Goal: Task Accomplishment & Management: Complete application form

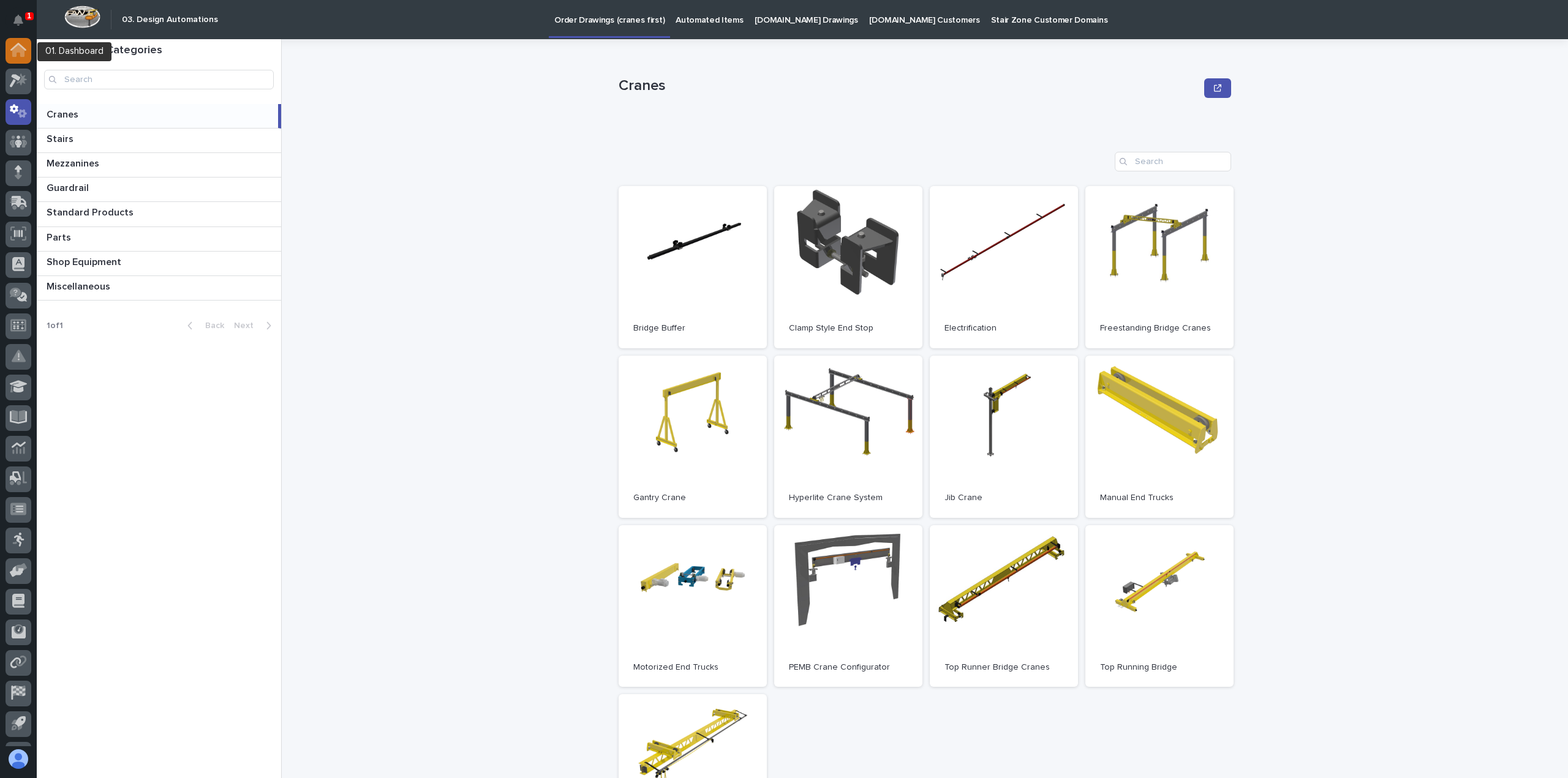
click at [18, 47] on icon at bounding box center [18, 51] width 12 height 12
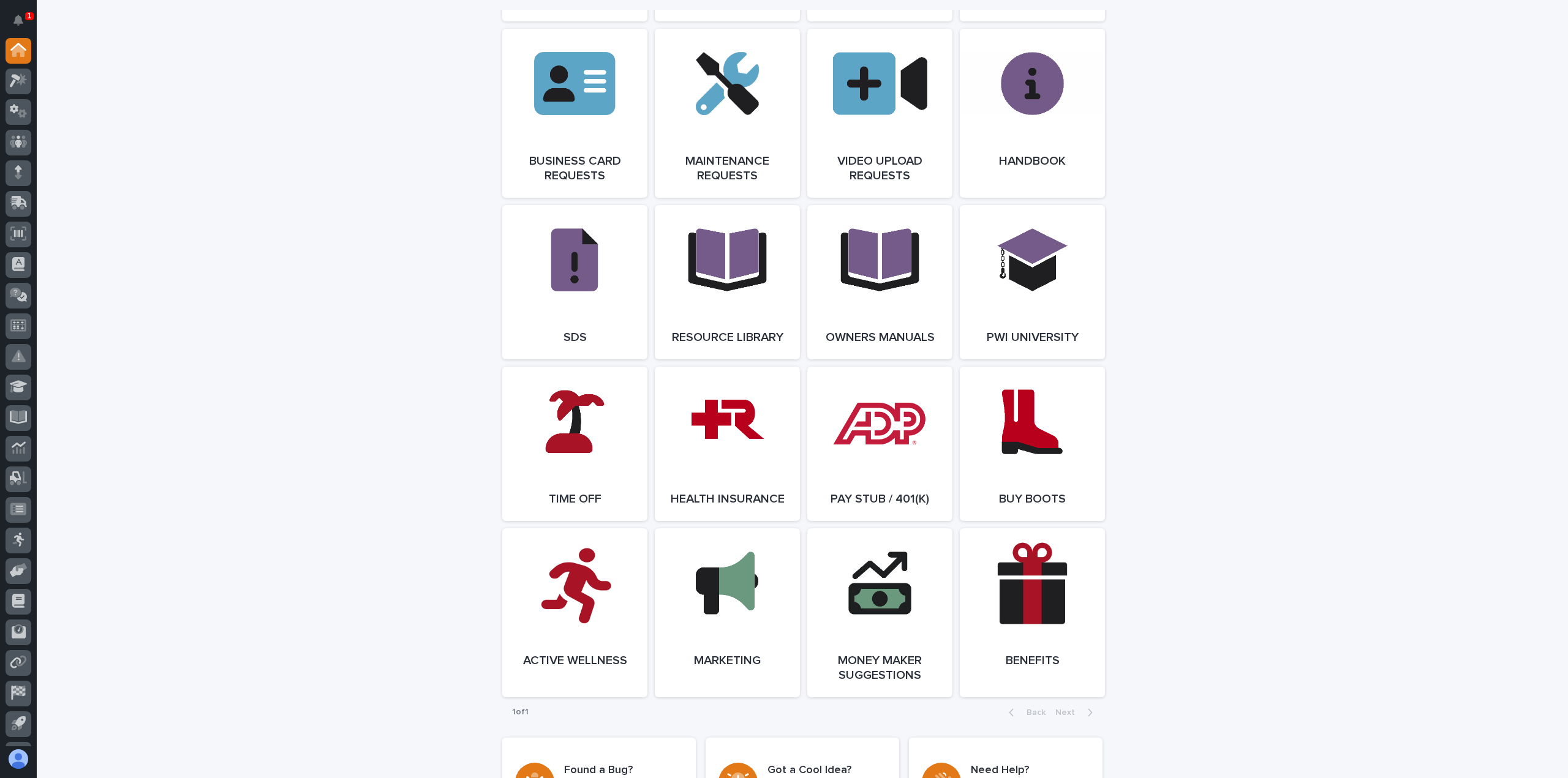
scroll to position [1877, 0]
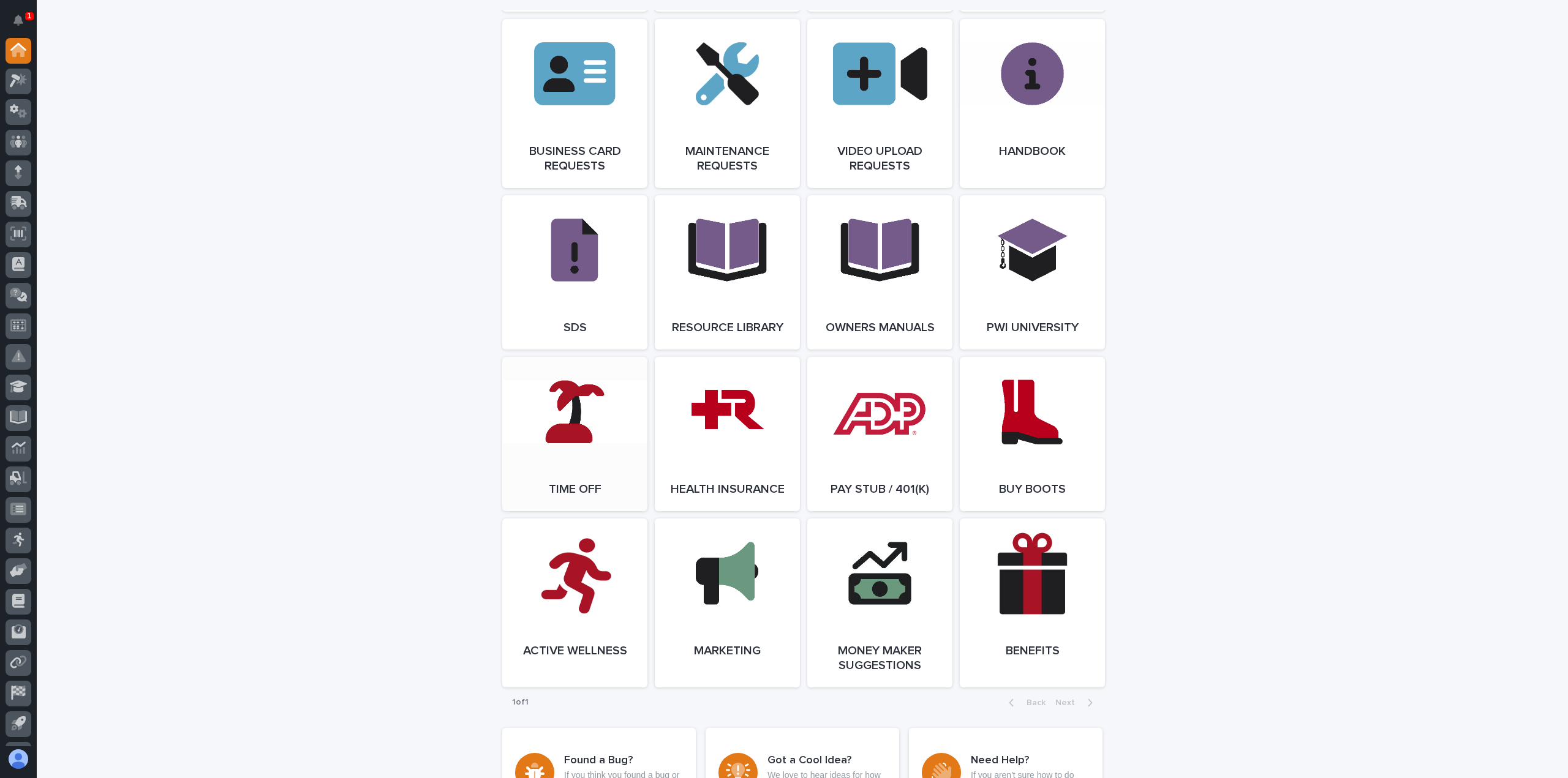
click at [572, 438] on span "Open Link" at bounding box center [575, 434] width 40 height 9
click at [17, 202] on icon at bounding box center [19, 202] width 16 height 11
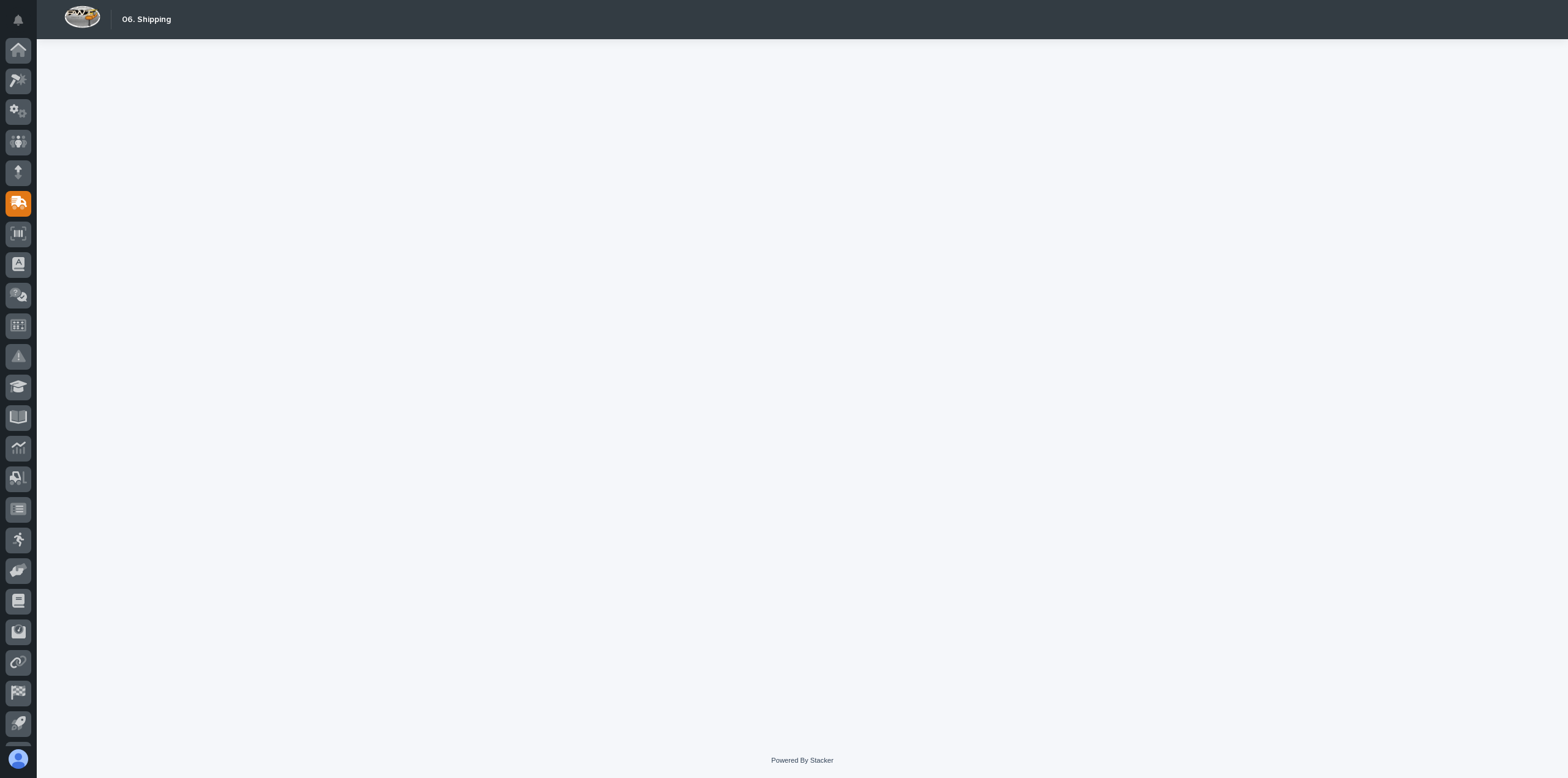
scroll to position [56, 0]
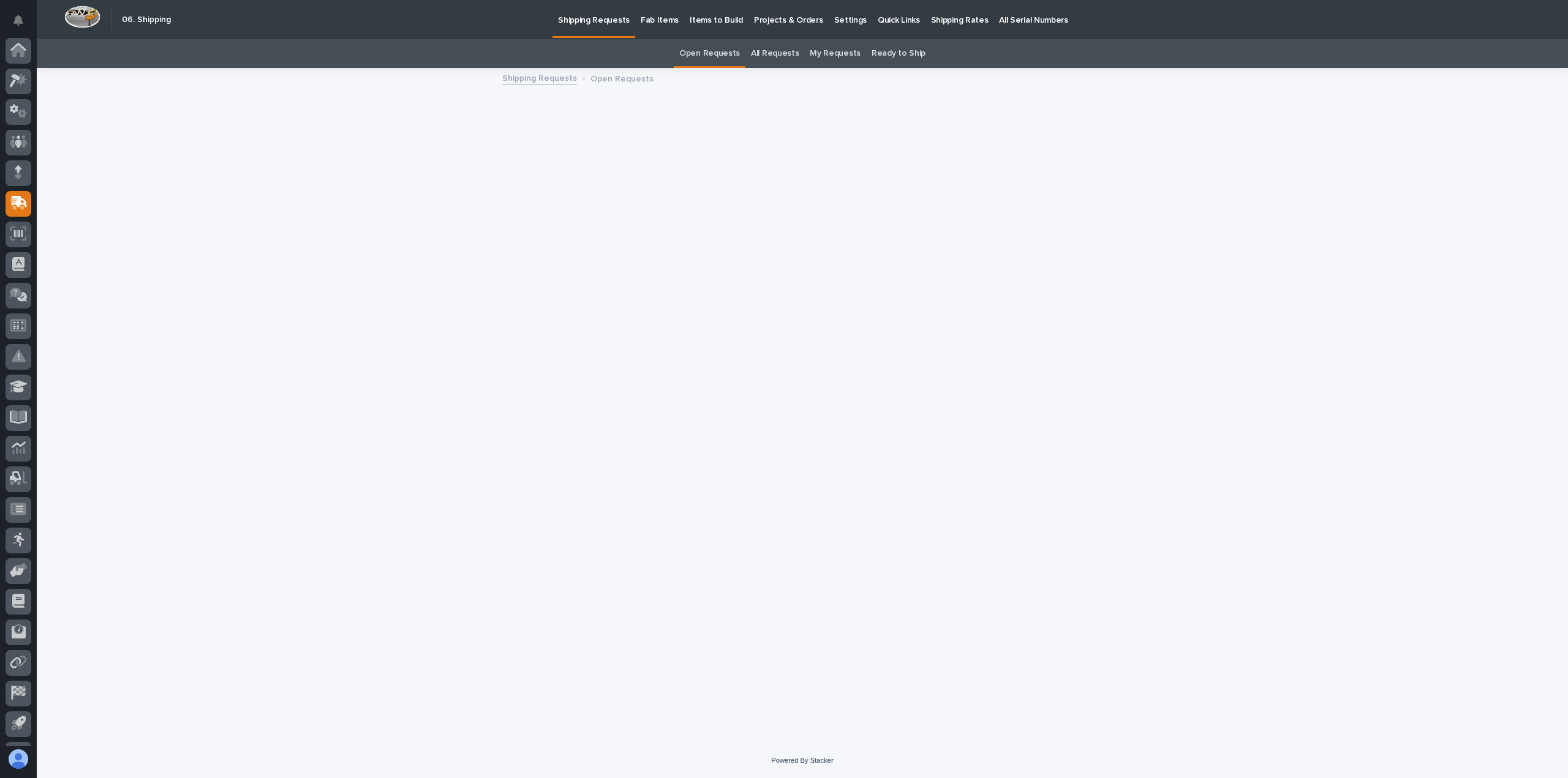
scroll to position [56, 0]
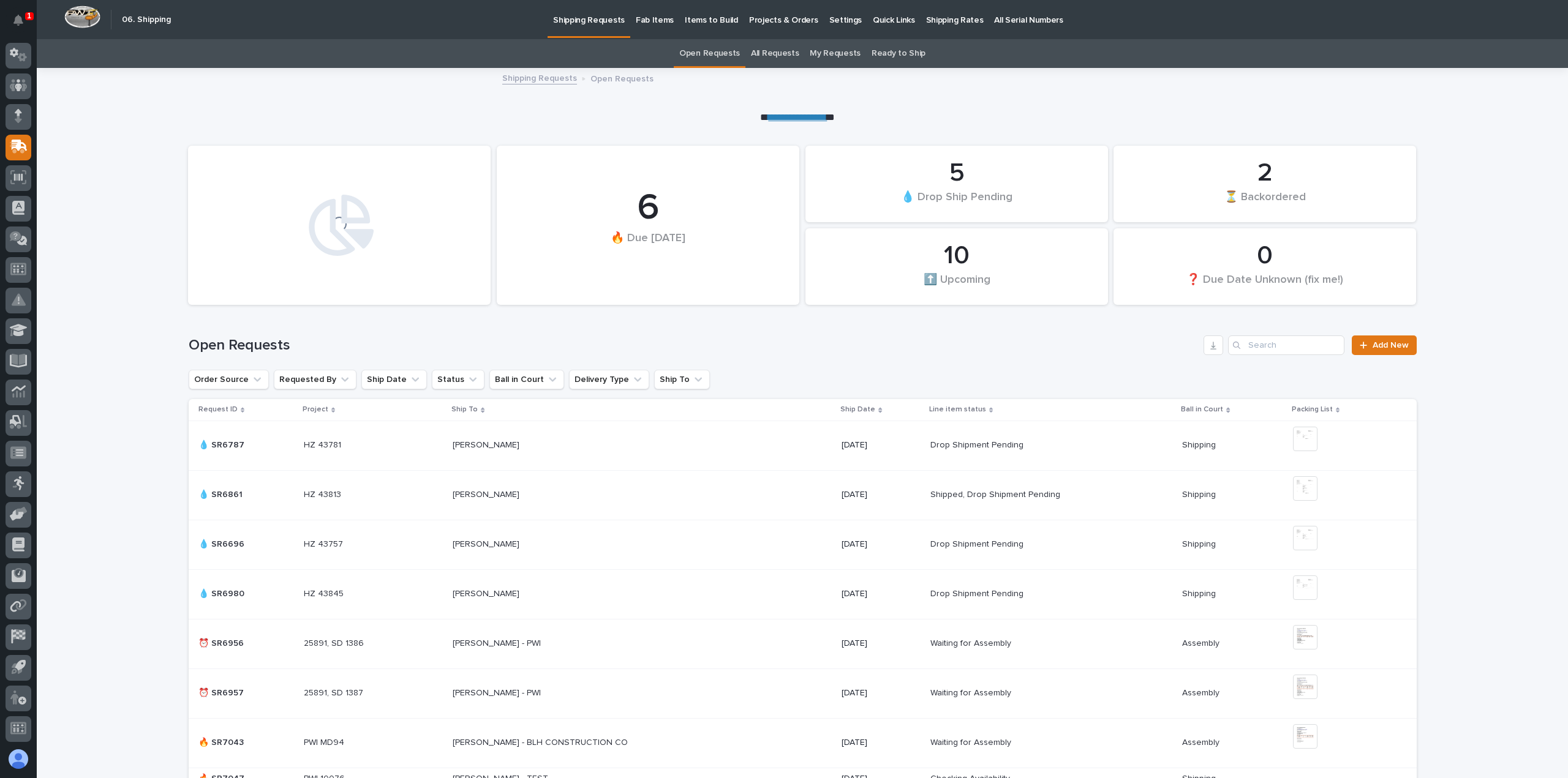
click at [832, 51] on link "My Requests" at bounding box center [835, 53] width 51 height 29
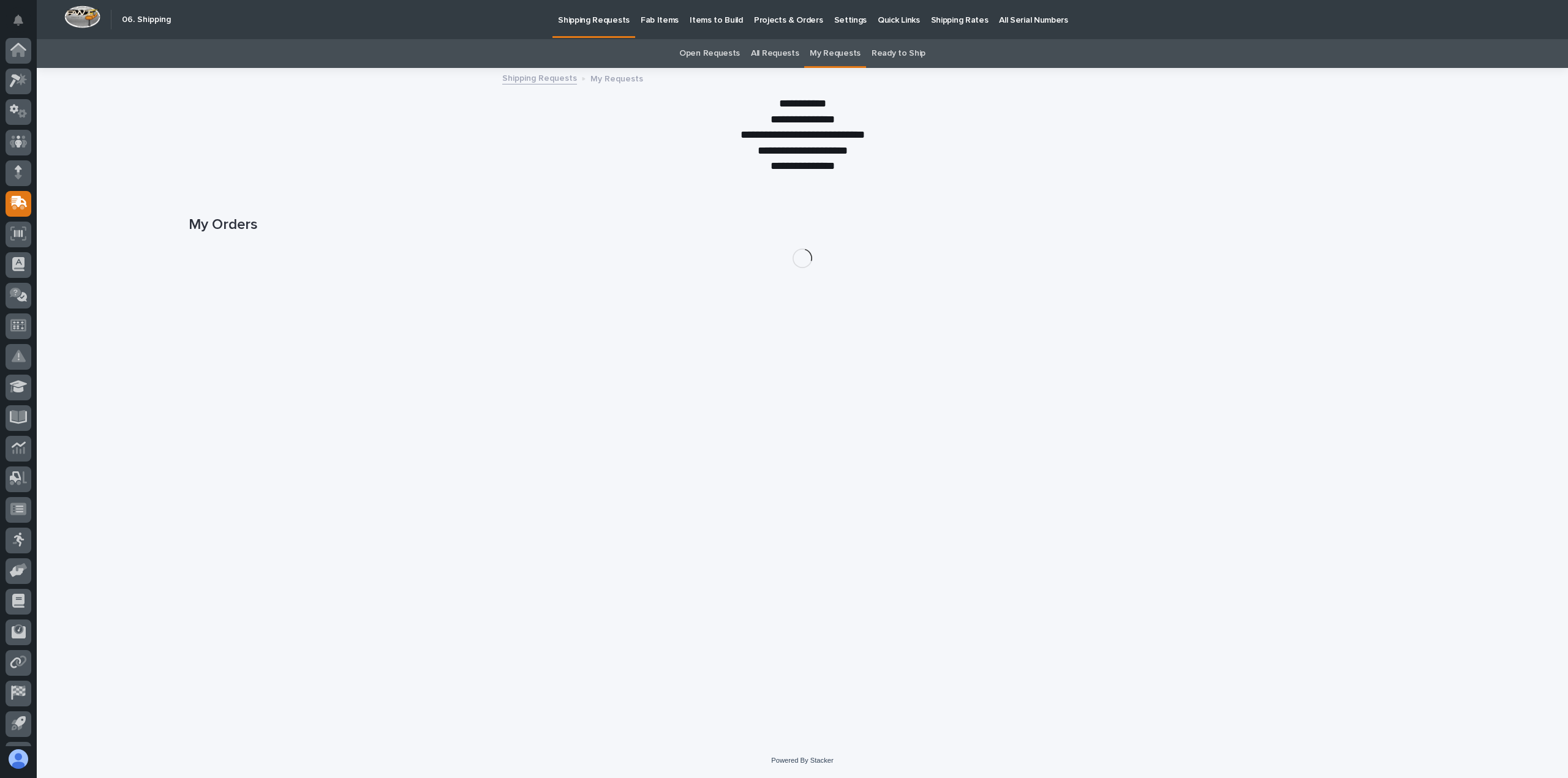
scroll to position [56, 0]
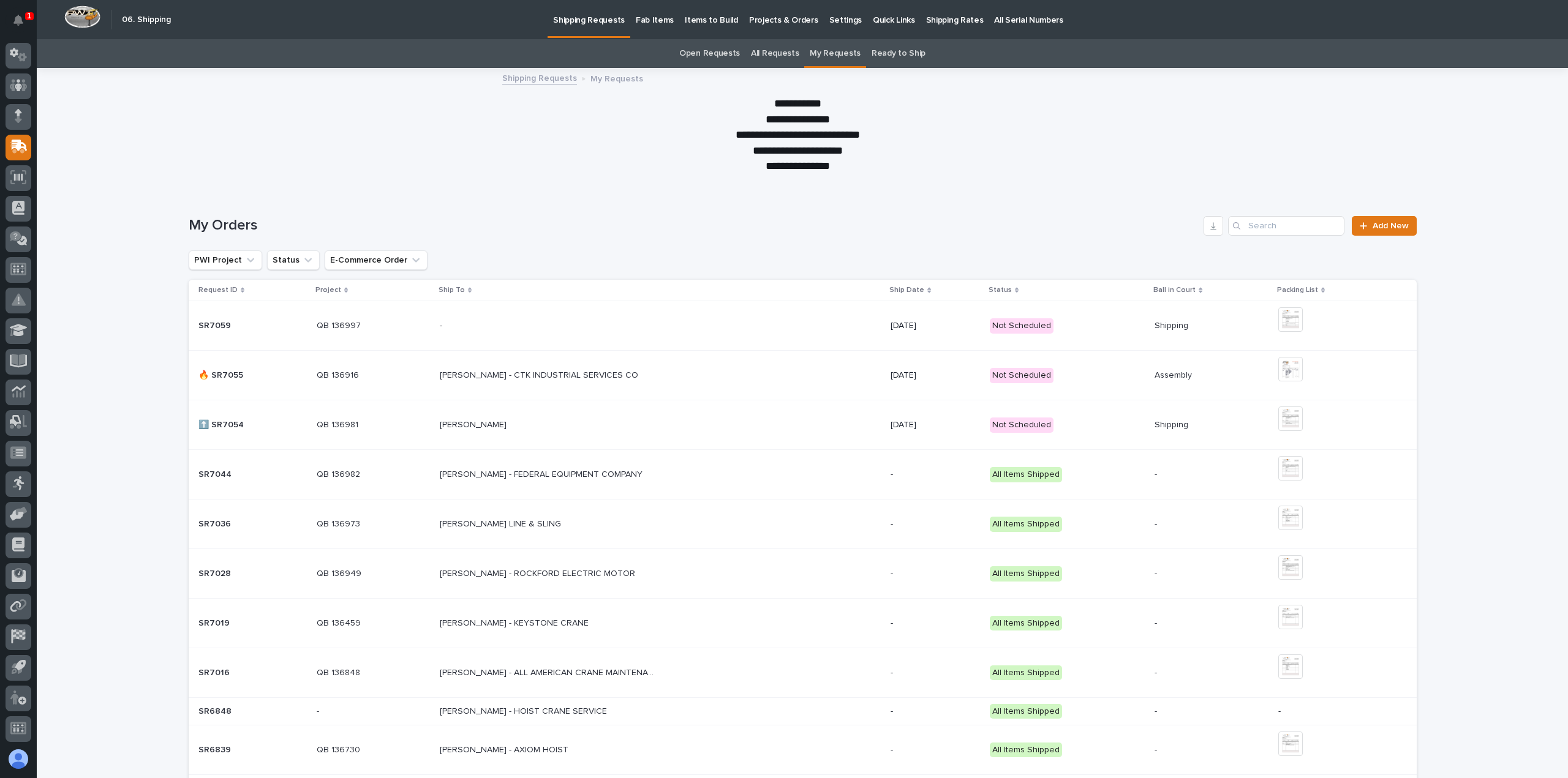
click at [563, 374] on p "[PERSON_NAME] - CTK INDUSTRIAL SERVICES CO" at bounding box center [540, 374] width 201 height 13
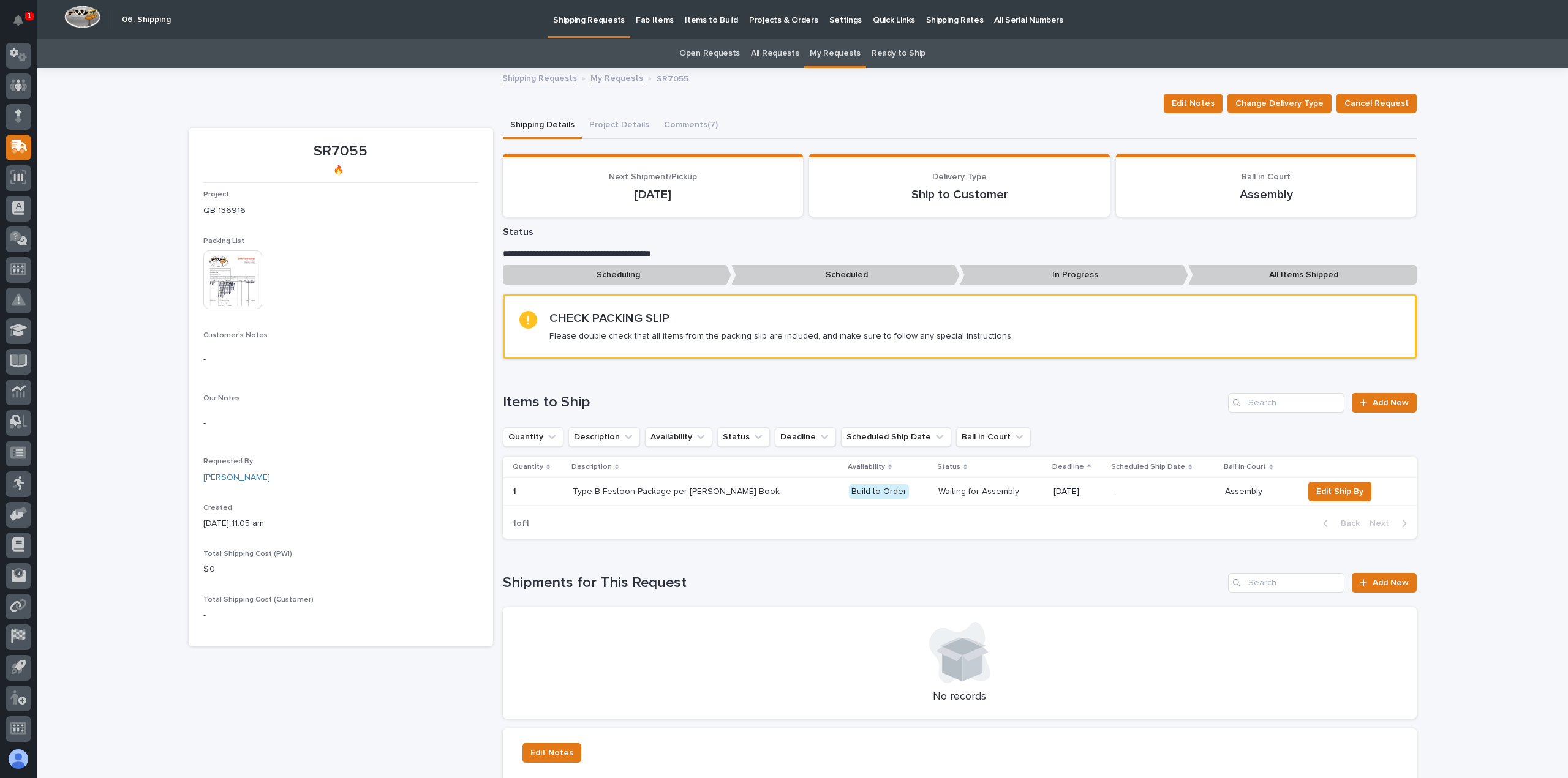
click at [212, 264] on img at bounding box center [233, 280] width 59 height 59
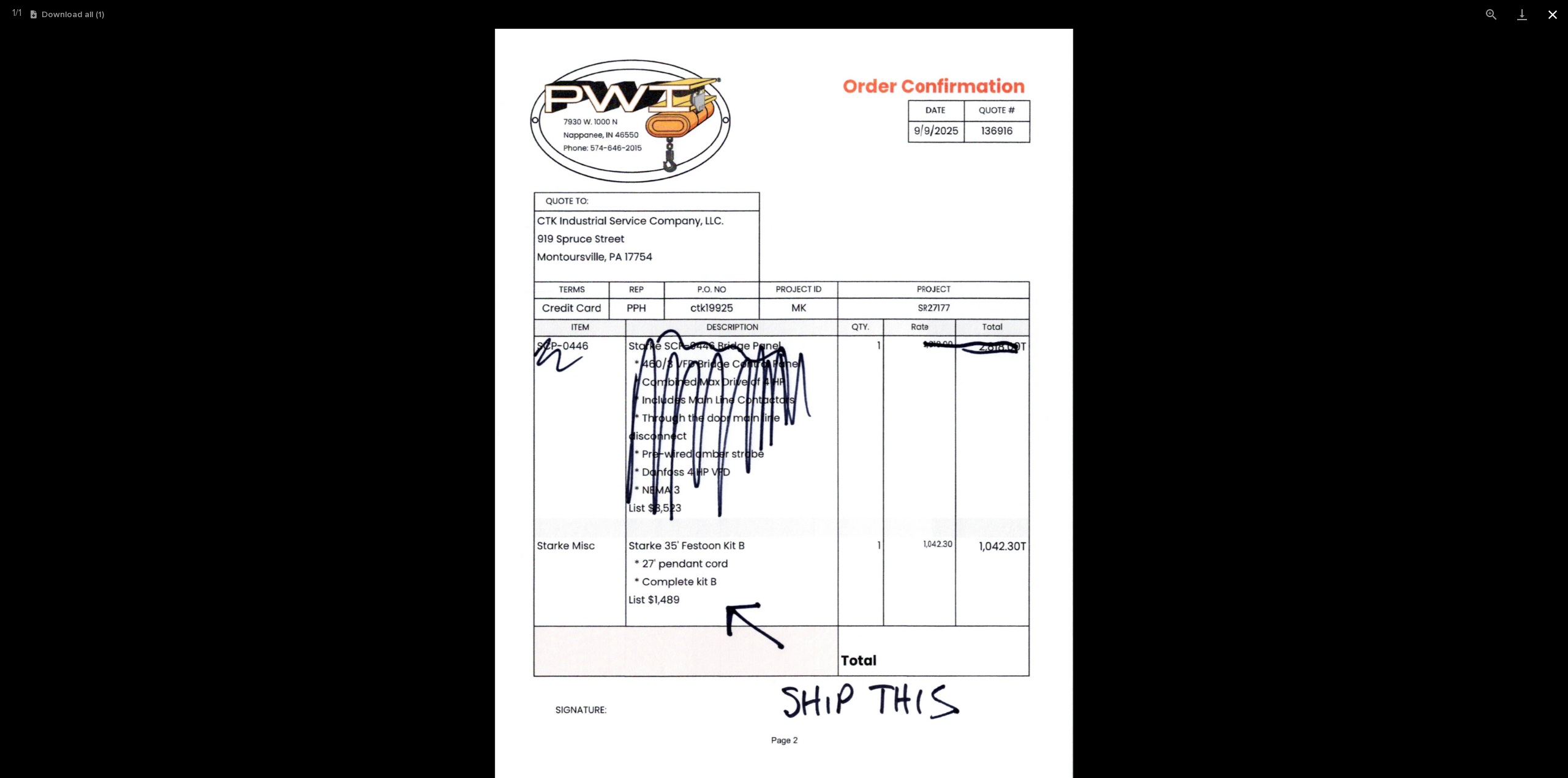
click at [1555, 14] on button "Close gallery" at bounding box center [1553, 14] width 31 height 29
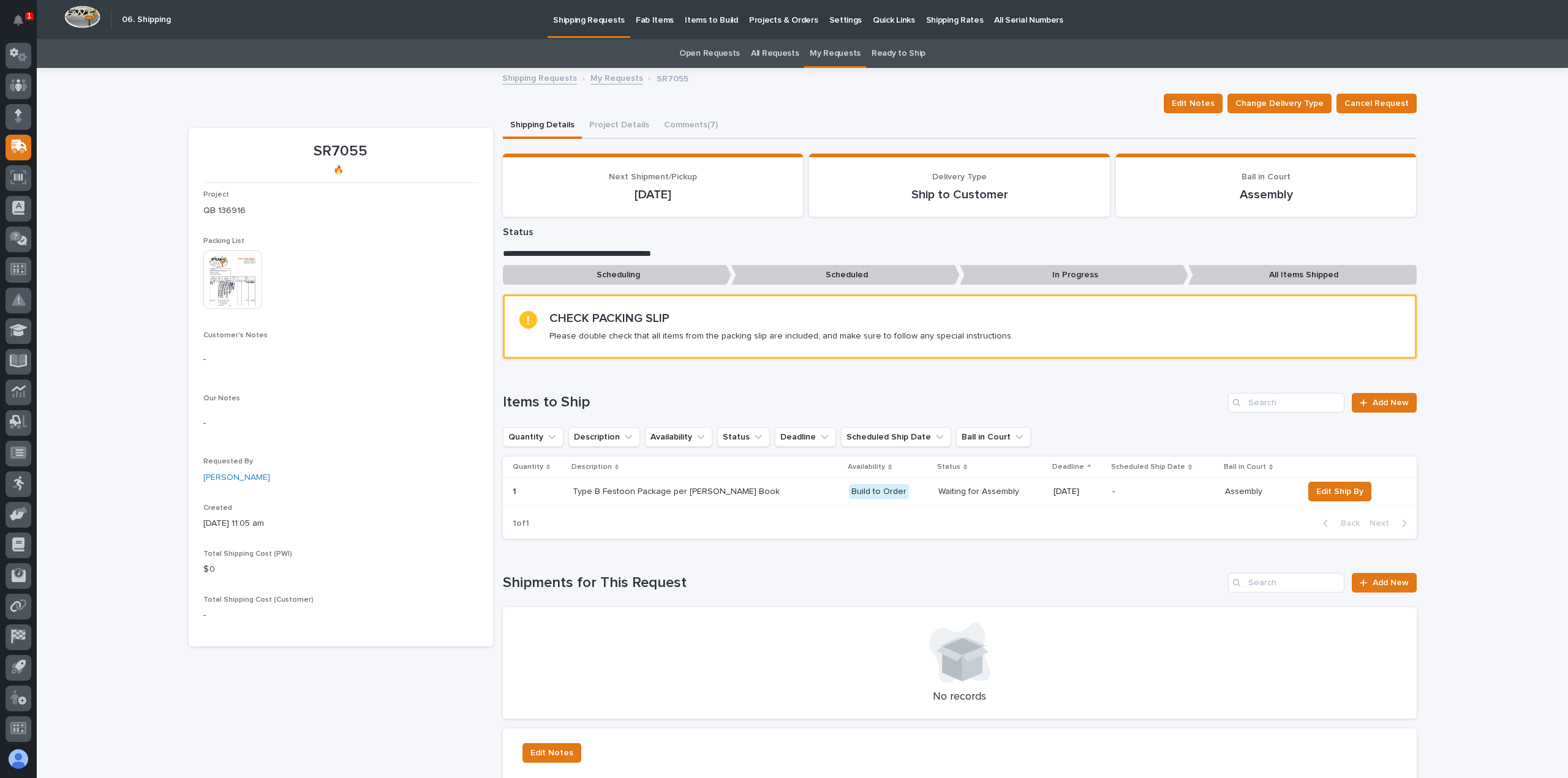
click at [716, 48] on link "Open Requests" at bounding box center [709, 53] width 61 height 29
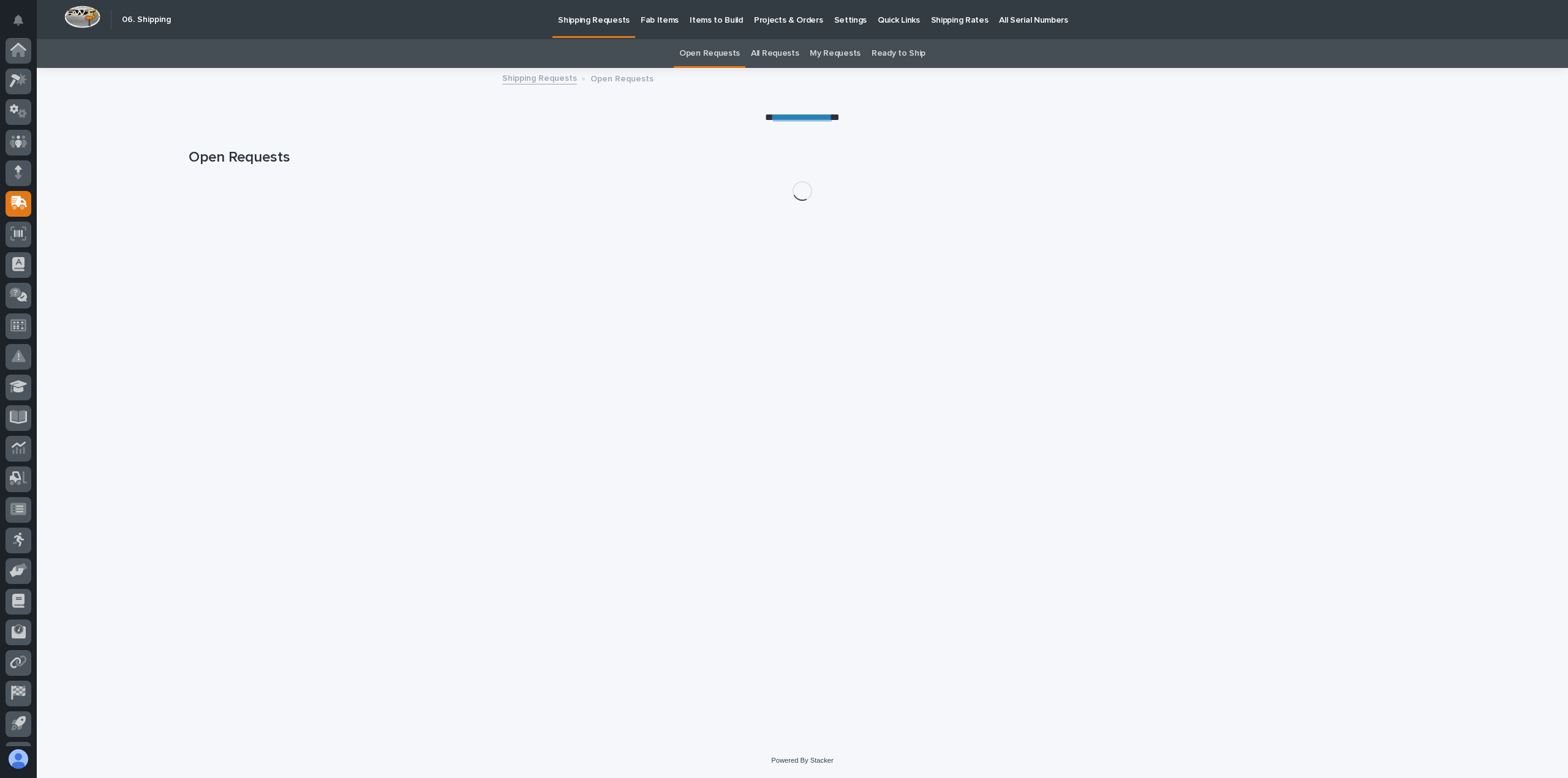
scroll to position [56, 0]
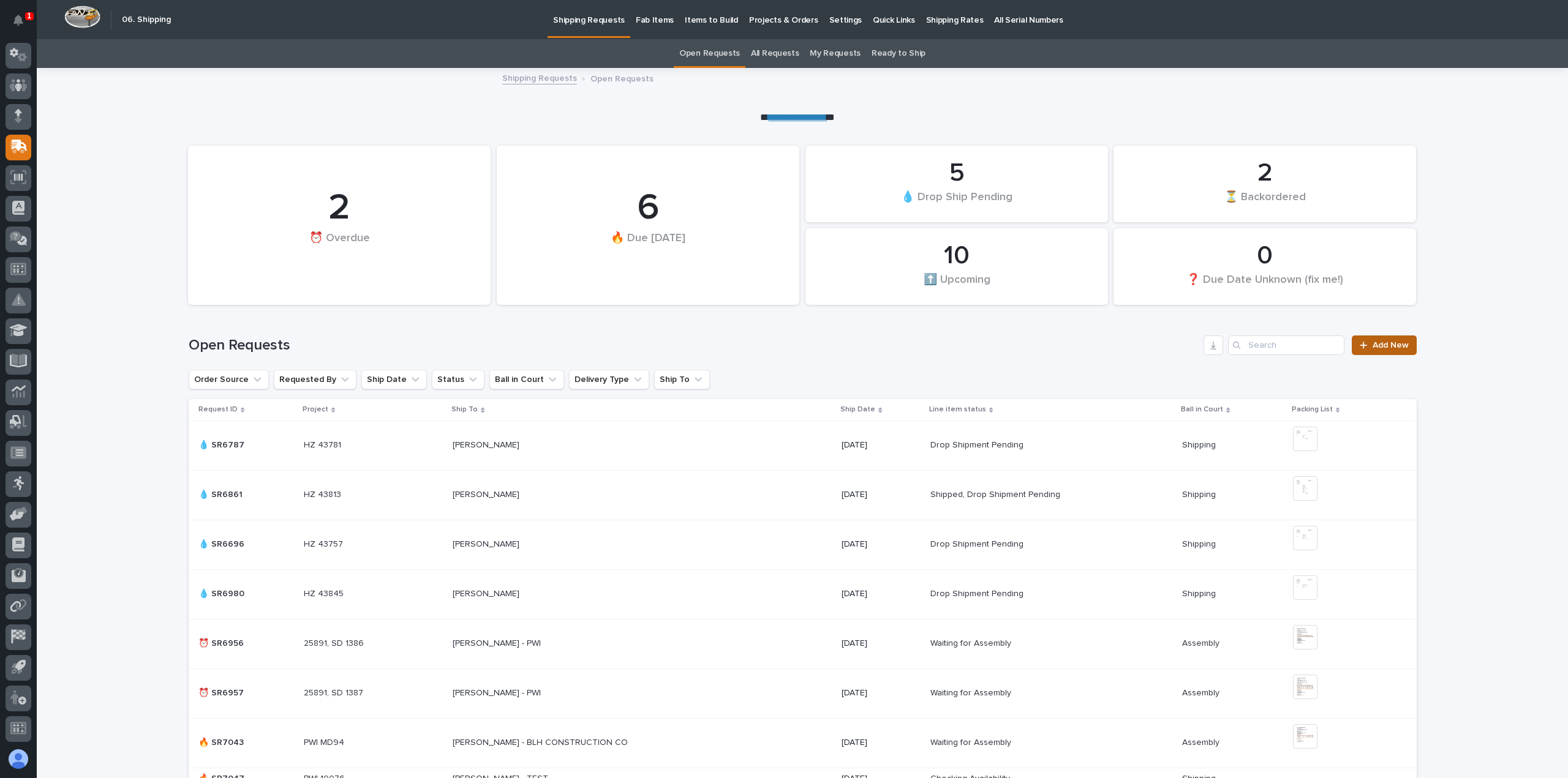
click at [1383, 342] on span "Add New" at bounding box center [1390, 345] width 36 height 9
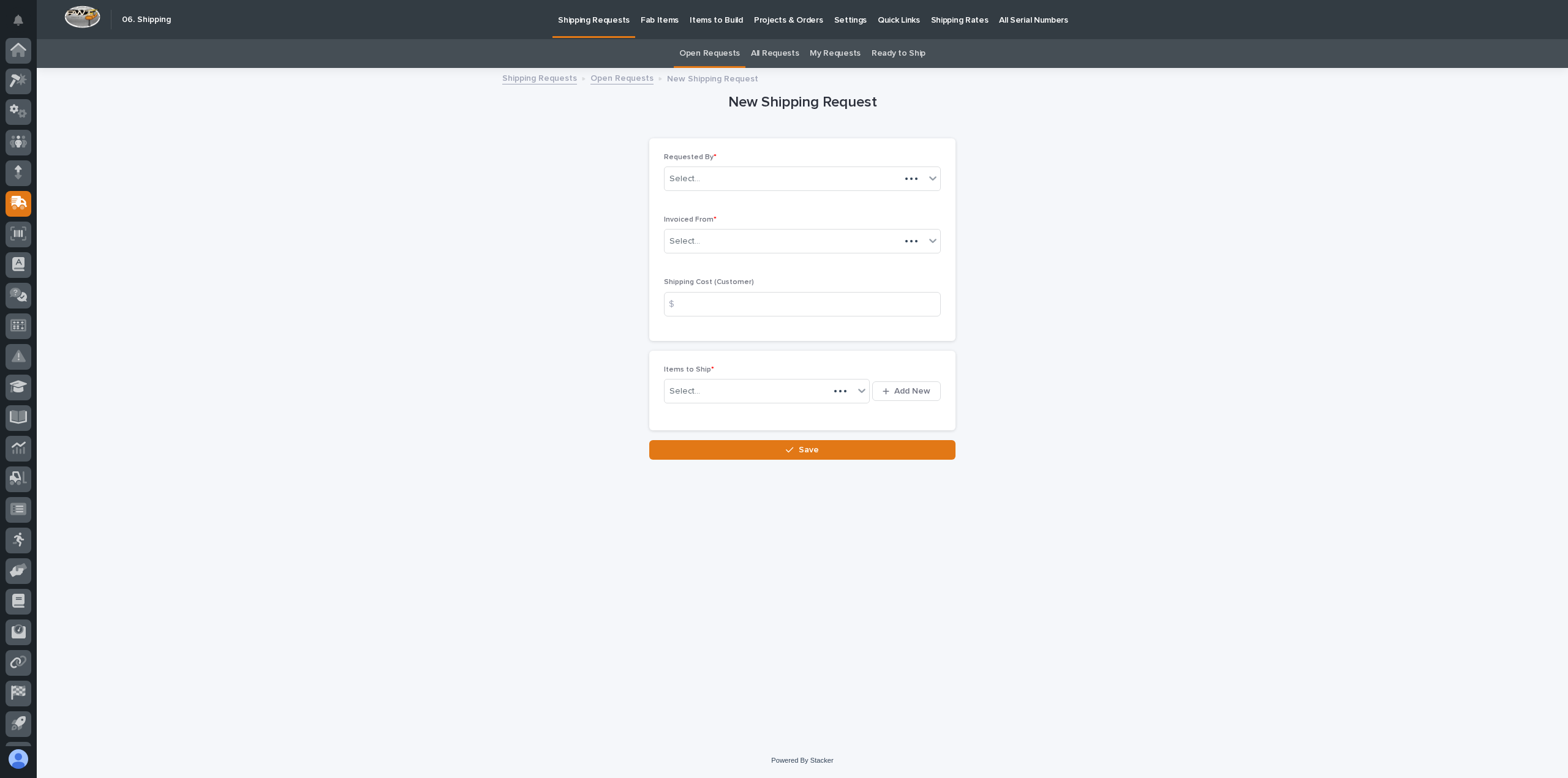
scroll to position [56, 0]
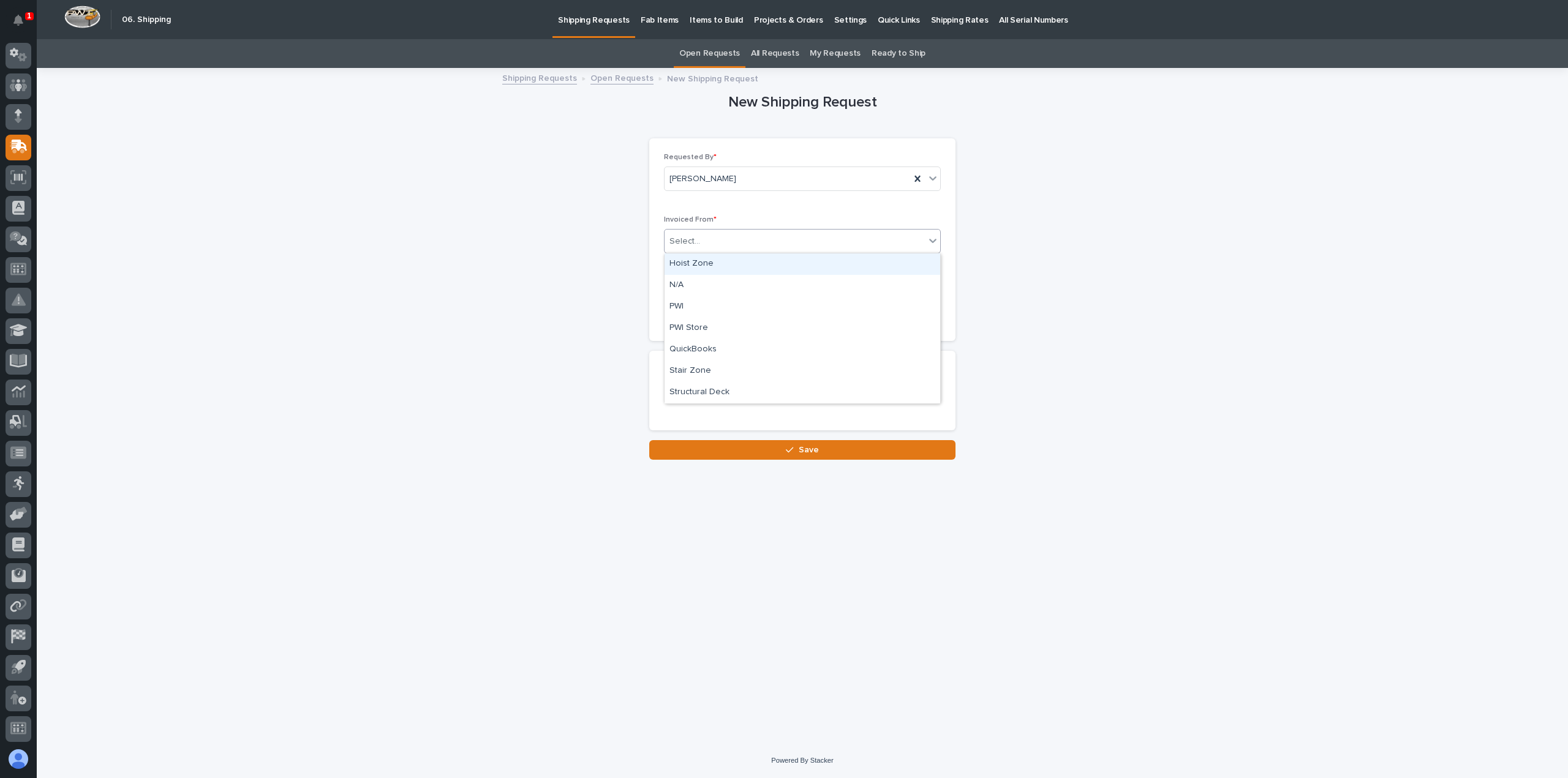
click at [691, 236] on div "Select..." at bounding box center [685, 241] width 31 height 13
click at [686, 350] on div "QuickBooks" at bounding box center [802, 350] width 276 height 21
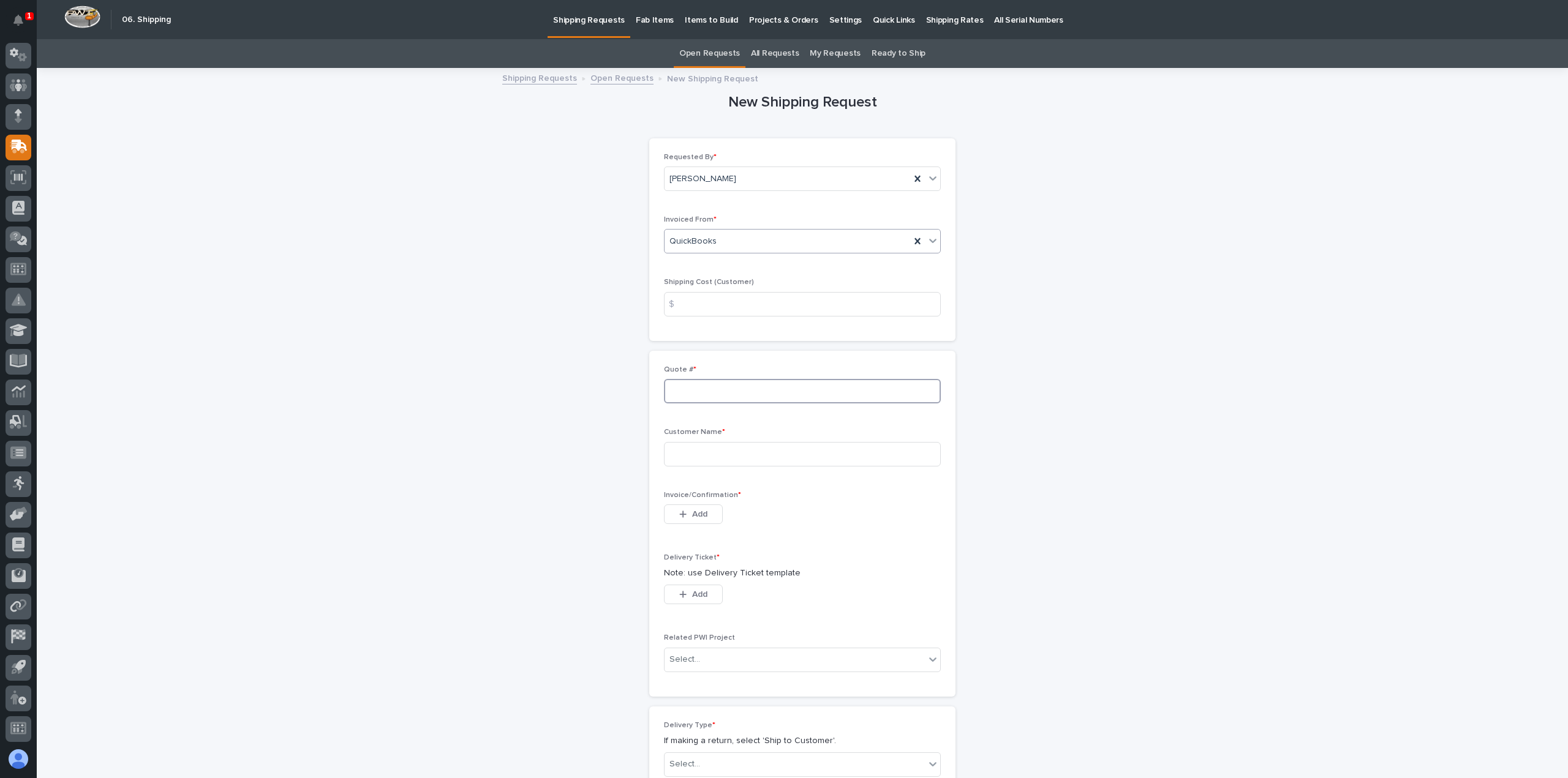
click at [683, 388] on input at bounding box center [802, 391] width 277 height 25
type input "136986"
click at [679, 448] on input at bounding box center [802, 454] width 277 height 25
type input "[PERSON_NAME] Inc"
click at [686, 509] on button "Add" at bounding box center [693, 514] width 59 height 19
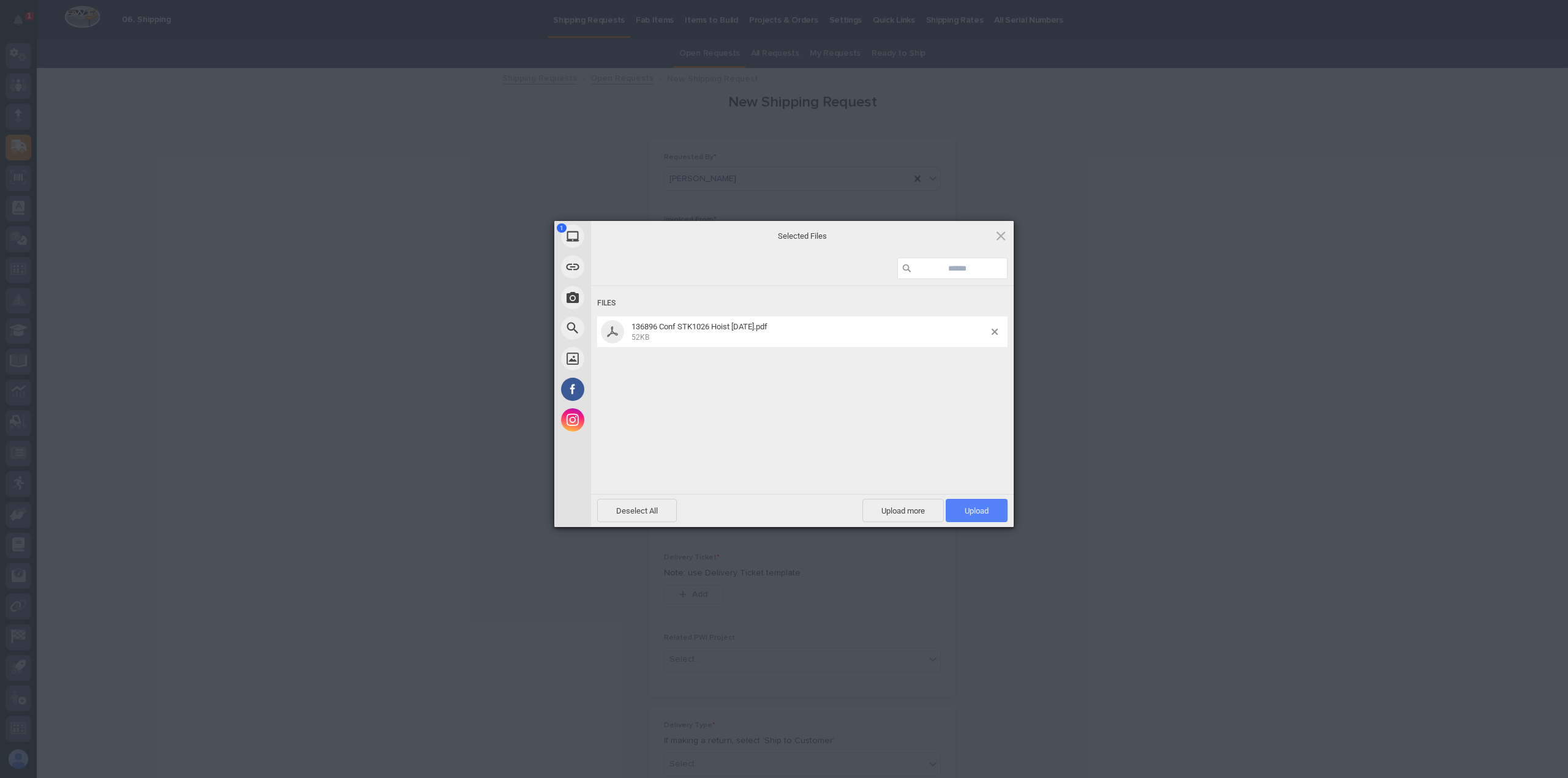
click at [984, 504] on span "Upload 1" at bounding box center [976, 510] width 62 height 23
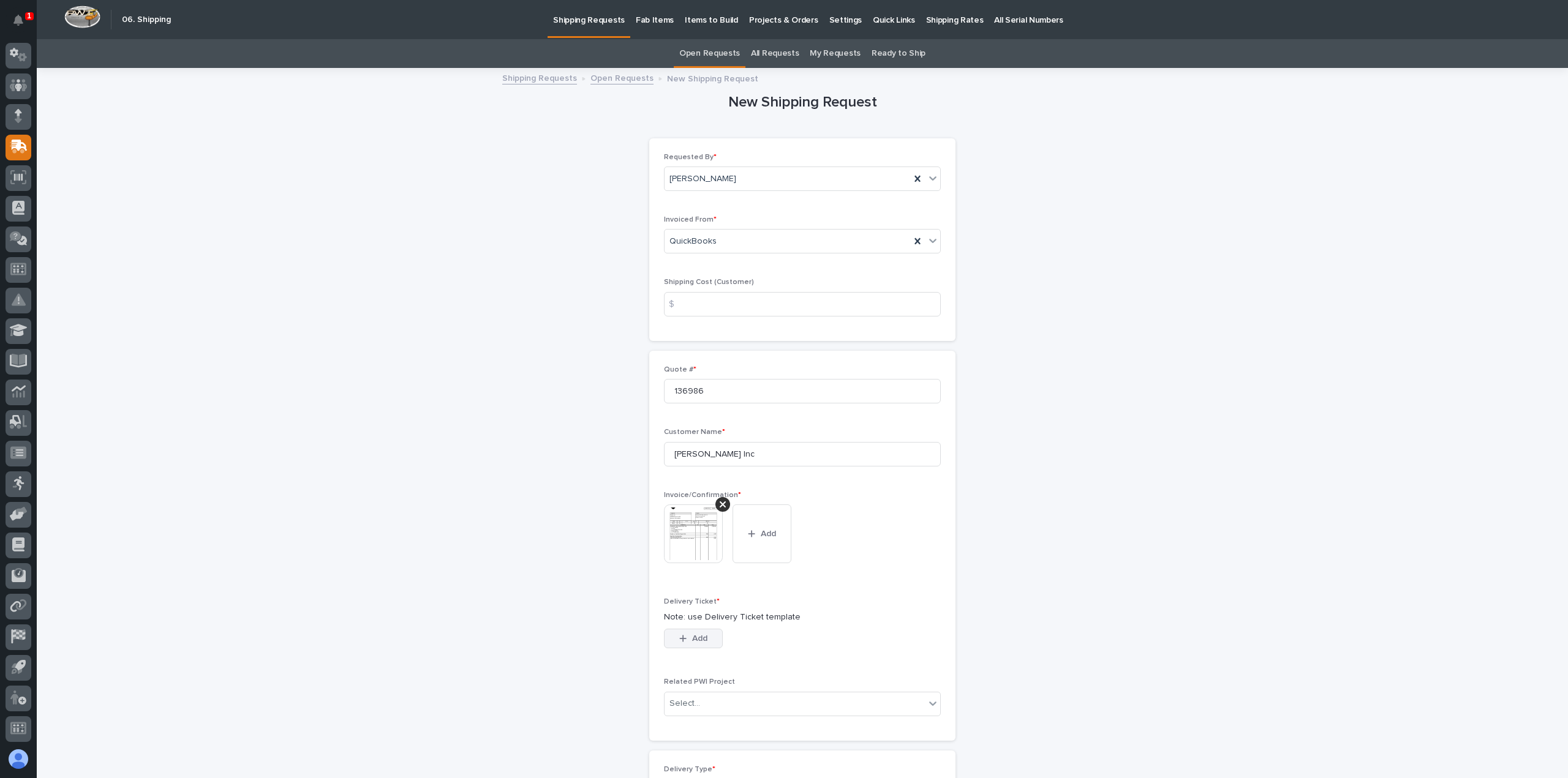
click at [693, 637] on span "Add" at bounding box center [700, 639] width 15 height 11
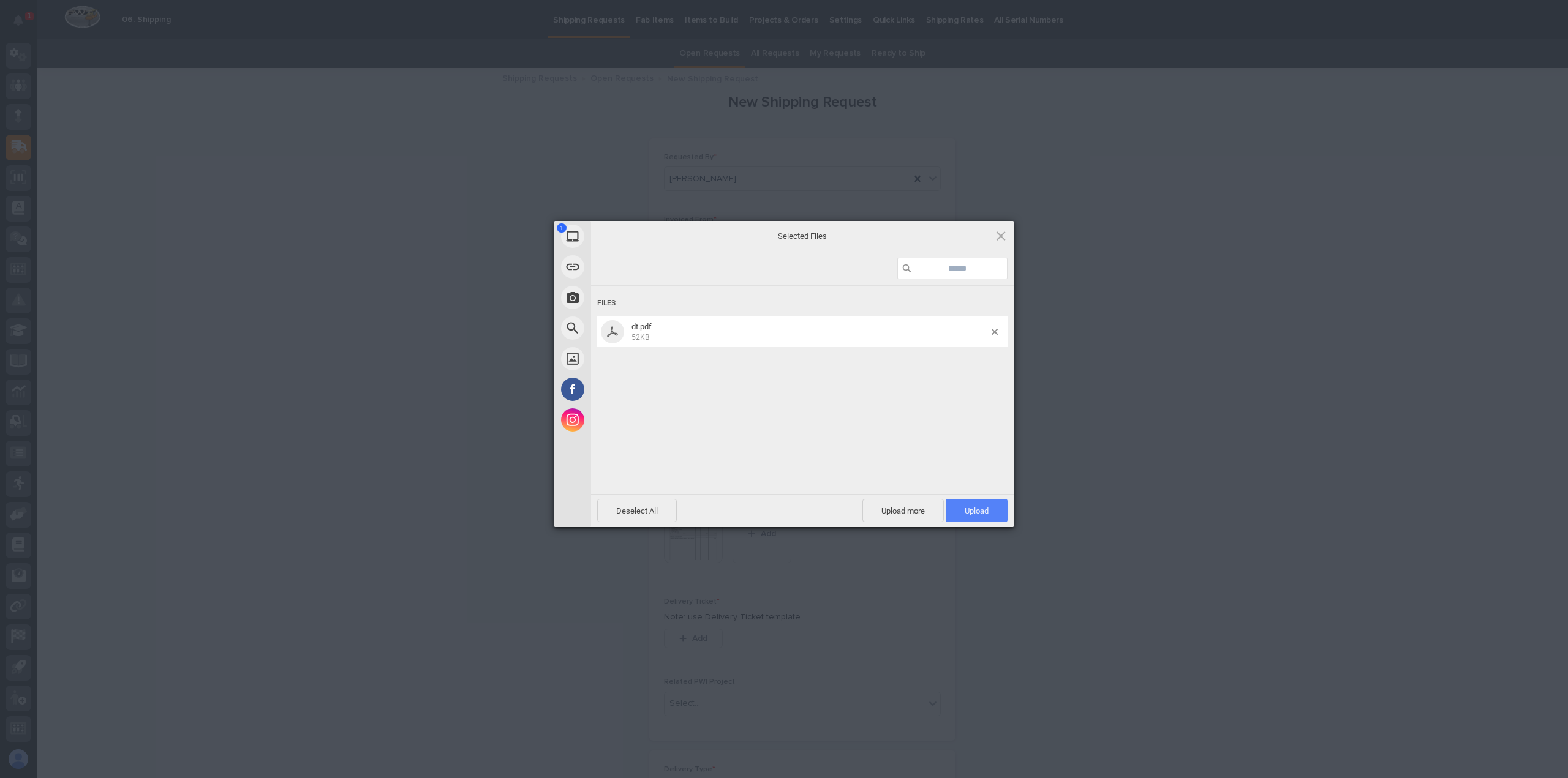
click at [977, 508] on span "Upload 1" at bounding box center [977, 511] width 24 height 9
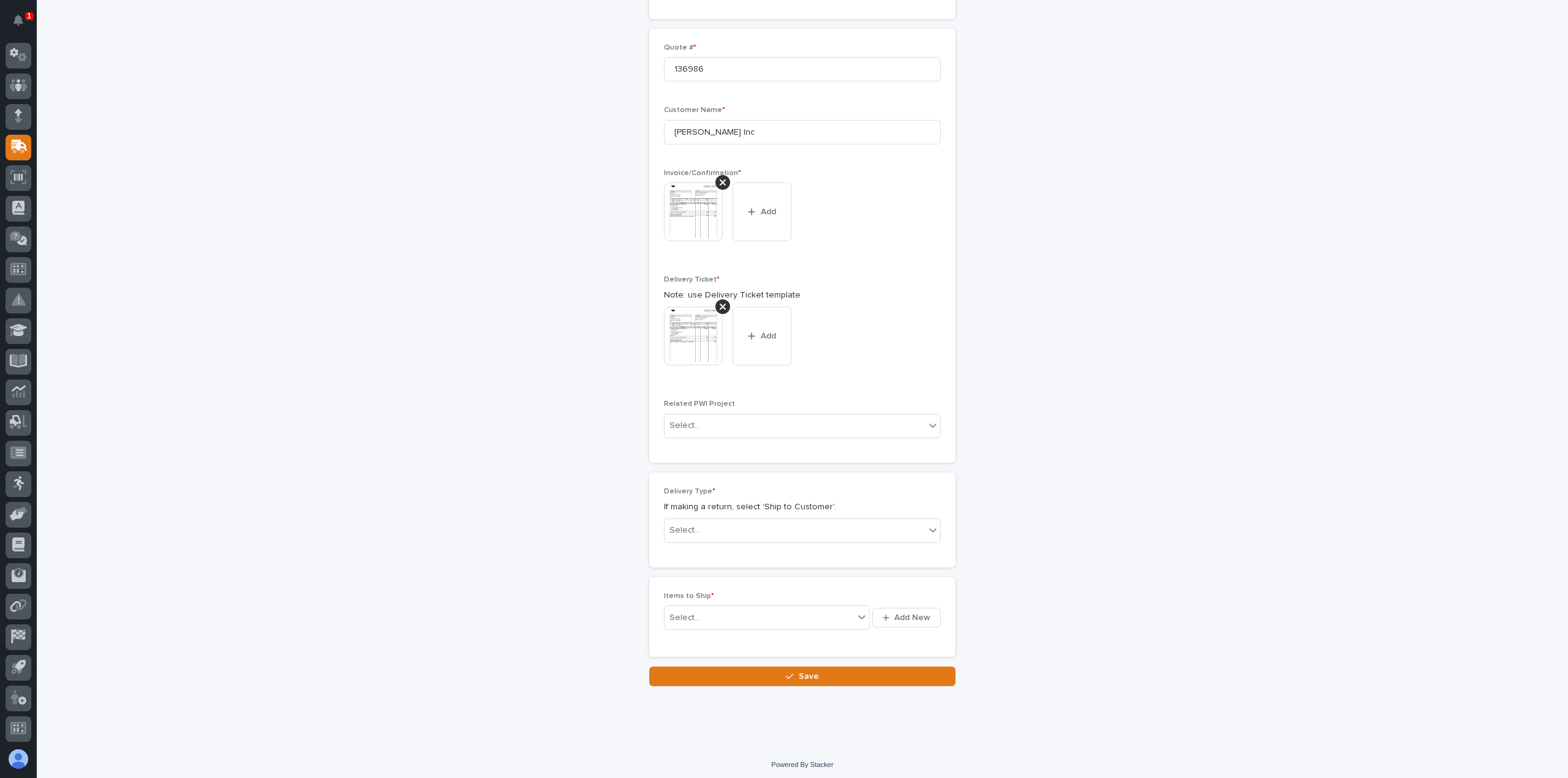
scroll to position [323, 0]
click at [678, 320] on img at bounding box center [693, 335] width 59 height 59
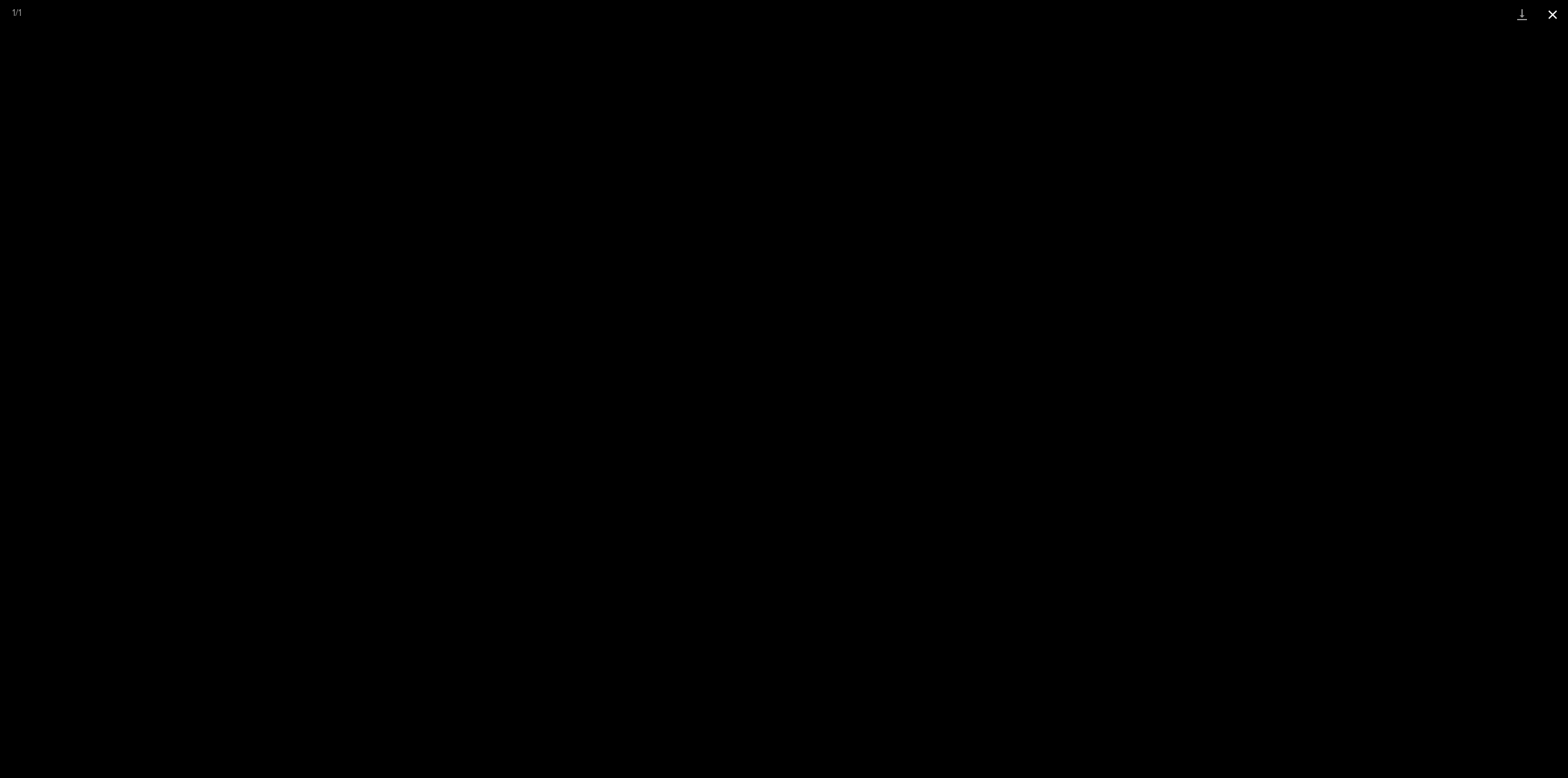
click at [1553, 14] on button "Close gallery" at bounding box center [1553, 14] width 31 height 29
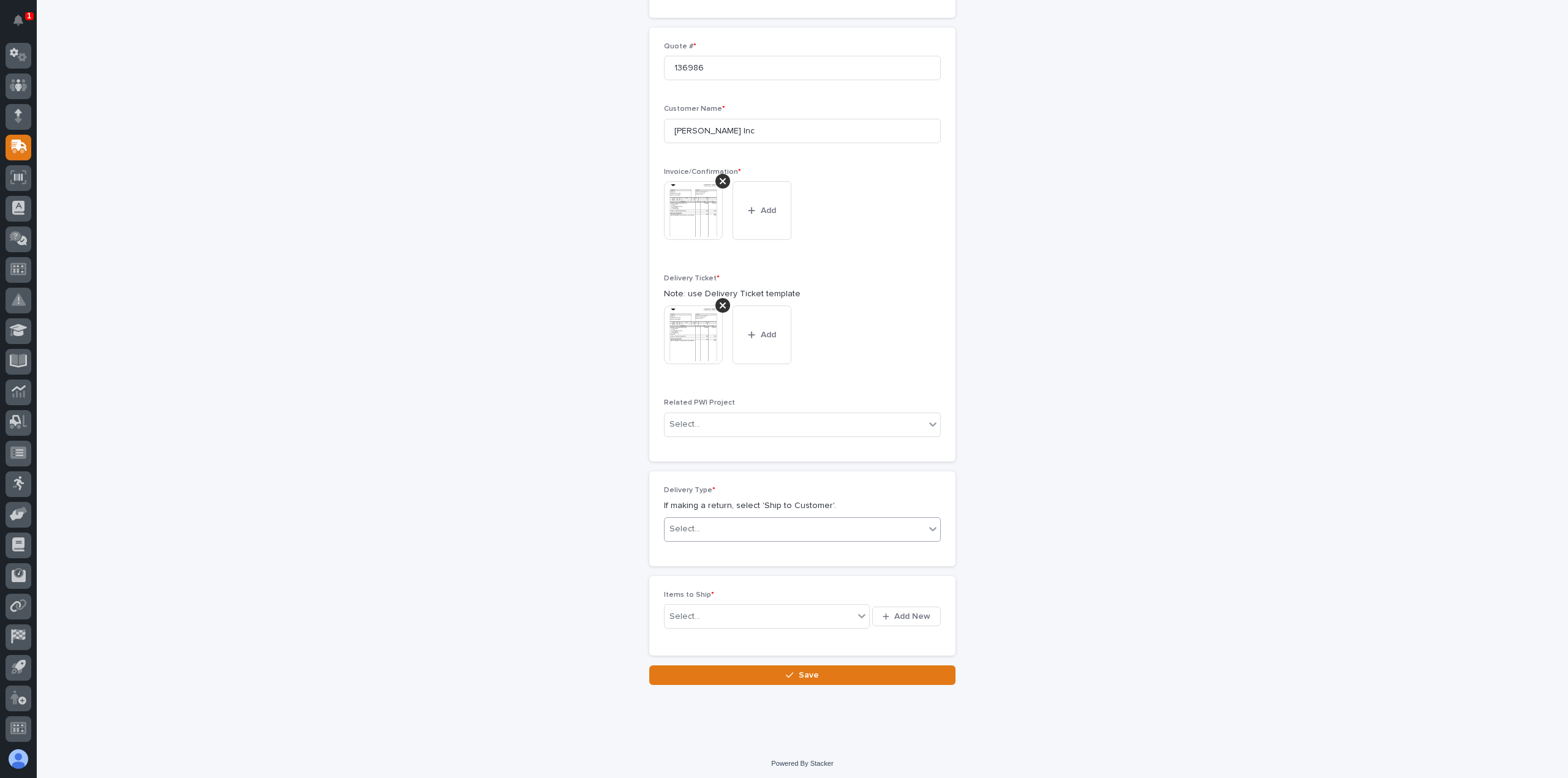
click at [682, 526] on div "Select..." at bounding box center [685, 528] width 31 height 13
click at [686, 549] on div "Ship to Customer" at bounding box center [797, 550] width 276 height 21
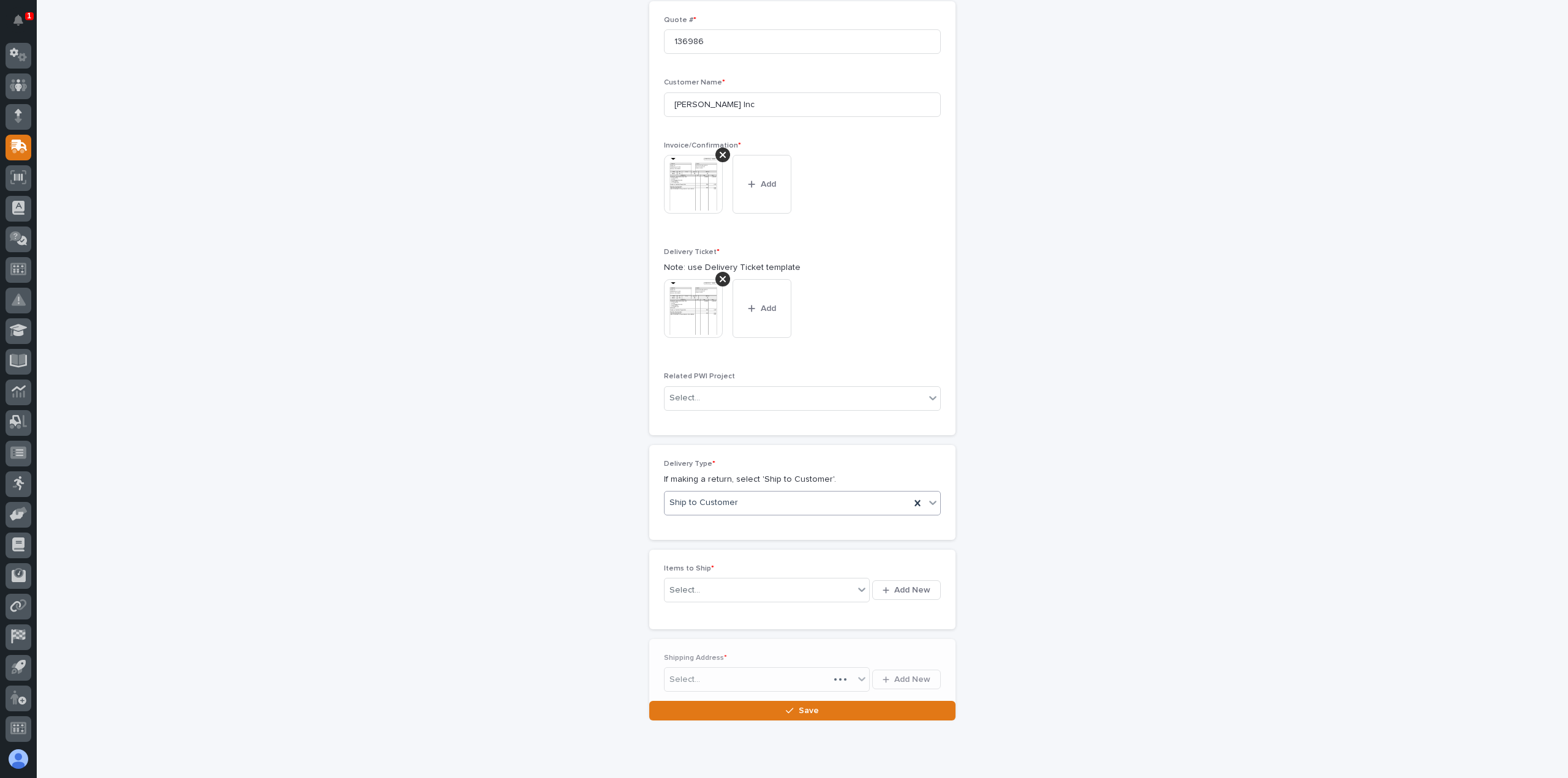
scroll to position [368, 0]
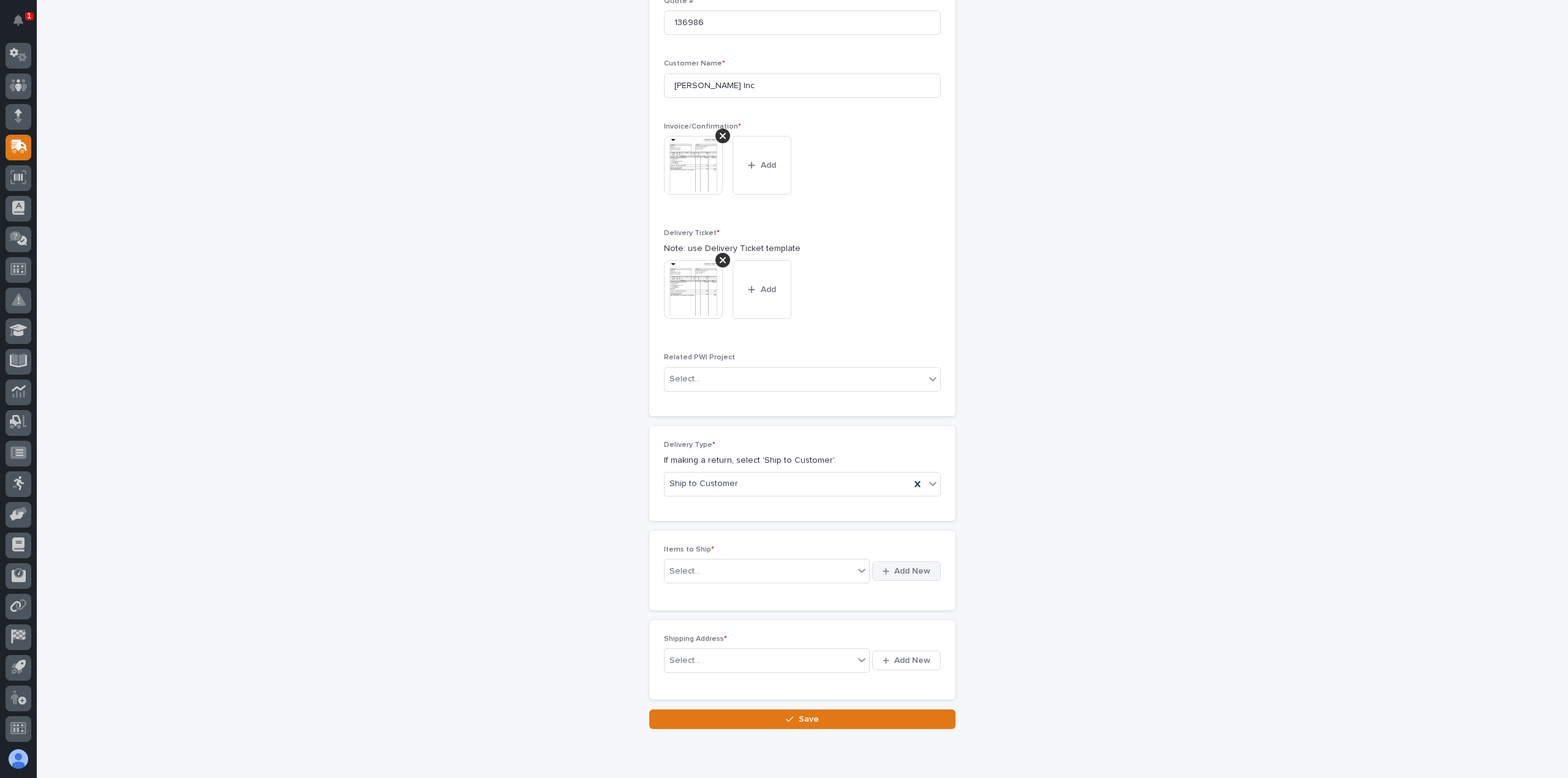
click at [921, 568] on span "Add New" at bounding box center [912, 571] width 36 height 11
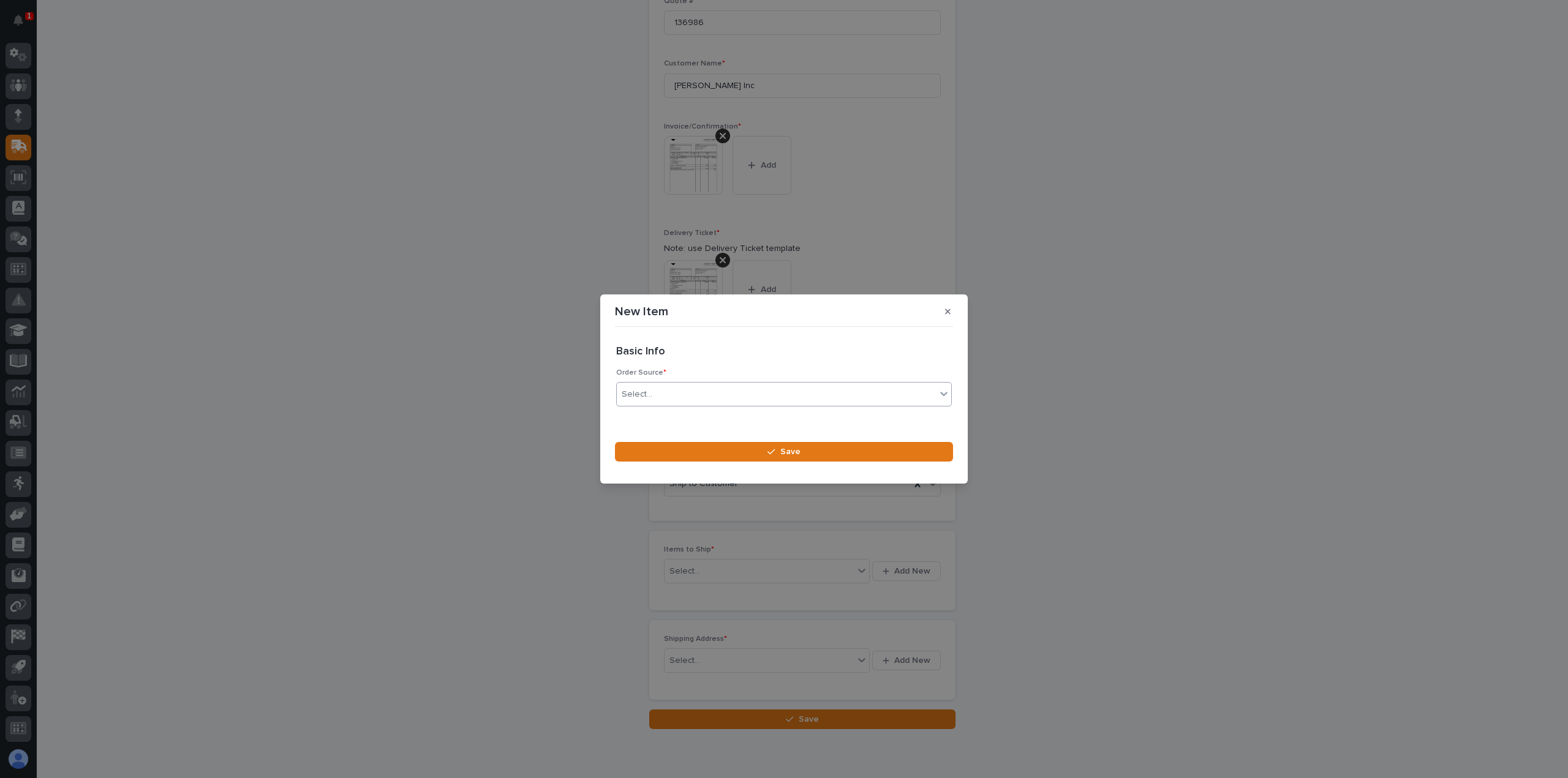
click at [637, 395] on div "Select..." at bounding box center [637, 394] width 31 height 13
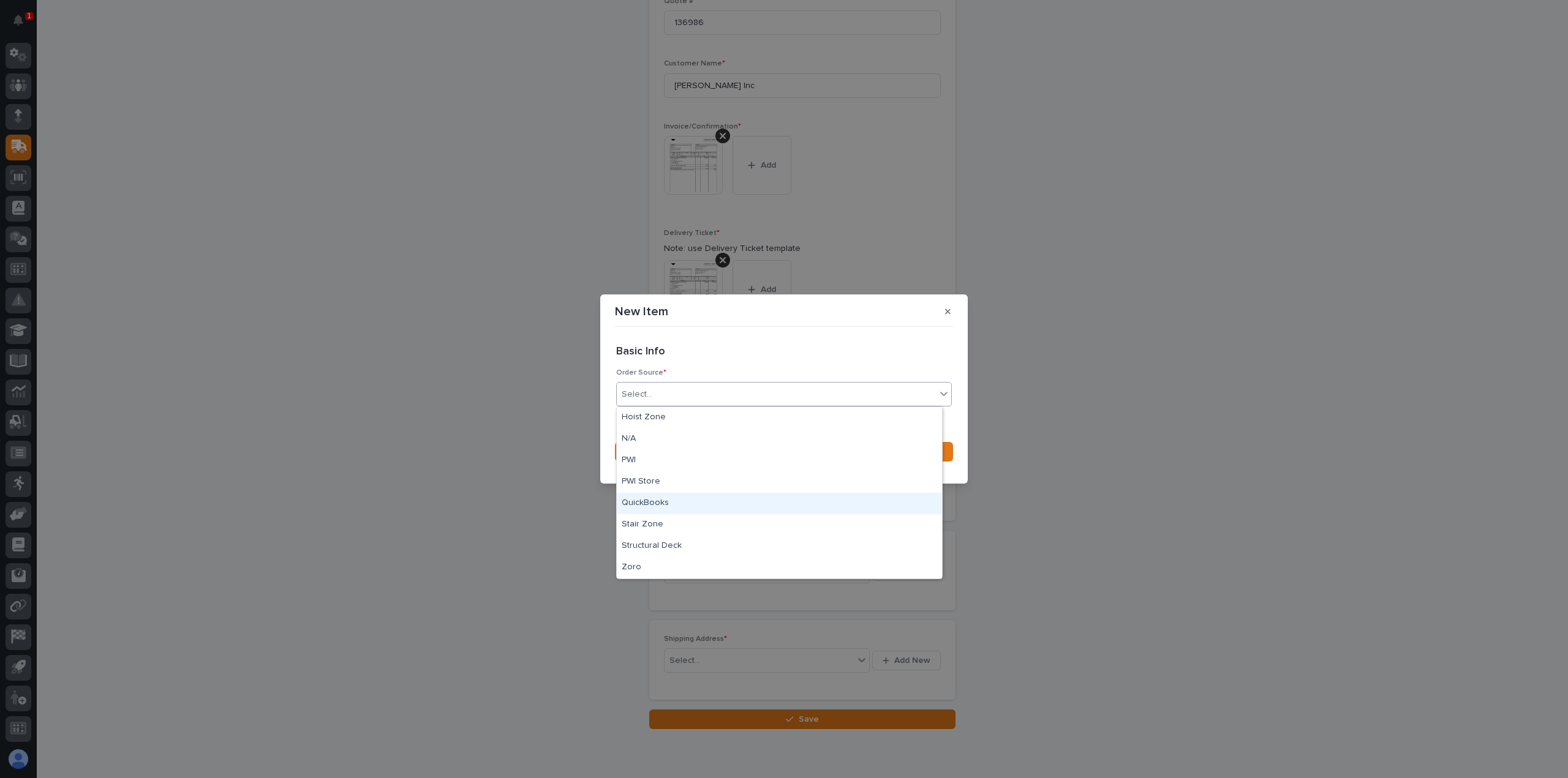
click at [635, 500] on div "QuickBooks" at bounding box center [779, 504] width 325 height 21
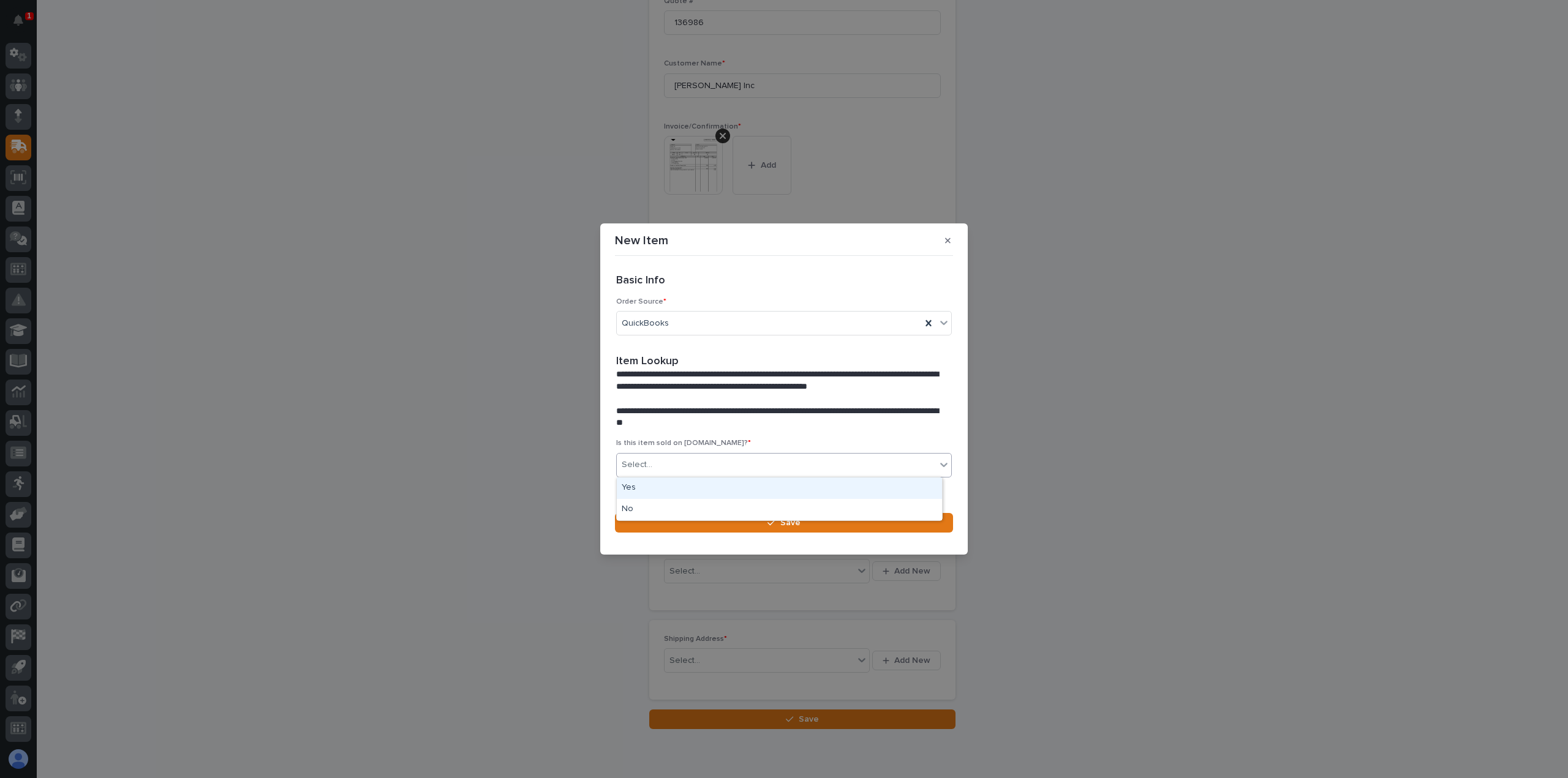
click at [648, 463] on div "Select..." at bounding box center [637, 464] width 31 height 13
click at [637, 485] on div "Yes" at bounding box center [779, 488] width 325 height 21
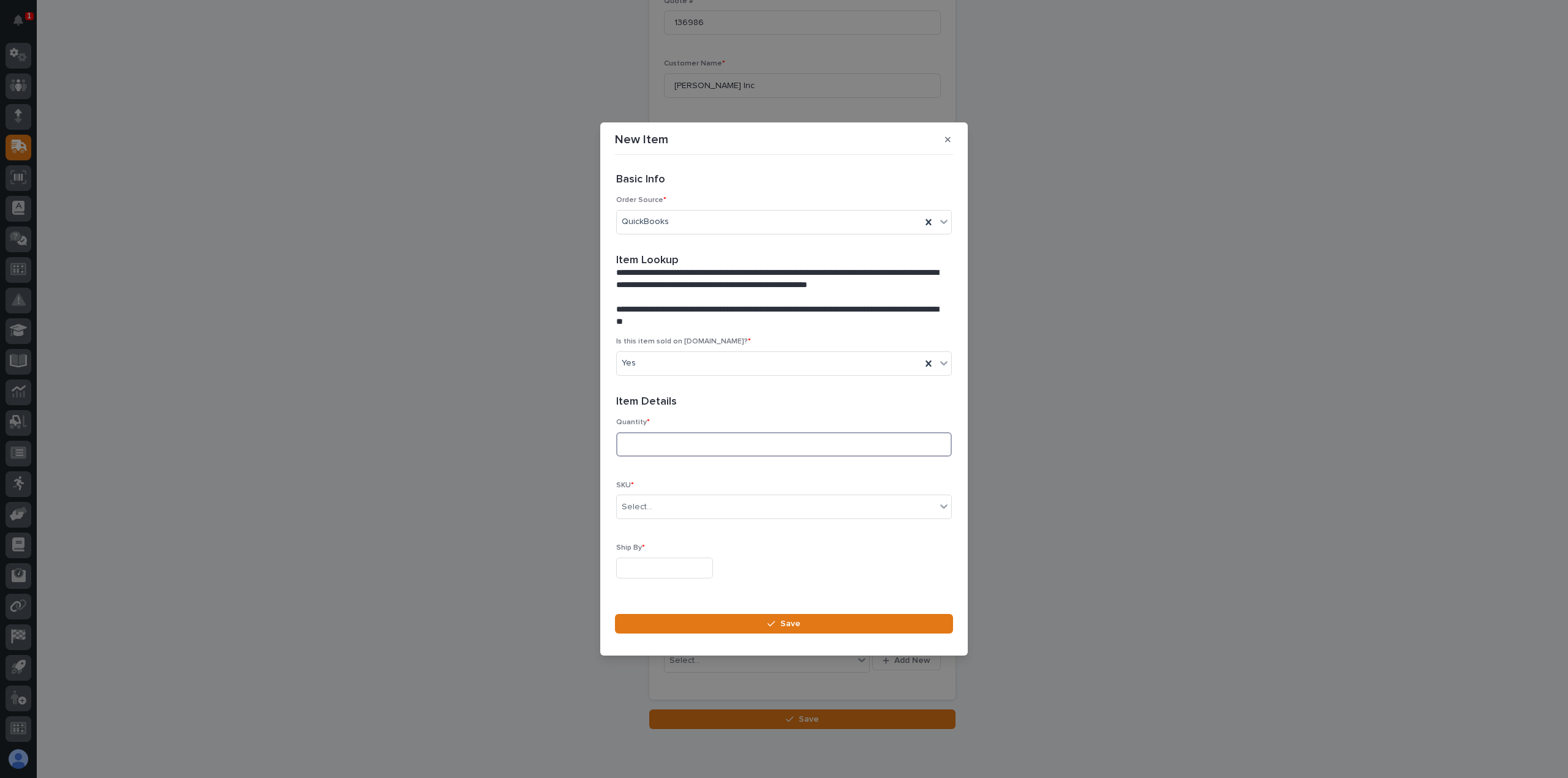
click at [640, 446] on input at bounding box center [784, 444] width 336 height 25
type input "1"
click at [638, 504] on div "Select..." at bounding box center [637, 506] width 31 height 13
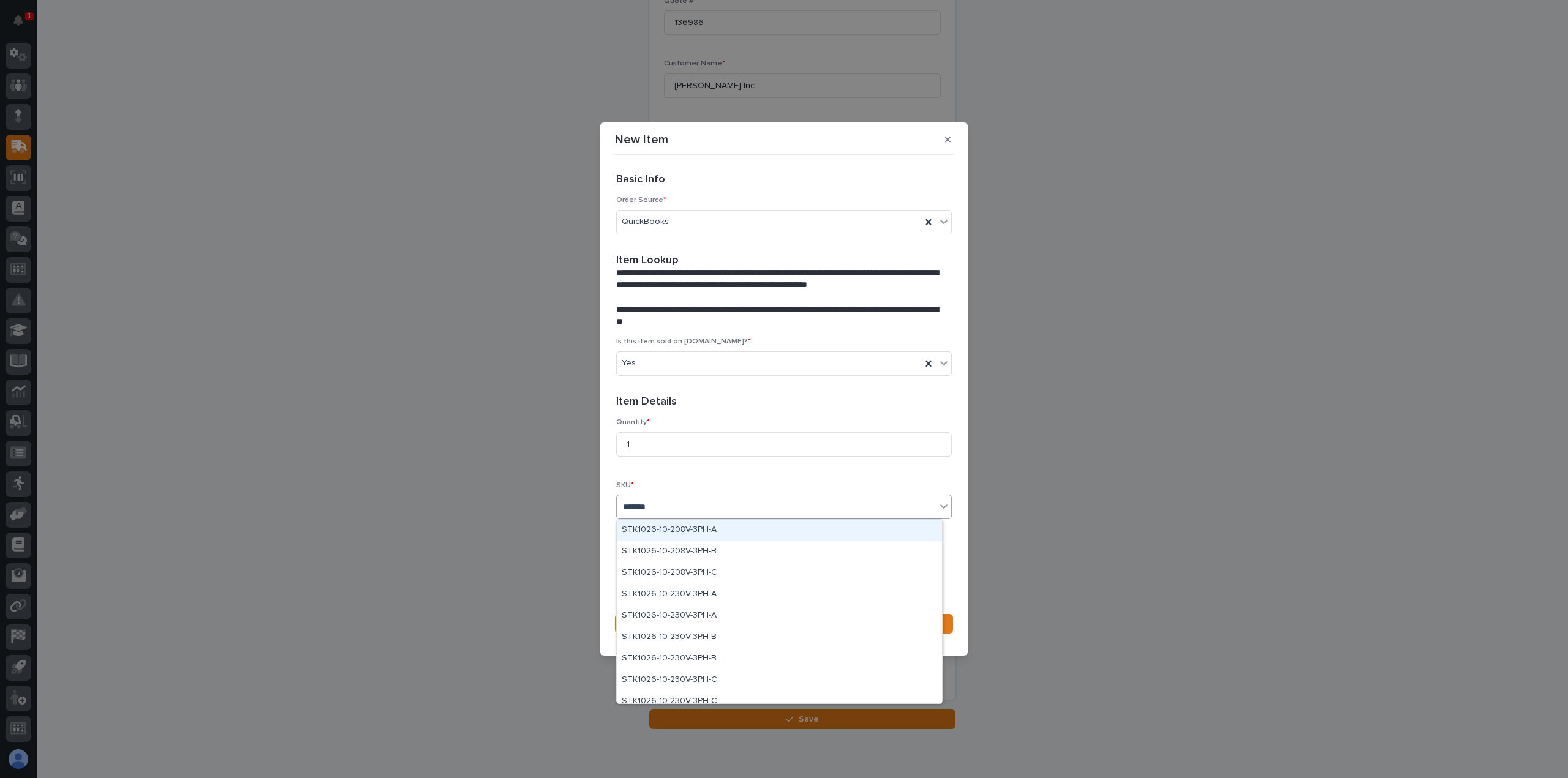
type input "*******"
click at [645, 508] on div "Select..." at bounding box center [637, 506] width 31 height 13
type input "**********"
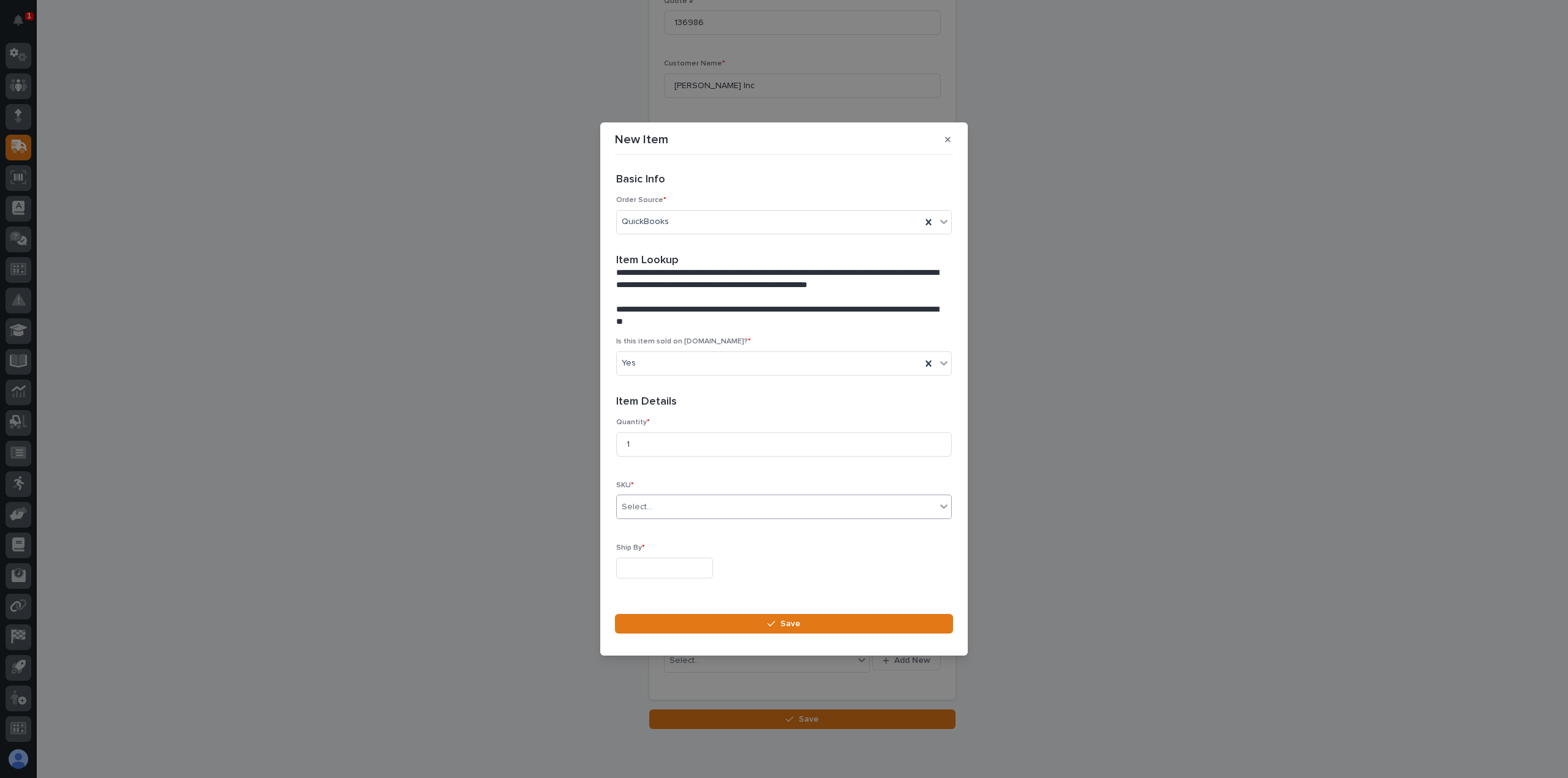
click at [658, 507] on div "Select..." at bounding box center [776, 507] width 319 height 20
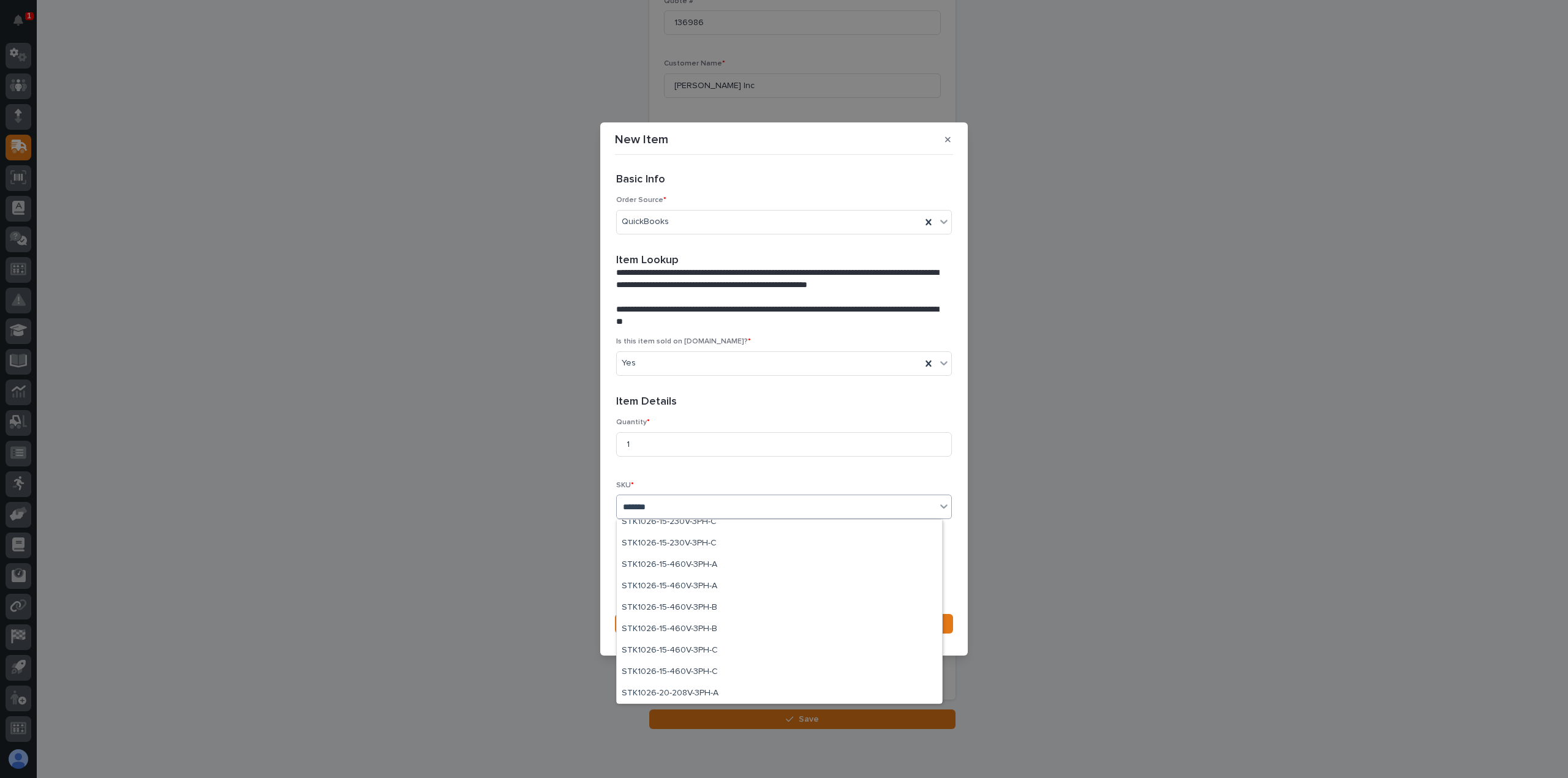
scroll to position [490, 0]
type input "*******"
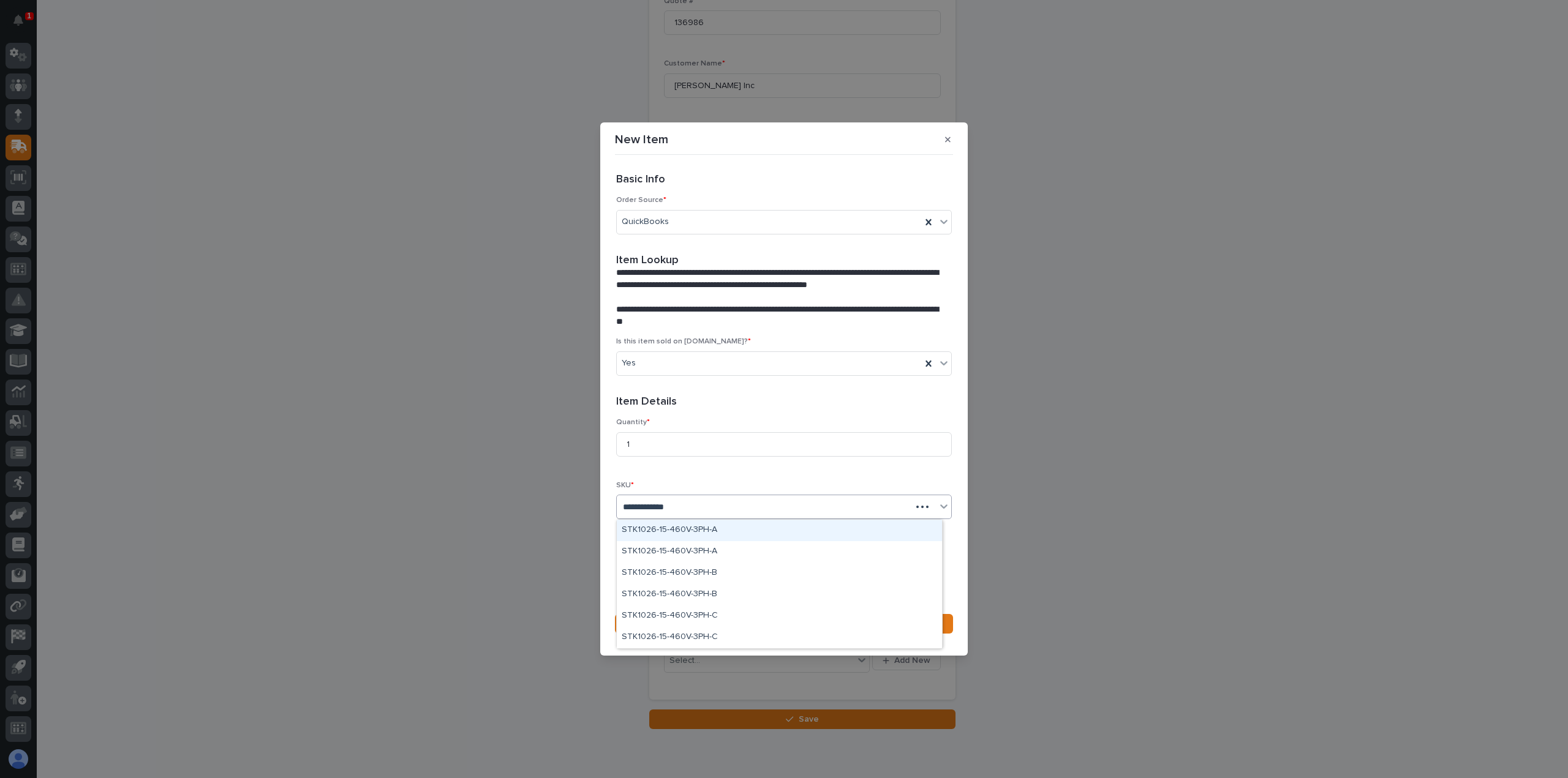
type input "**********"
click at [660, 551] on div "STK1026-15-460V-3PH-A" at bounding box center [779, 552] width 325 height 21
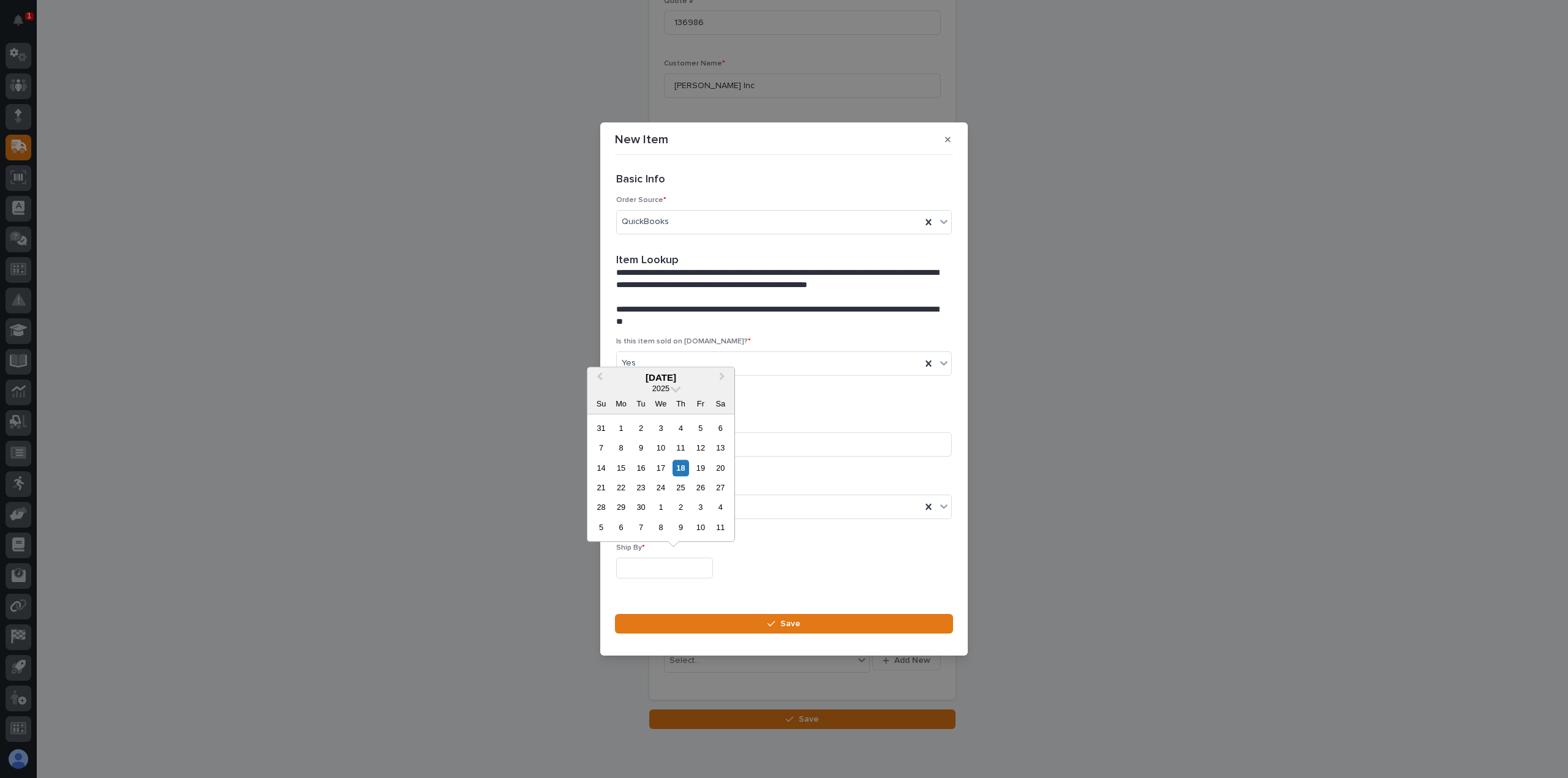
click at [639, 566] on input "text" at bounding box center [664, 568] width 97 height 21
click at [641, 486] on div "23" at bounding box center [641, 487] width 17 height 17
type input "**********"
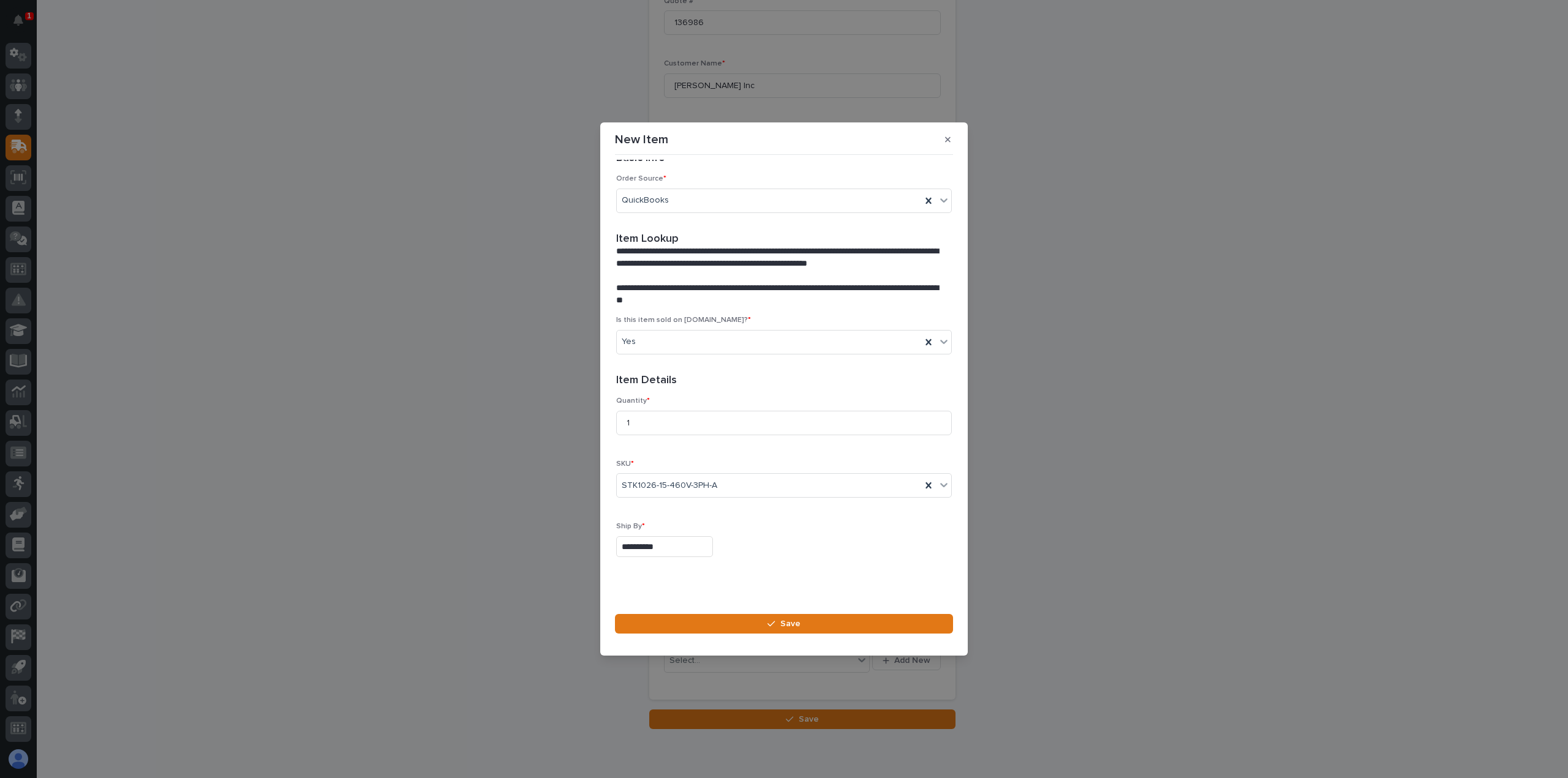
scroll to position [33, 0]
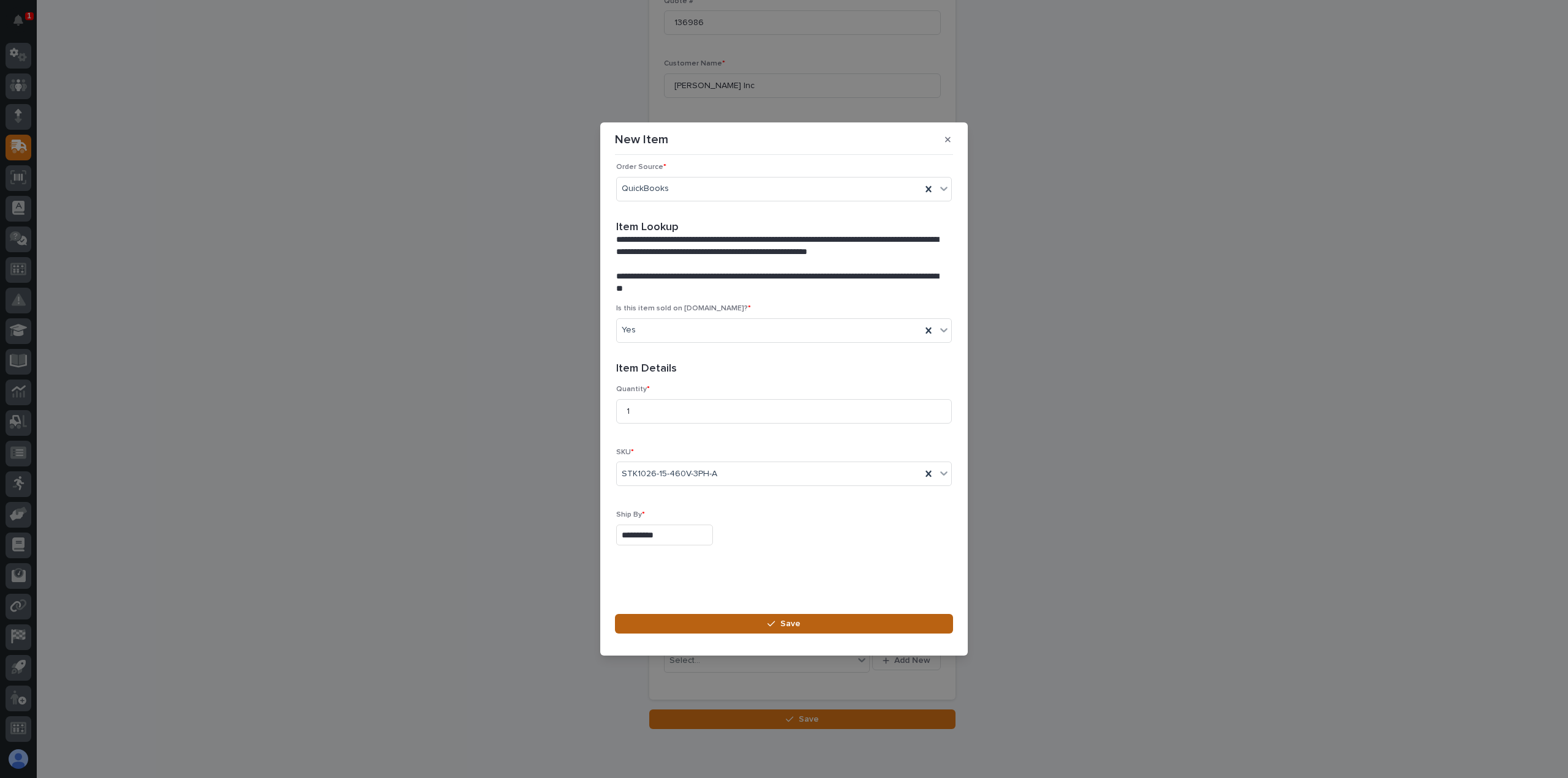
click at [782, 623] on span "Save" at bounding box center [790, 624] width 20 height 11
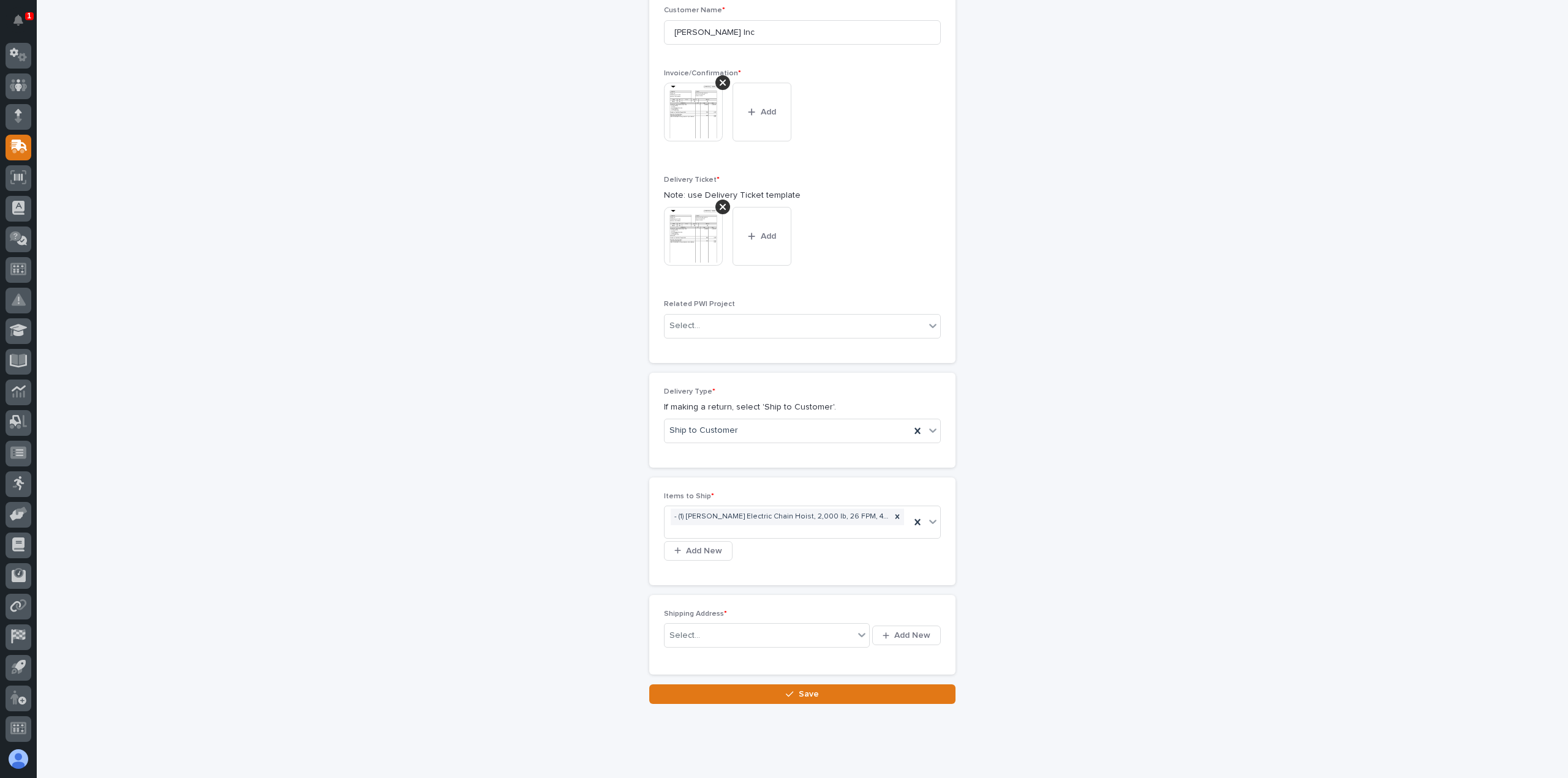
scroll to position [441, 0]
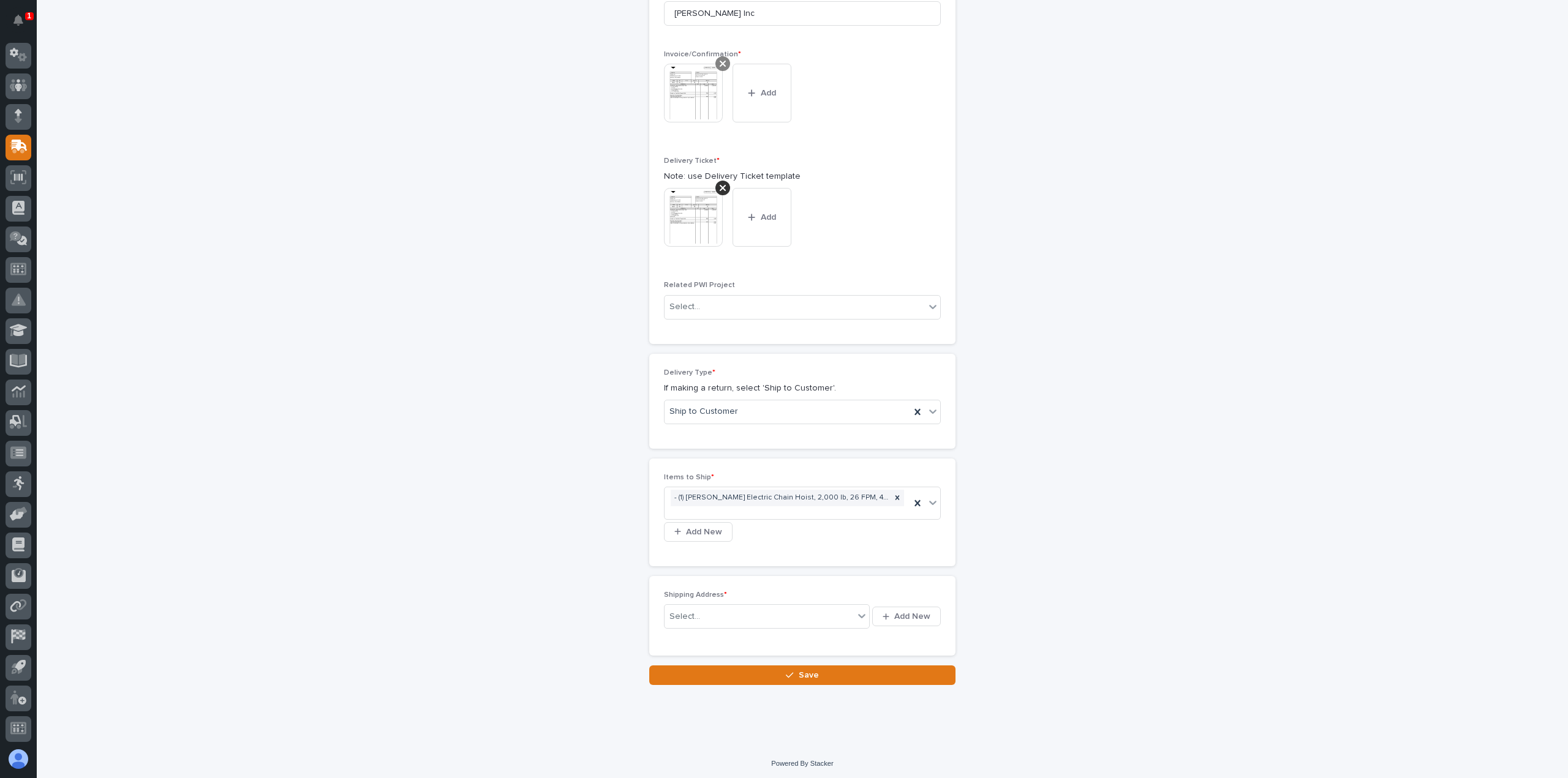
click at [720, 59] on icon at bounding box center [722, 63] width 6 height 10
click at [696, 112] on span "Add" at bounding box center [700, 117] width 15 height 11
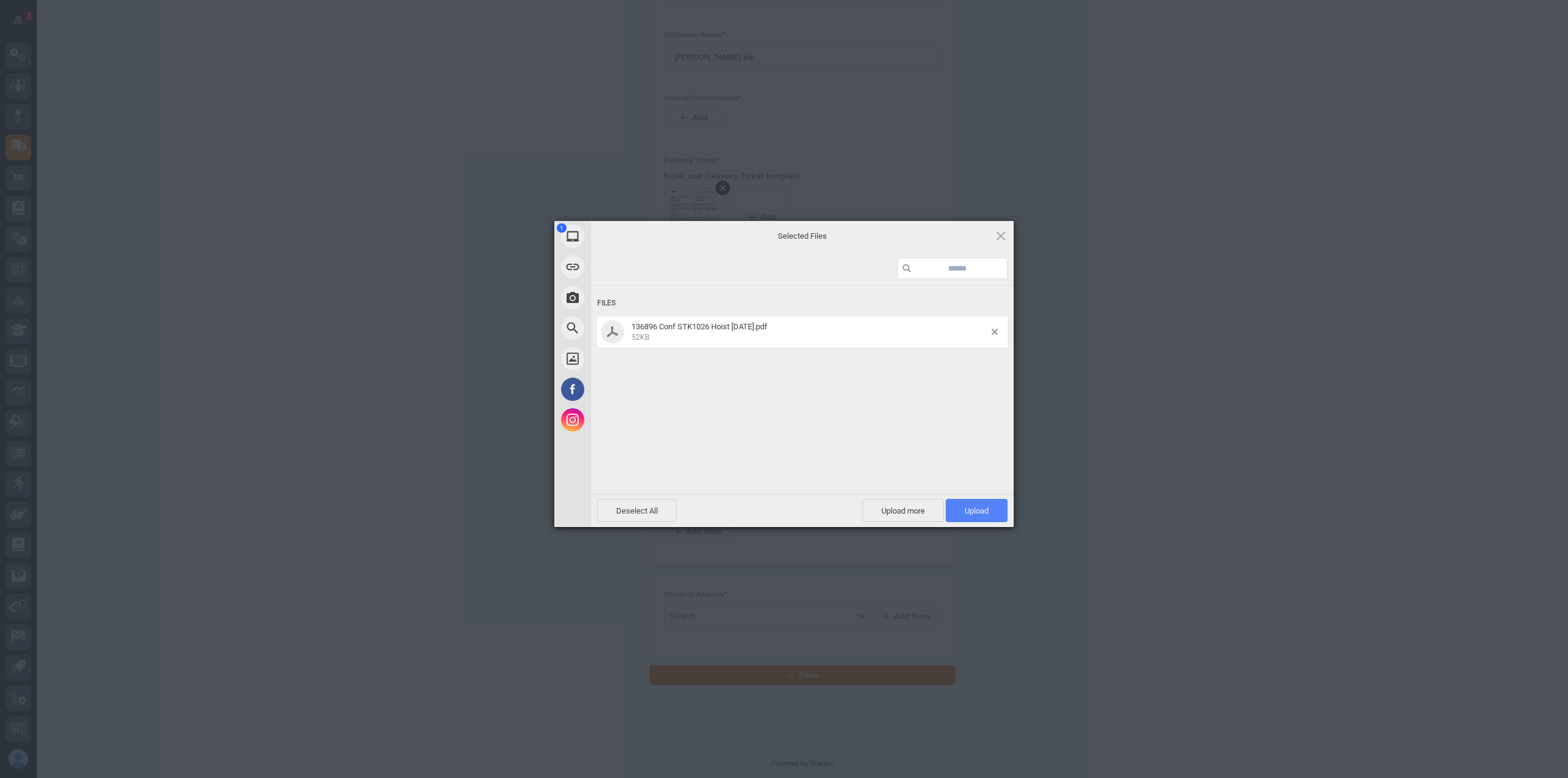
click at [987, 508] on span "Upload 1" at bounding box center [977, 511] width 24 height 9
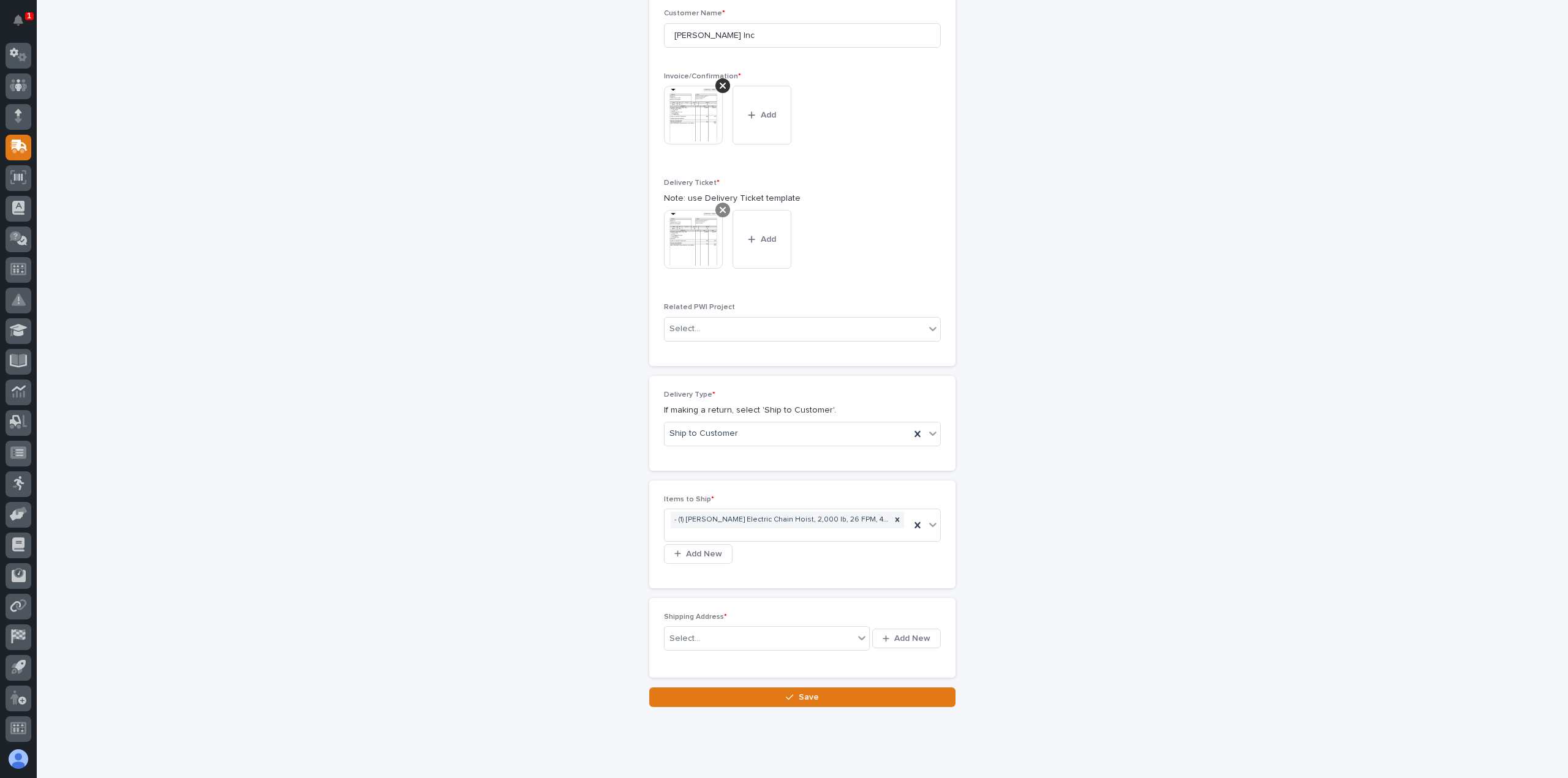
click at [720, 206] on icon at bounding box center [722, 210] width 6 height 10
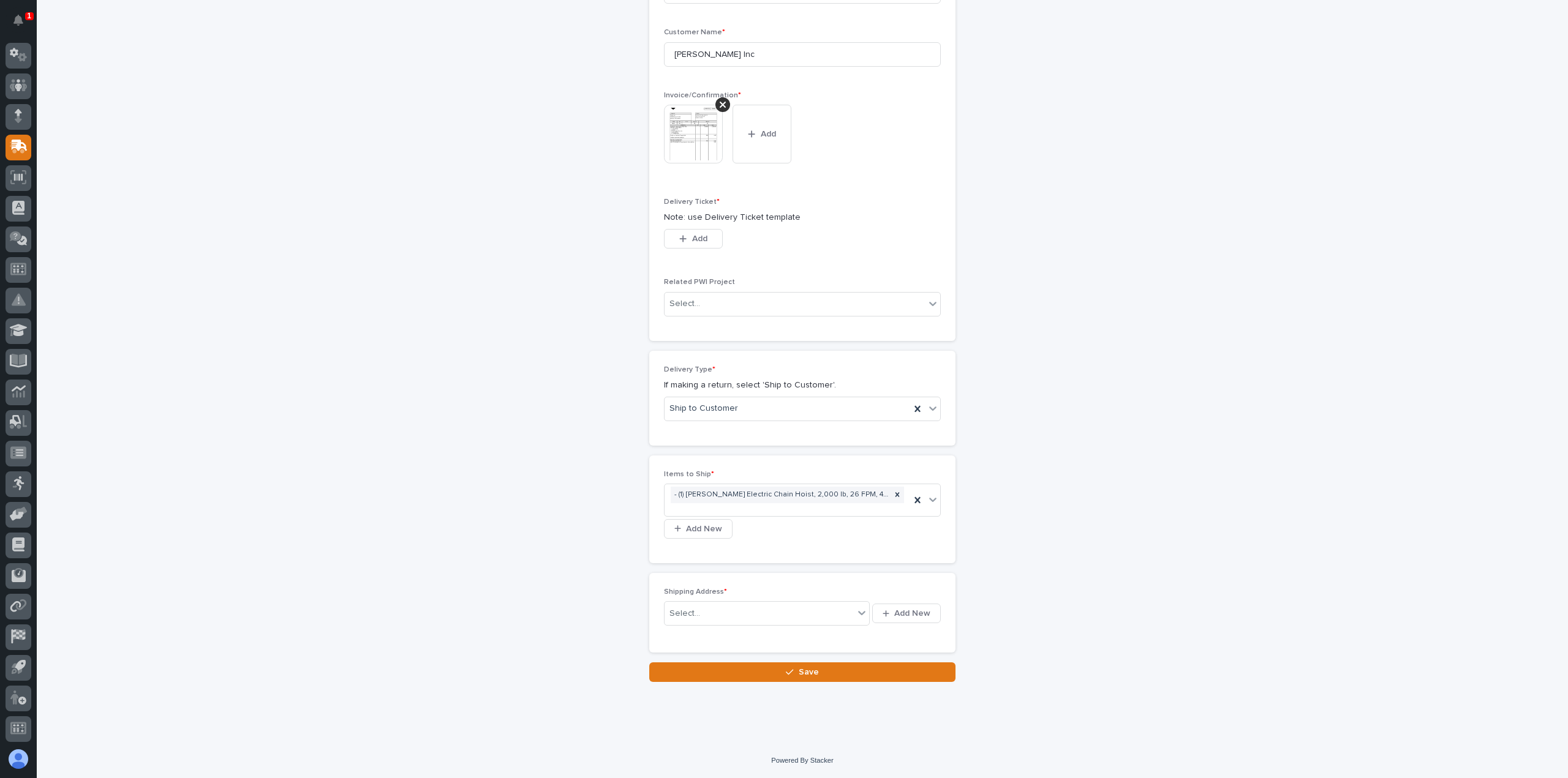
scroll to position [396, 0]
click at [698, 238] on span "Add" at bounding box center [700, 242] width 15 height 11
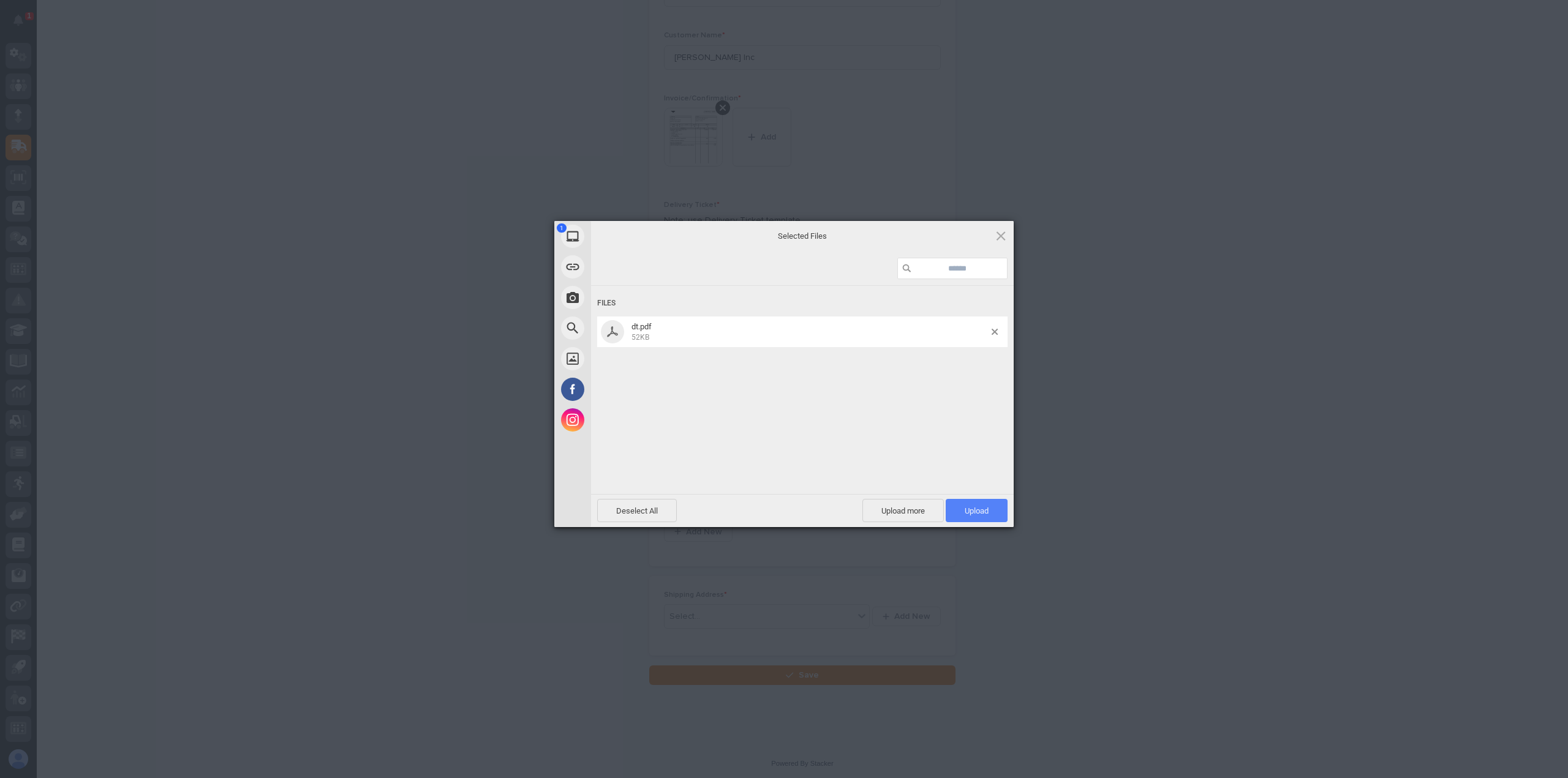
click at [974, 506] on span "Upload 1" at bounding box center [977, 511] width 24 height 9
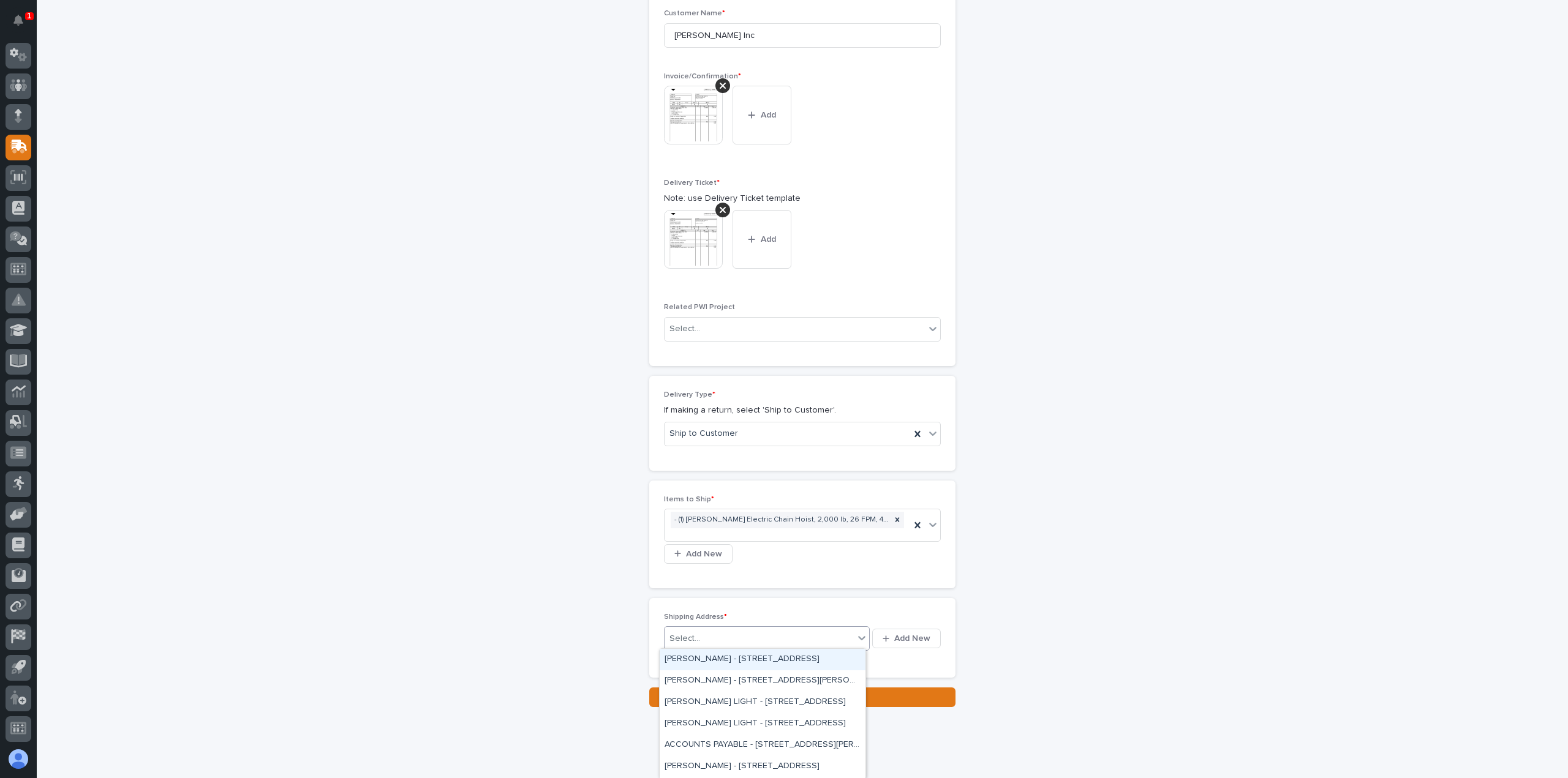
click at [697, 633] on div "Select..." at bounding box center [758, 639] width 189 height 20
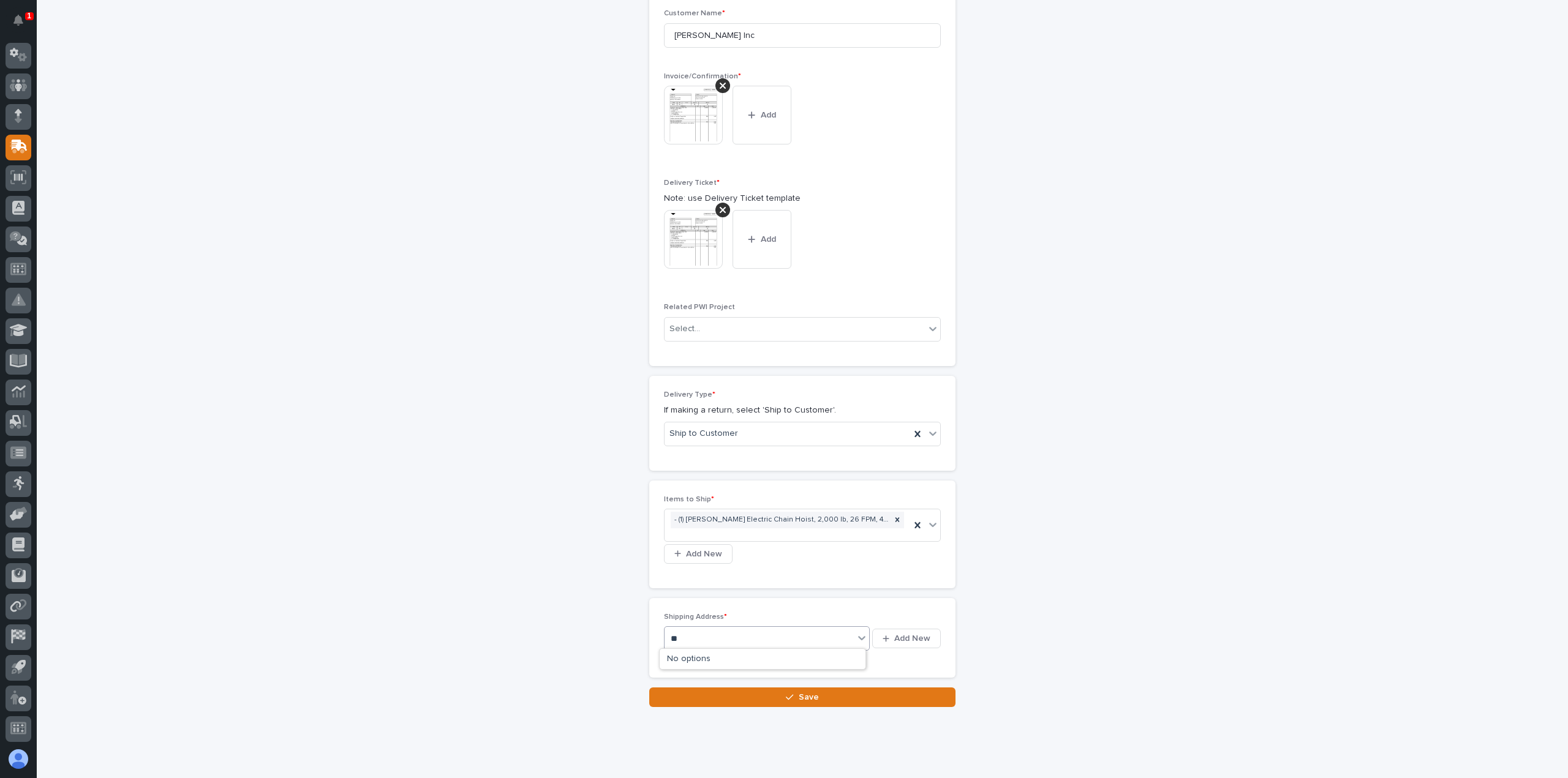
type input "*"
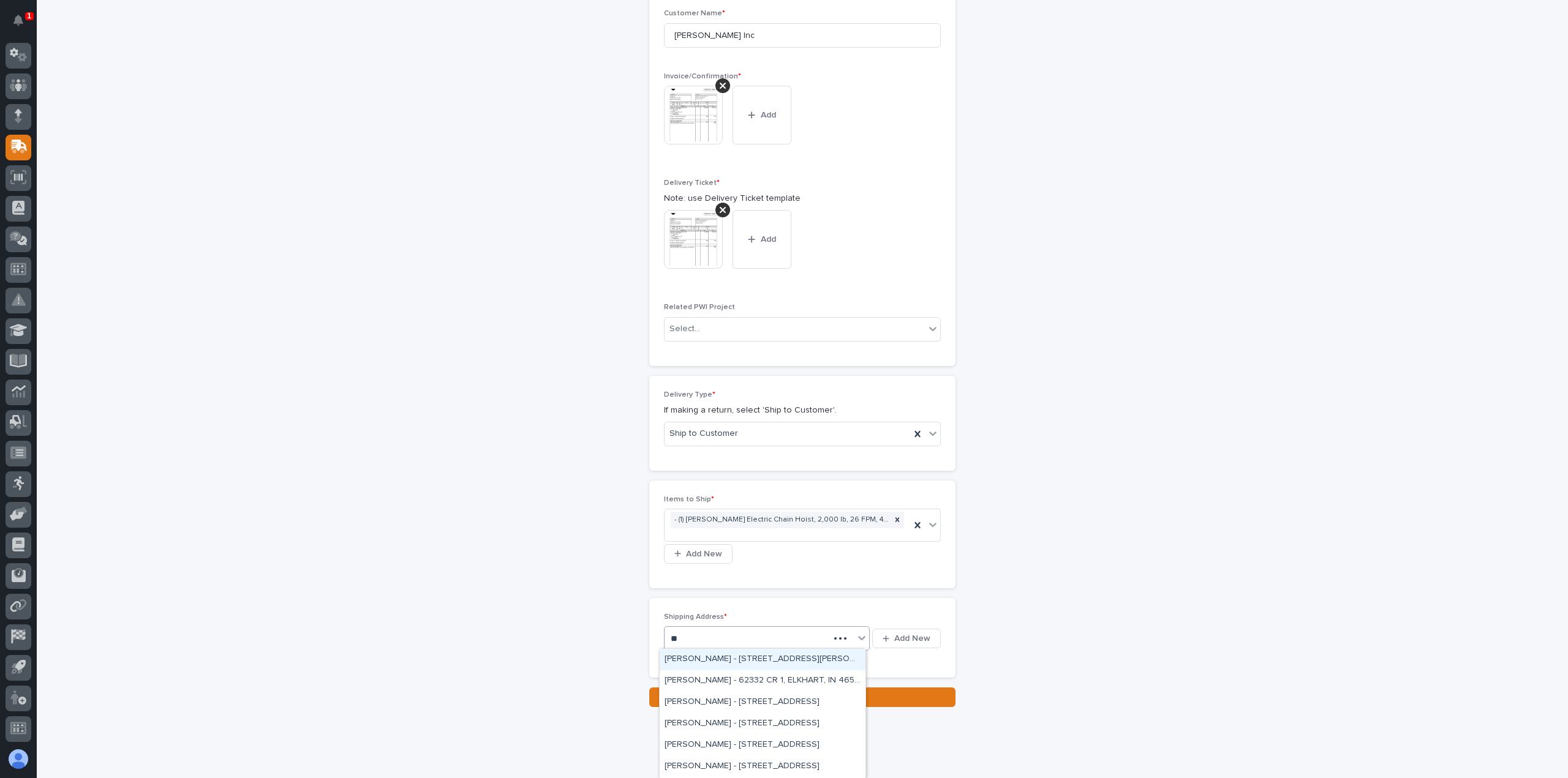
type input "*"
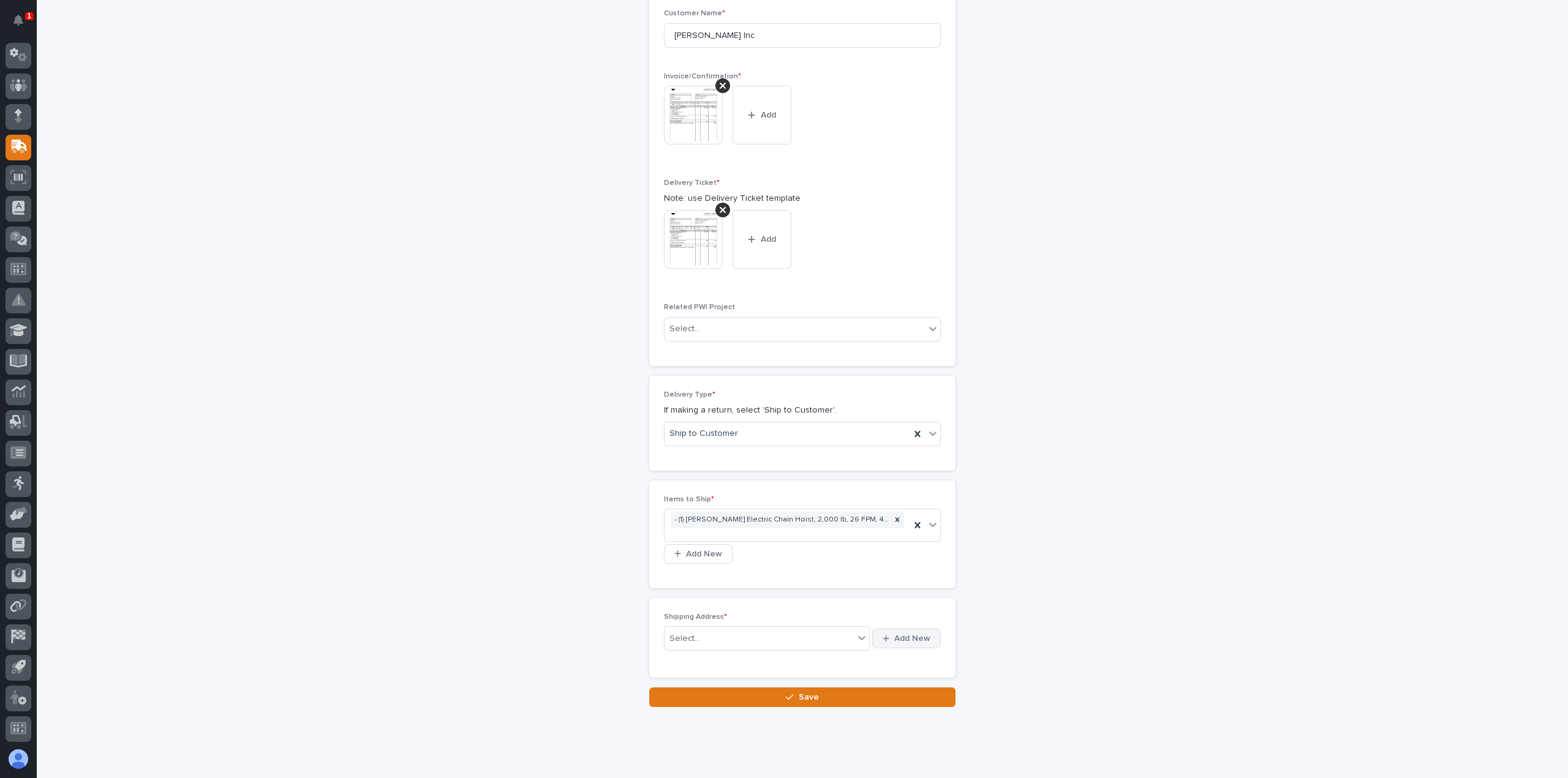
click at [895, 637] on span "Add New" at bounding box center [912, 639] width 36 height 11
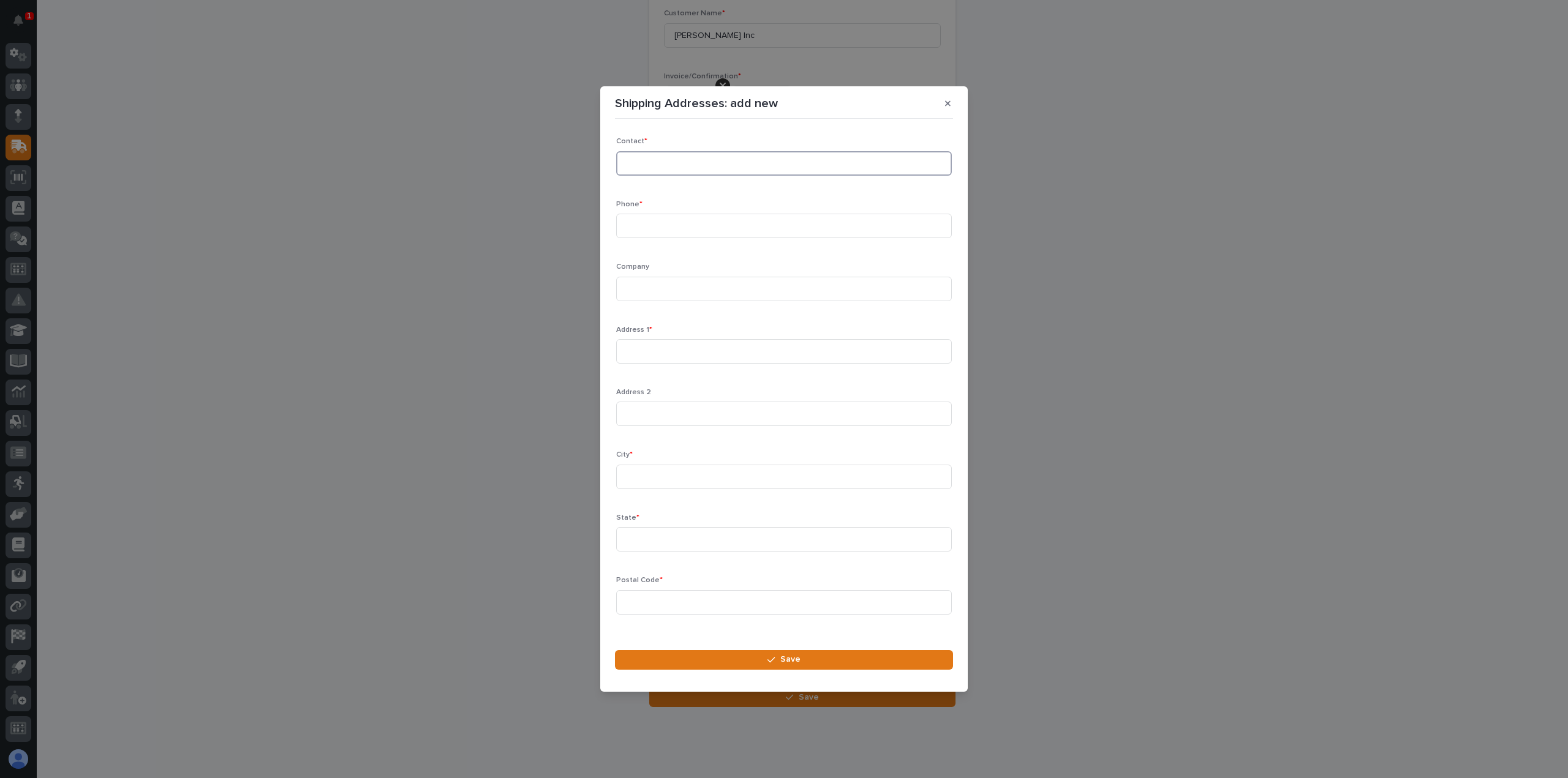
click at [637, 165] on input at bounding box center [784, 163] width 336 height 25
click at [683, 162] on input "[PERSON_NAME]" at bounding box center [784, 163] width 336 height 25
click at [684, 159] on input "[PERSON_NAME]" at bounding box center [784, 163] width 336 height 25
type input "[PERSON_NAME]"
click at [638, 228] on input at bounding box center [784, 226] width 336 height 25
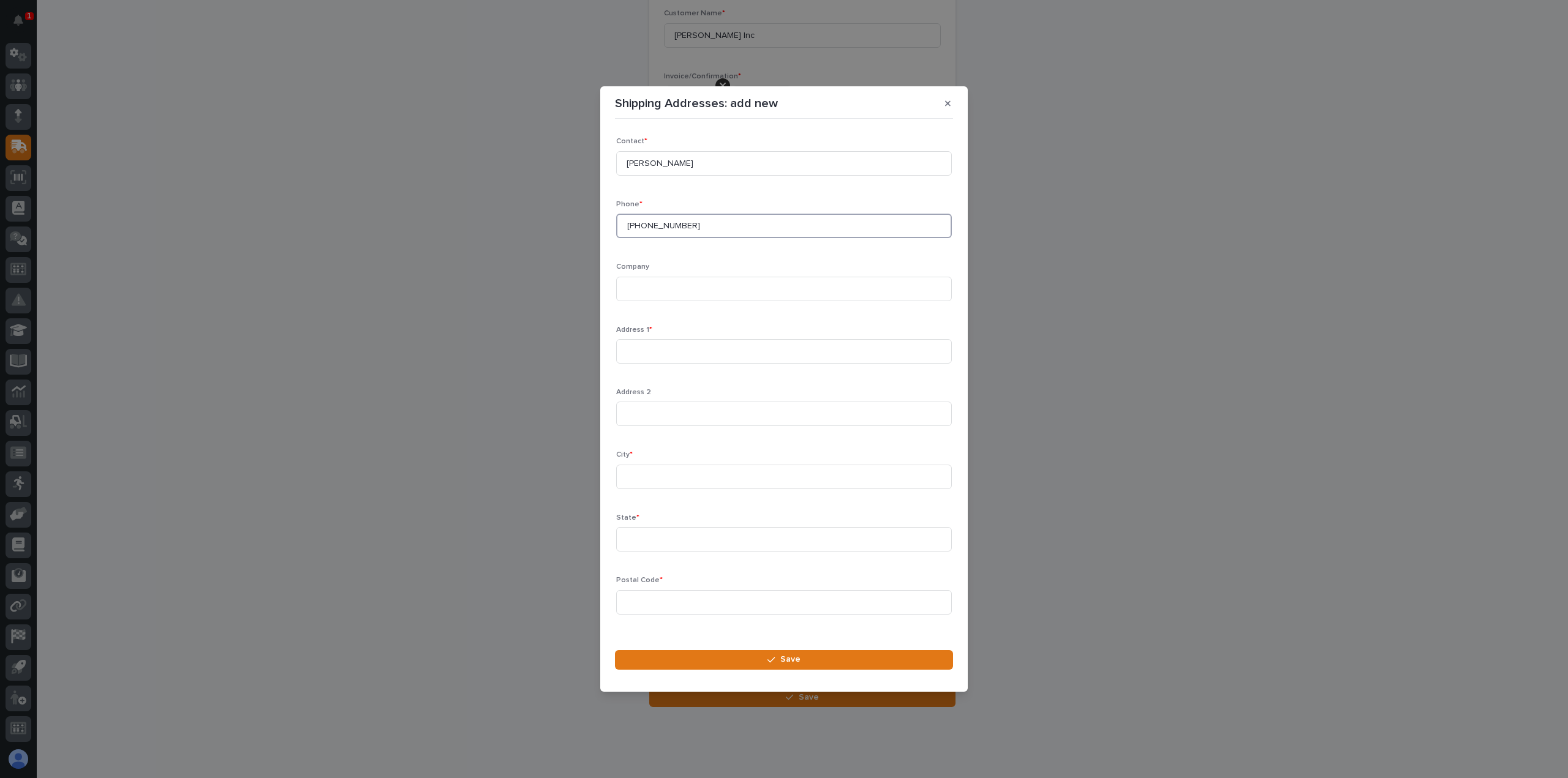
type input "[PHONE_NUMBER]"
type input "Advanced Drainage Systems"
type input "[STREET_ADDRESS][PERSON_NAME][PERSON_NAME]"
type input "h"
type input "[PERSON_NAME]"
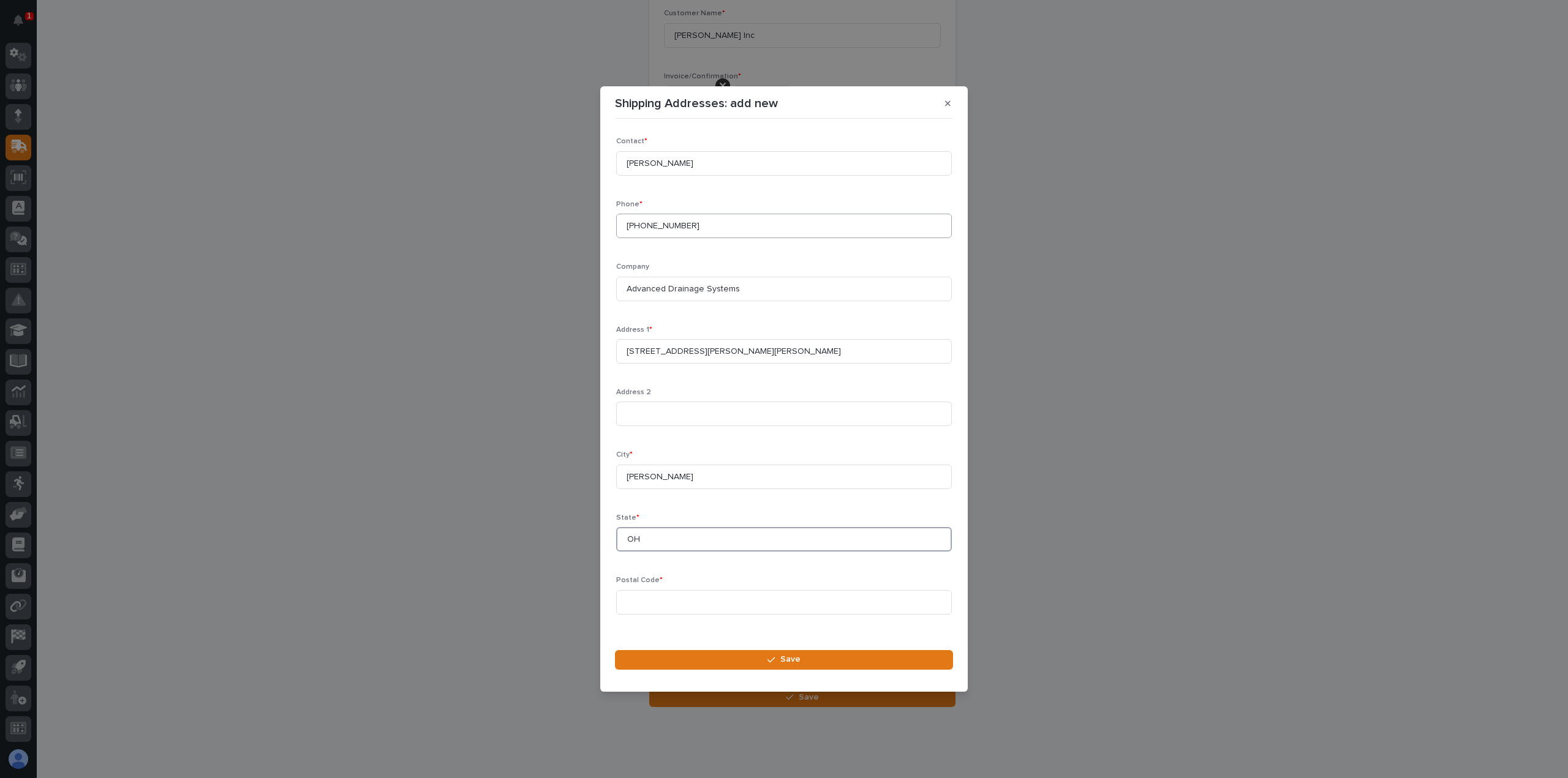
type input "OH"
type input "45011"
click at [783, 657] on span "Save" at bounding box center [790, 659] width 20 height 11
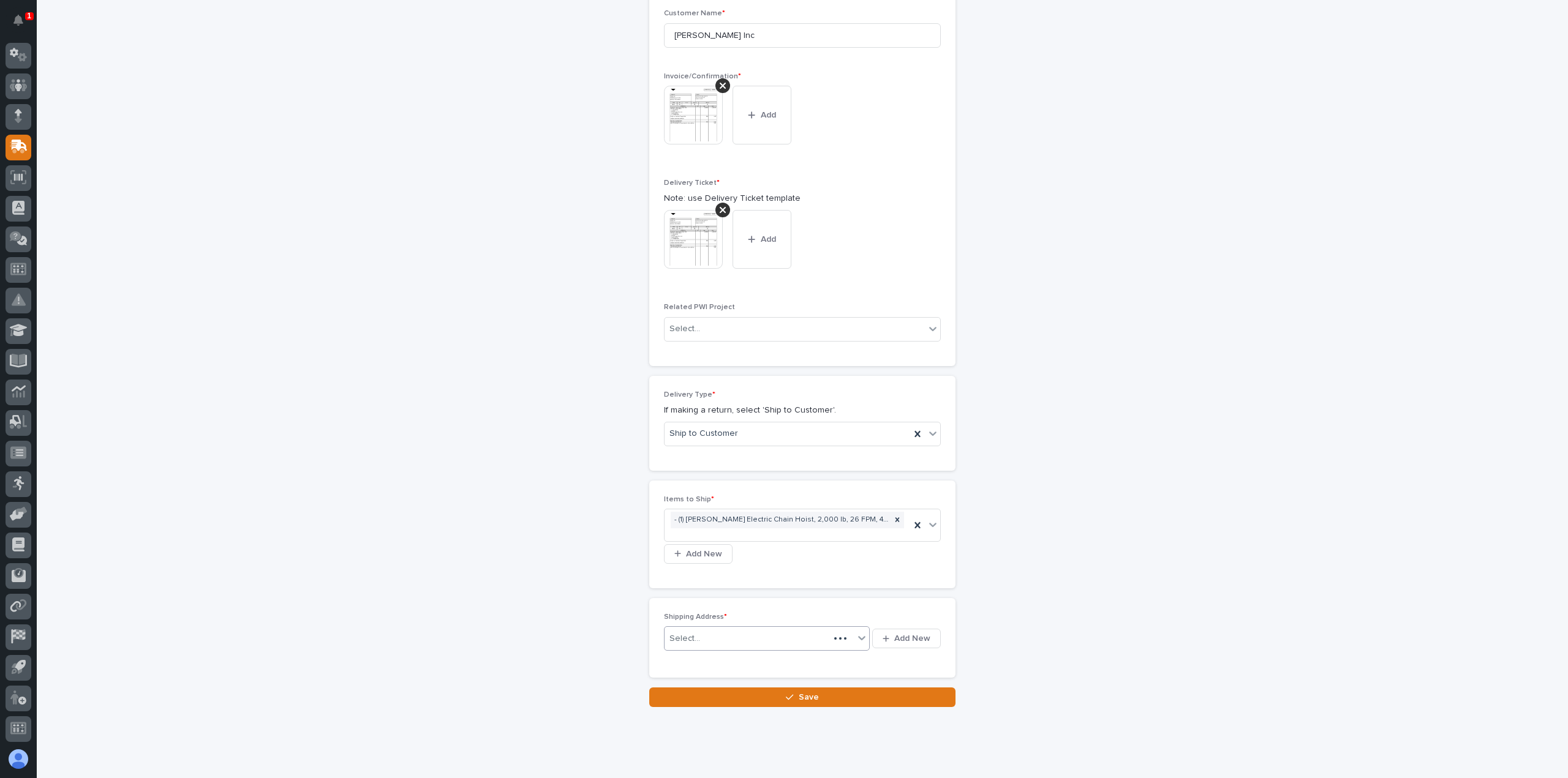
scroll to position [430, 0]
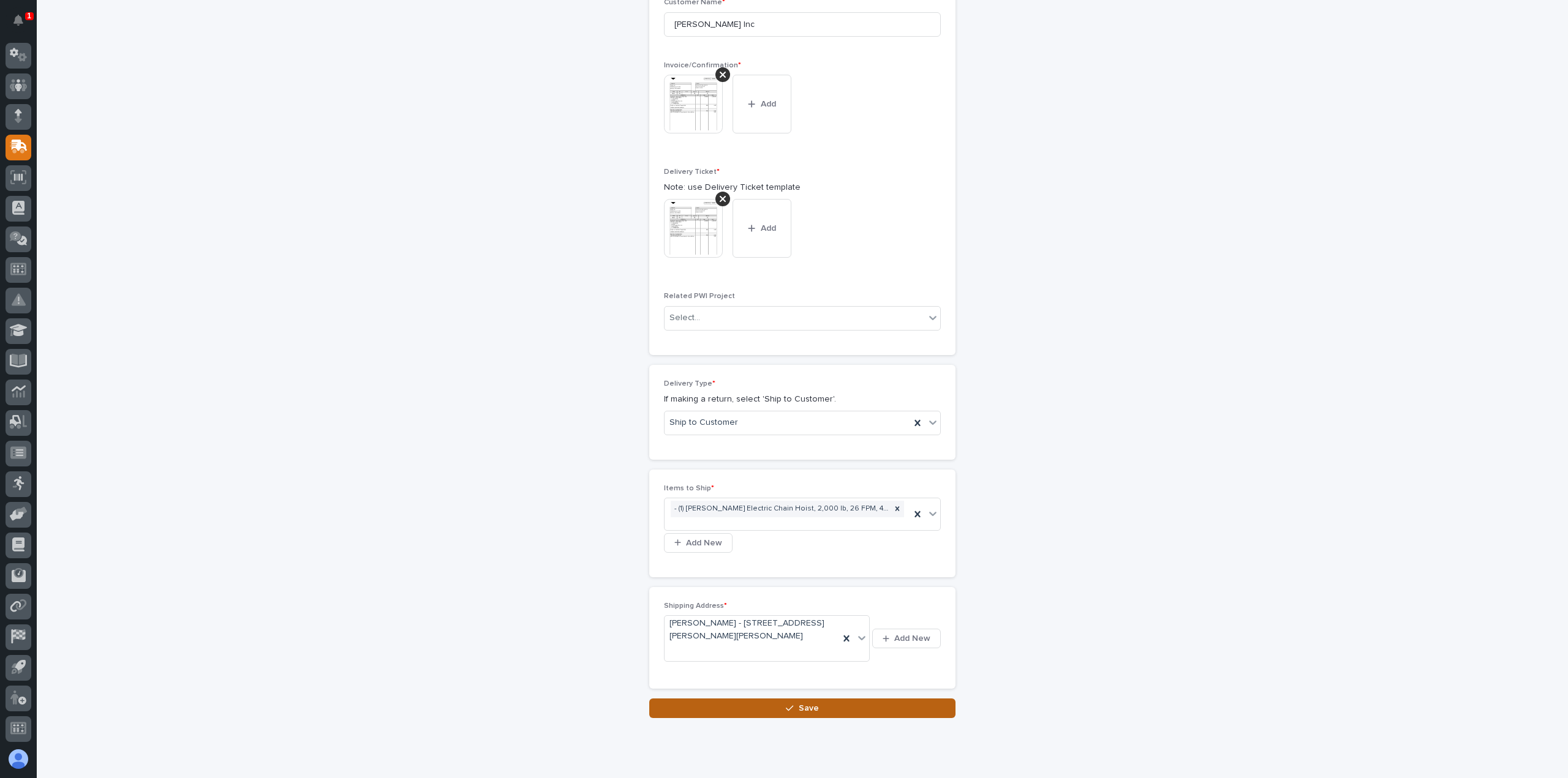
click at [798, 707] on span "Save" at bounding box center [808, 708] width 20 height 11
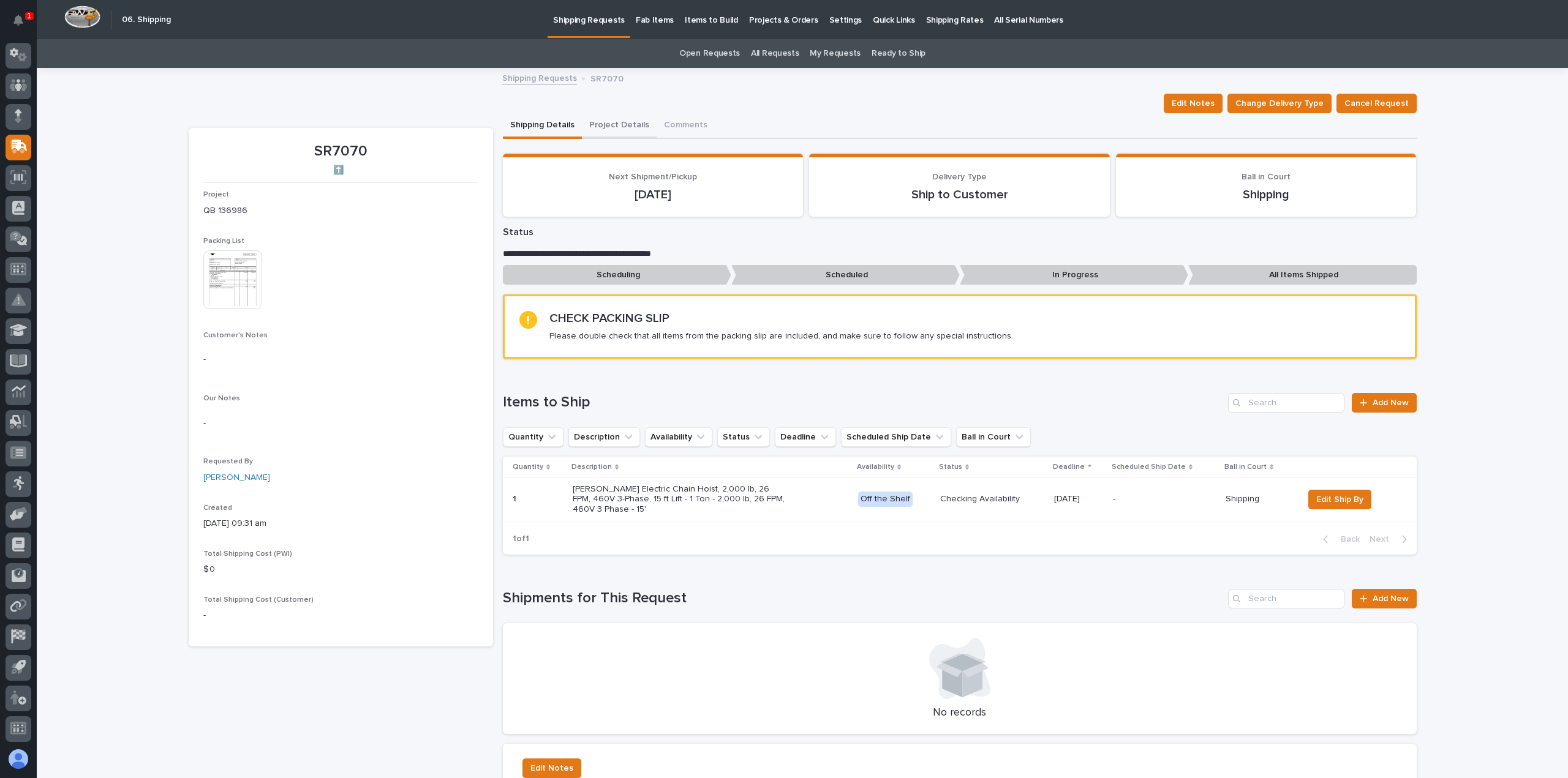
click at [611, 123] on button "Project Details" at bounding box center [619, 126] width 75 height 26
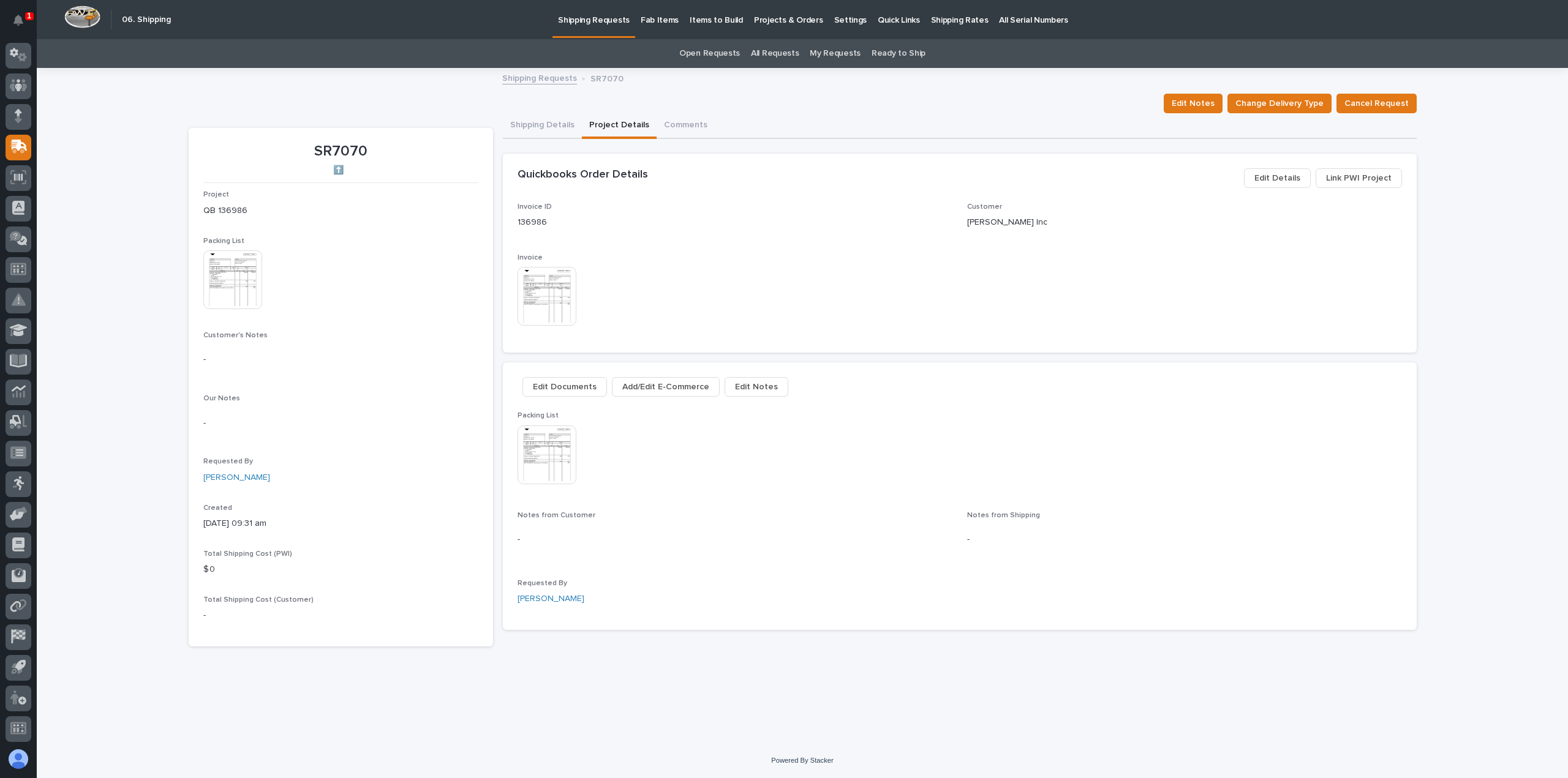
click at [549, 444] on img at bounding box center [547, 455] width 59 height 59
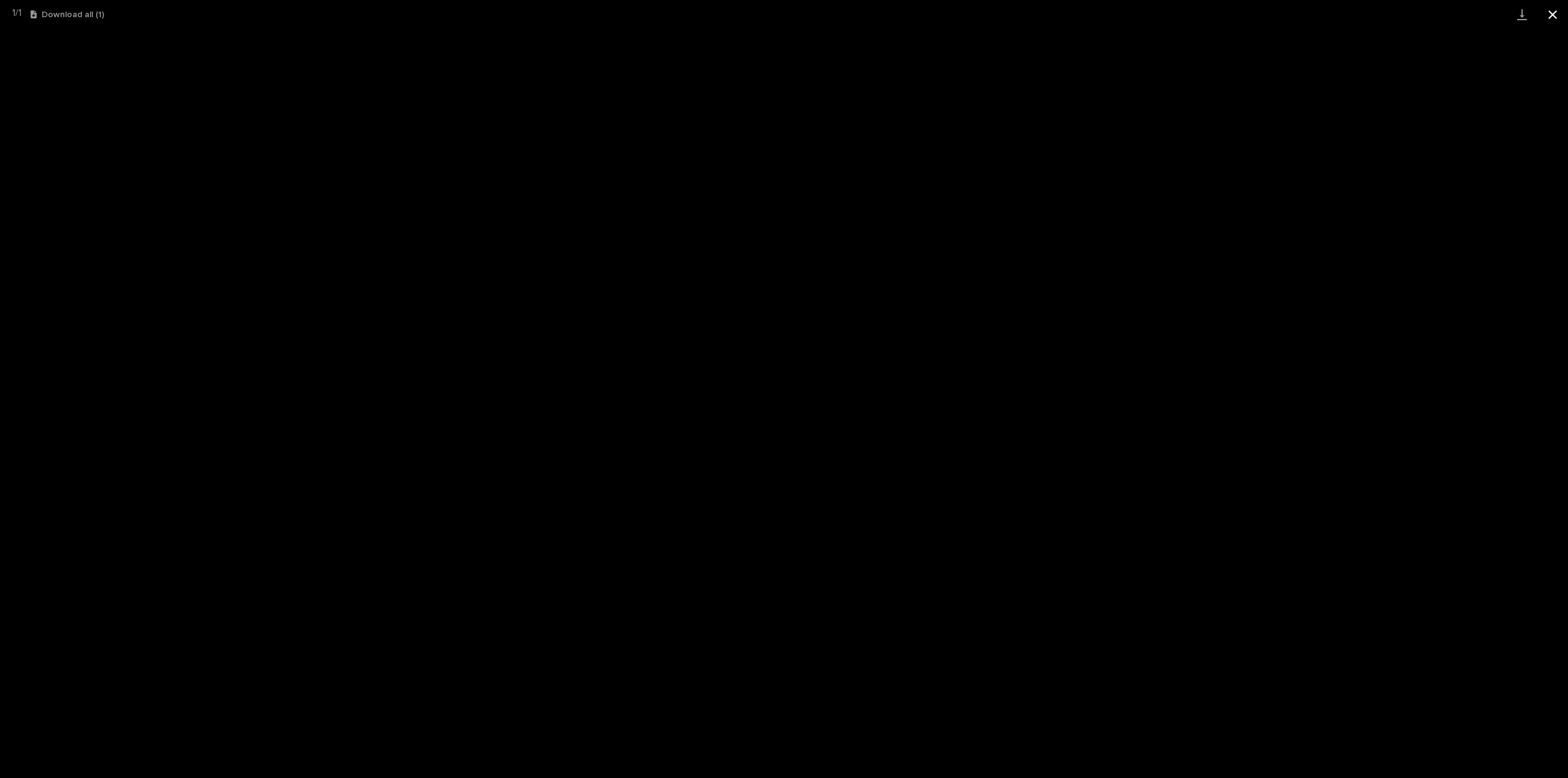
click at [1548, 14] on button "Close gallery" at bounding box center [1553, 14] width 31 height 29
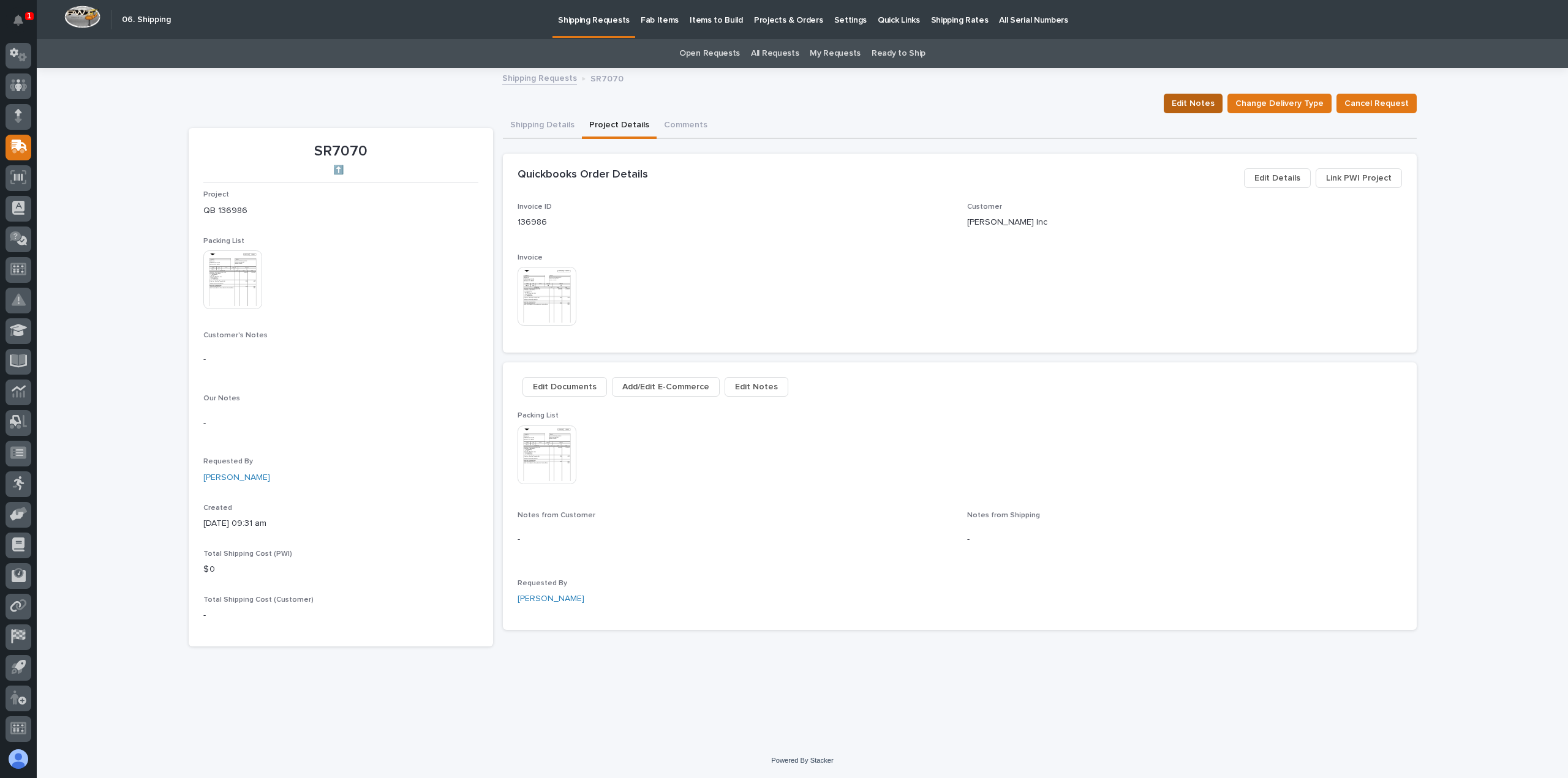
click at [1199, 99] on span "Edit Notes" at bounding box center [1193, 103] width 43 height 15
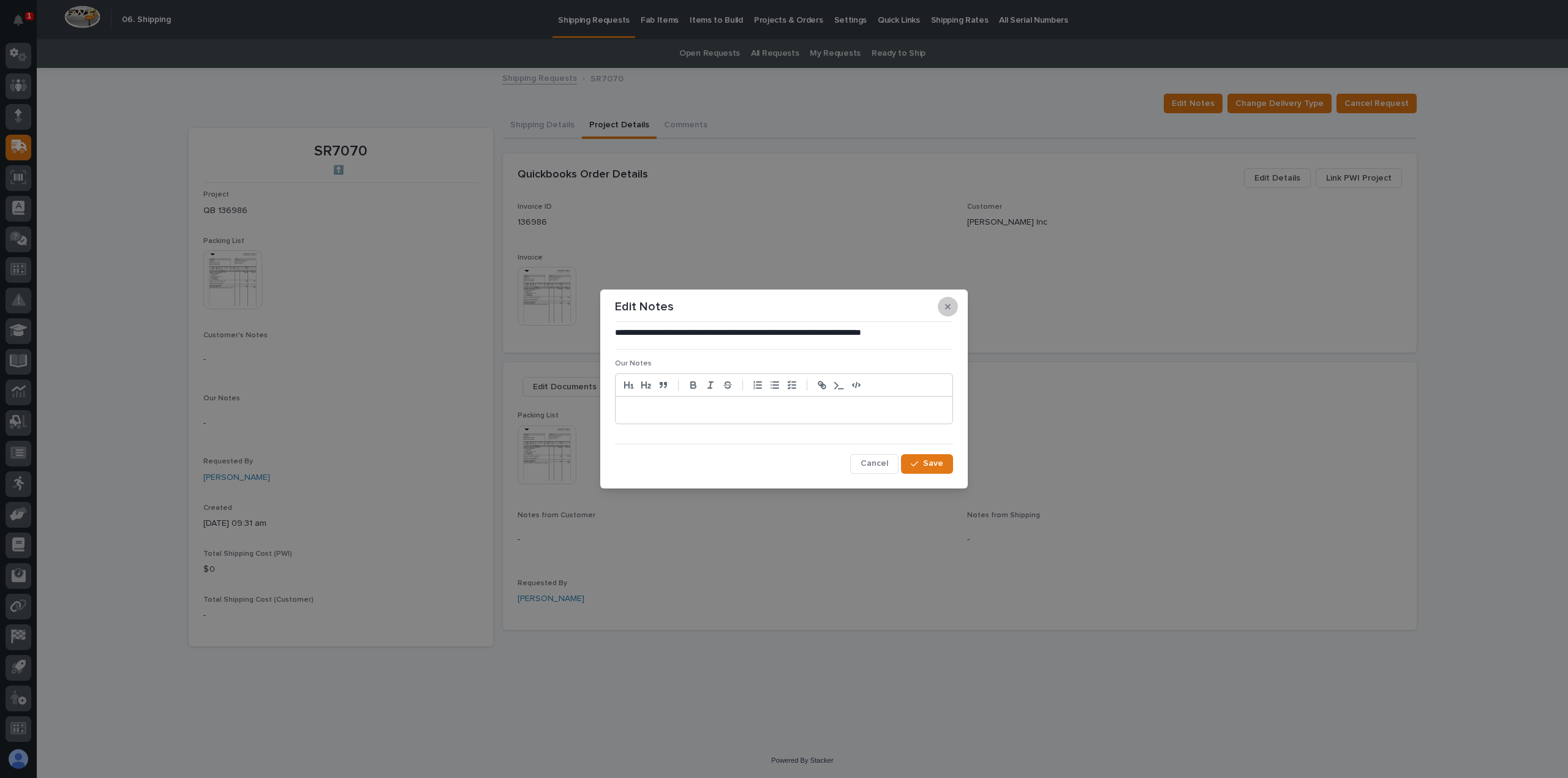
click at [949, 304] on icon "button" at bounding box center [948, 306] width 5 height 9
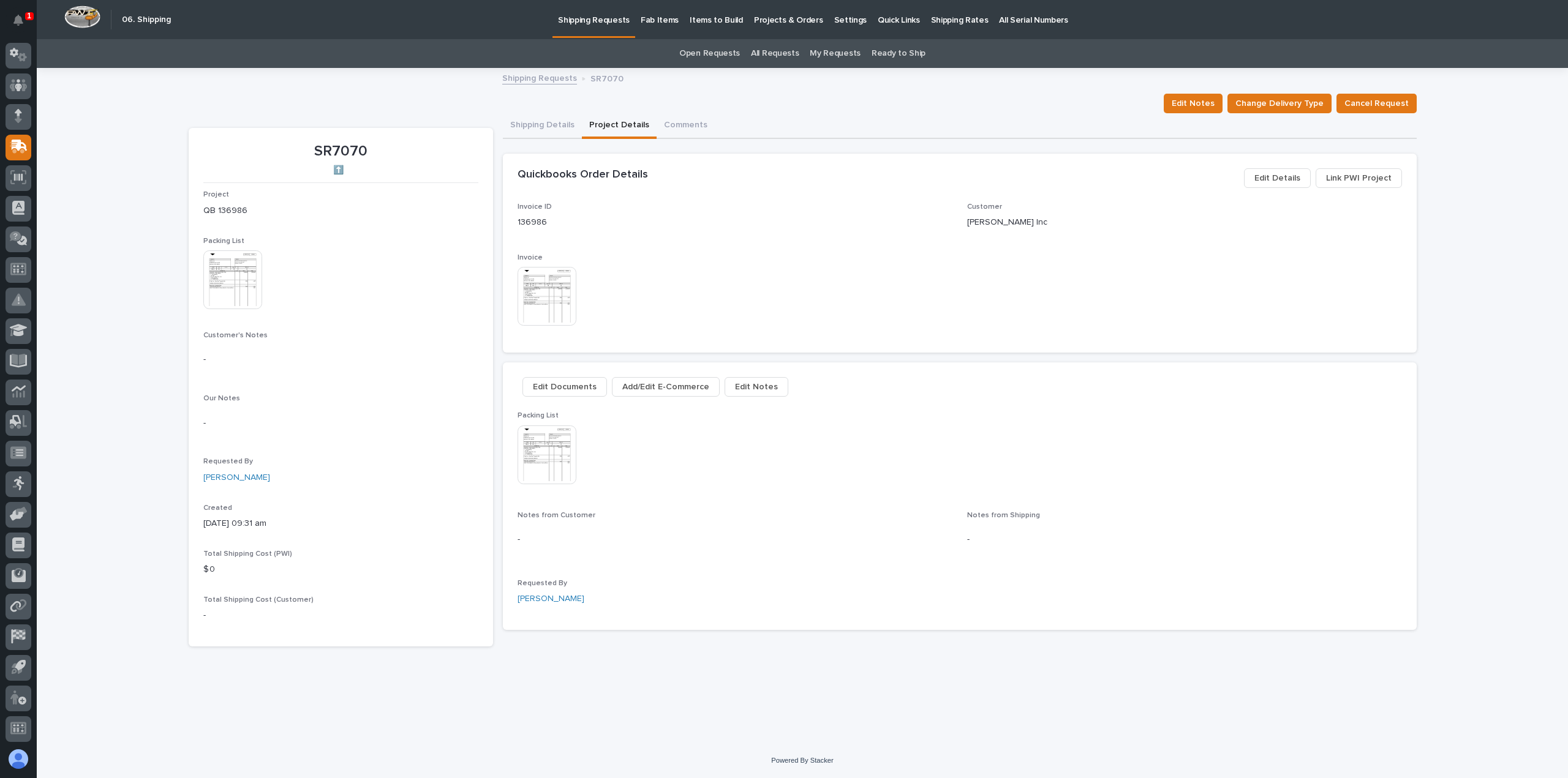
click at [1275, 175] on span "Edit Details" at bounding box center [1277, 178] width 46 height 15
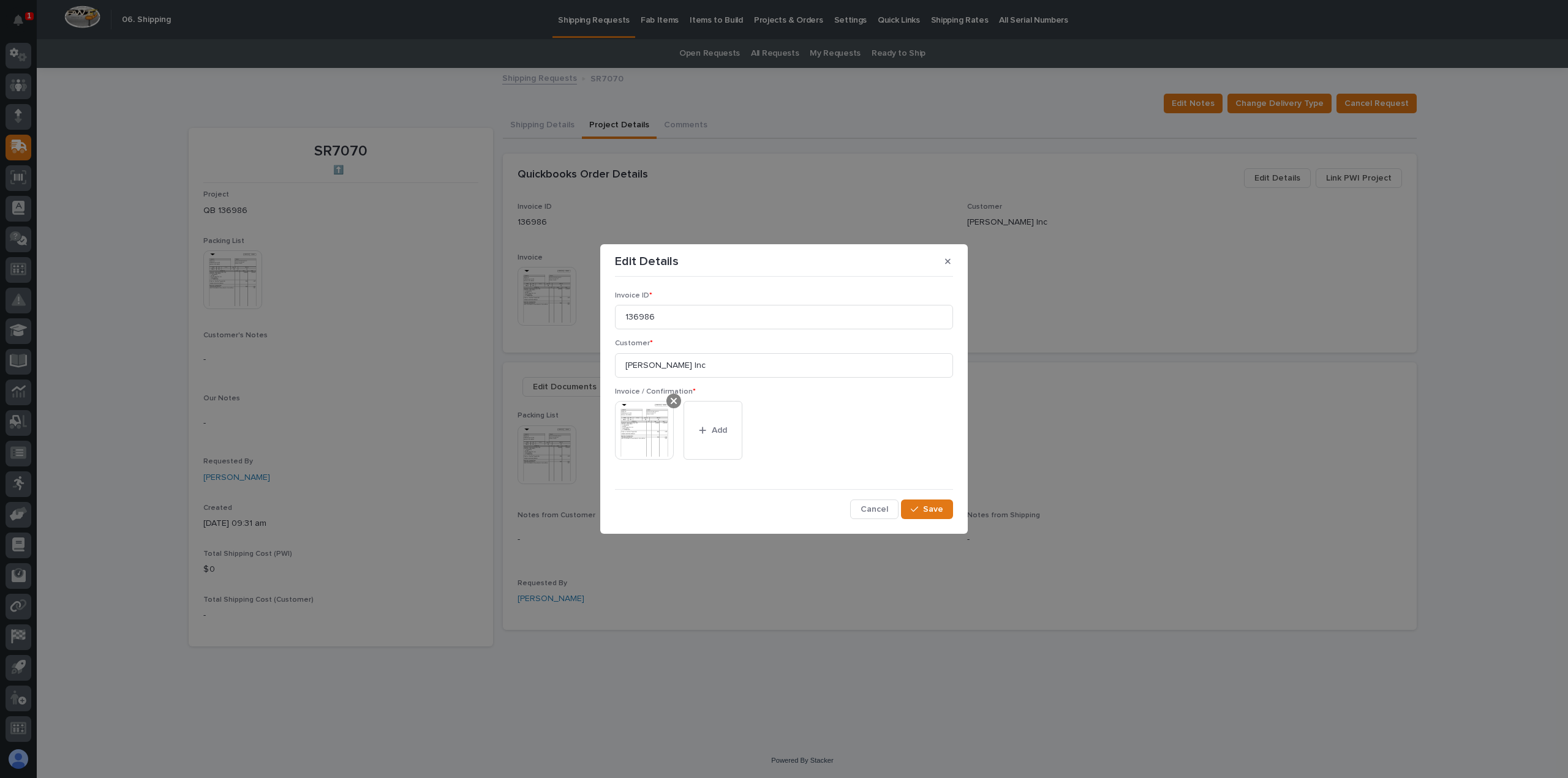
click at [673, 400] on icon at bounding box center [674, 401] width 6 height 10
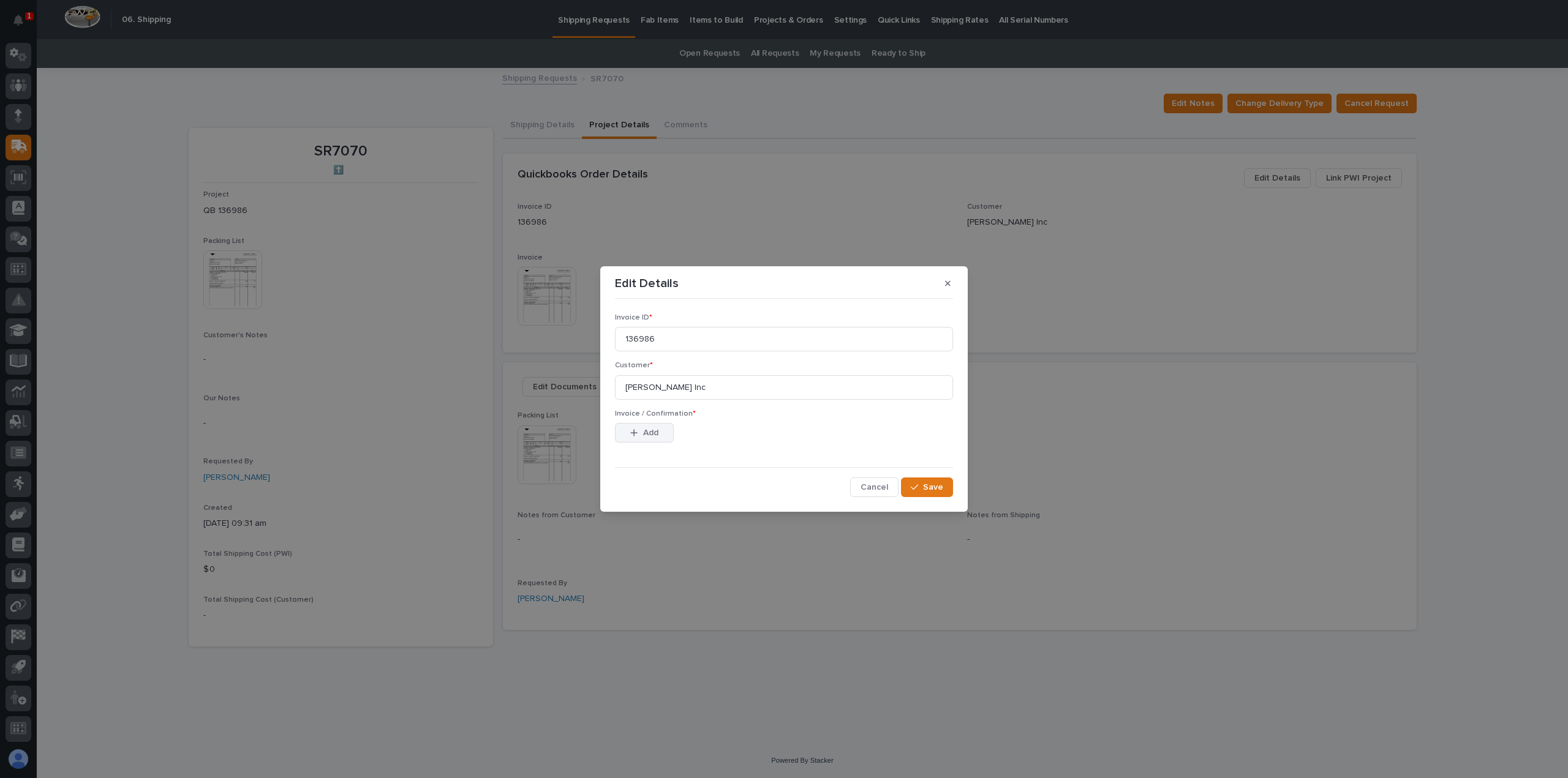
click at [649, 431] on span "Add" at bounding box center [650, 432] width 15 height 11
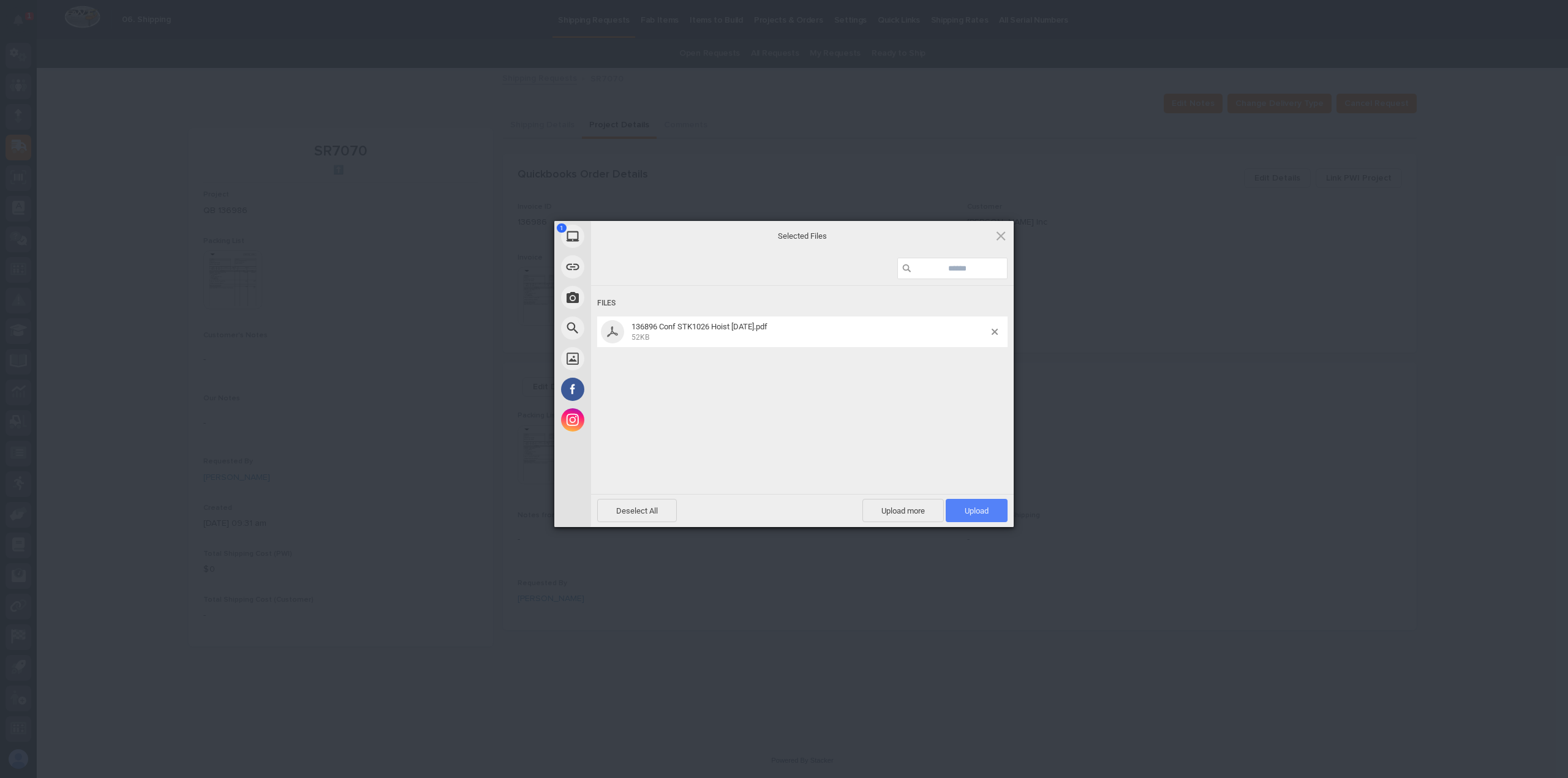
click at [973, 508] on span "Upload 1" at bounding box center [977, 511] width 24 height 9
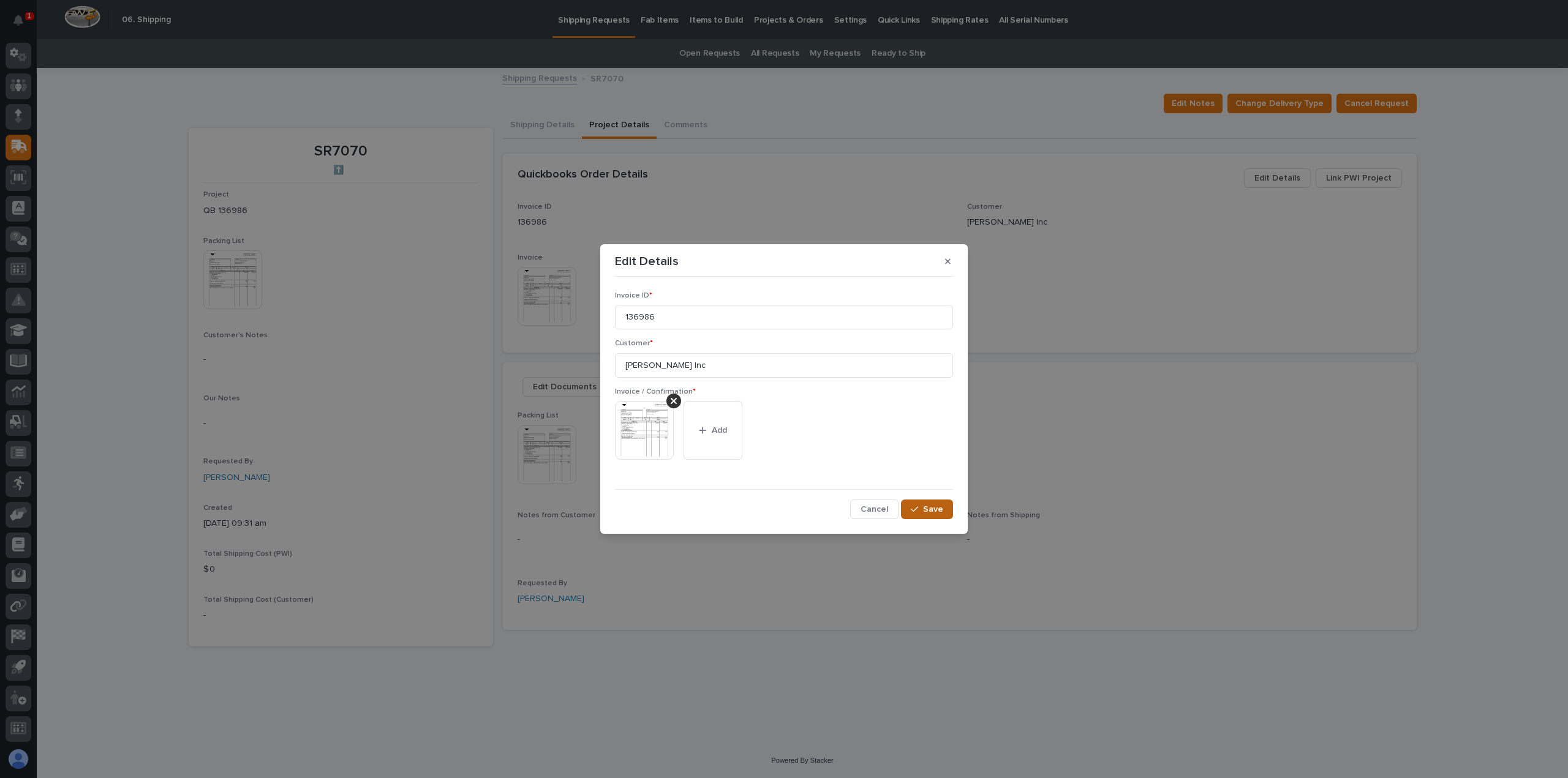
click at [932, 508] on span "Save" at bounding box center [933, 509] width 20 height 11
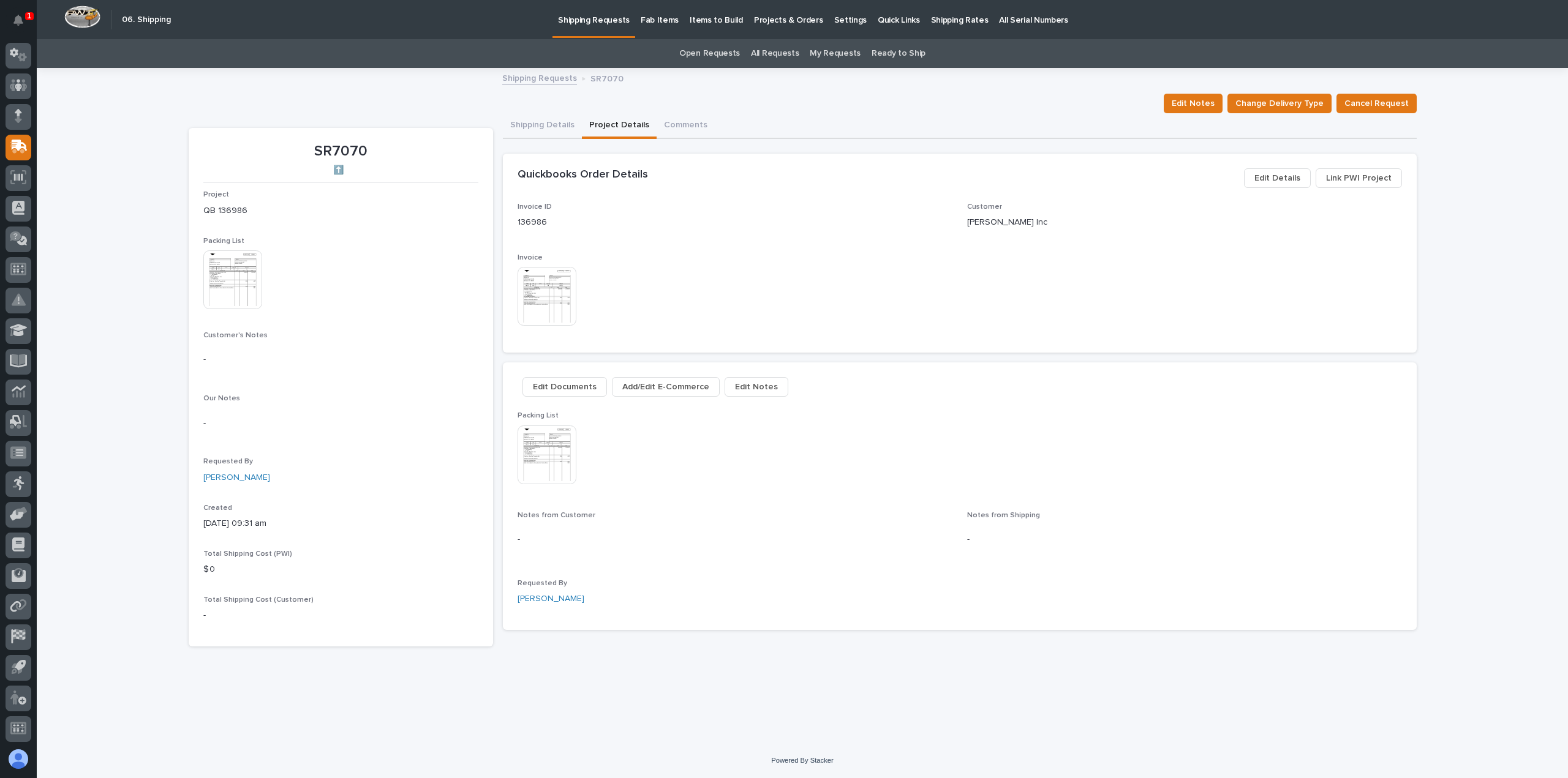
click at [237, 271] on img at bounding box center [233, 280] width 59 height 59
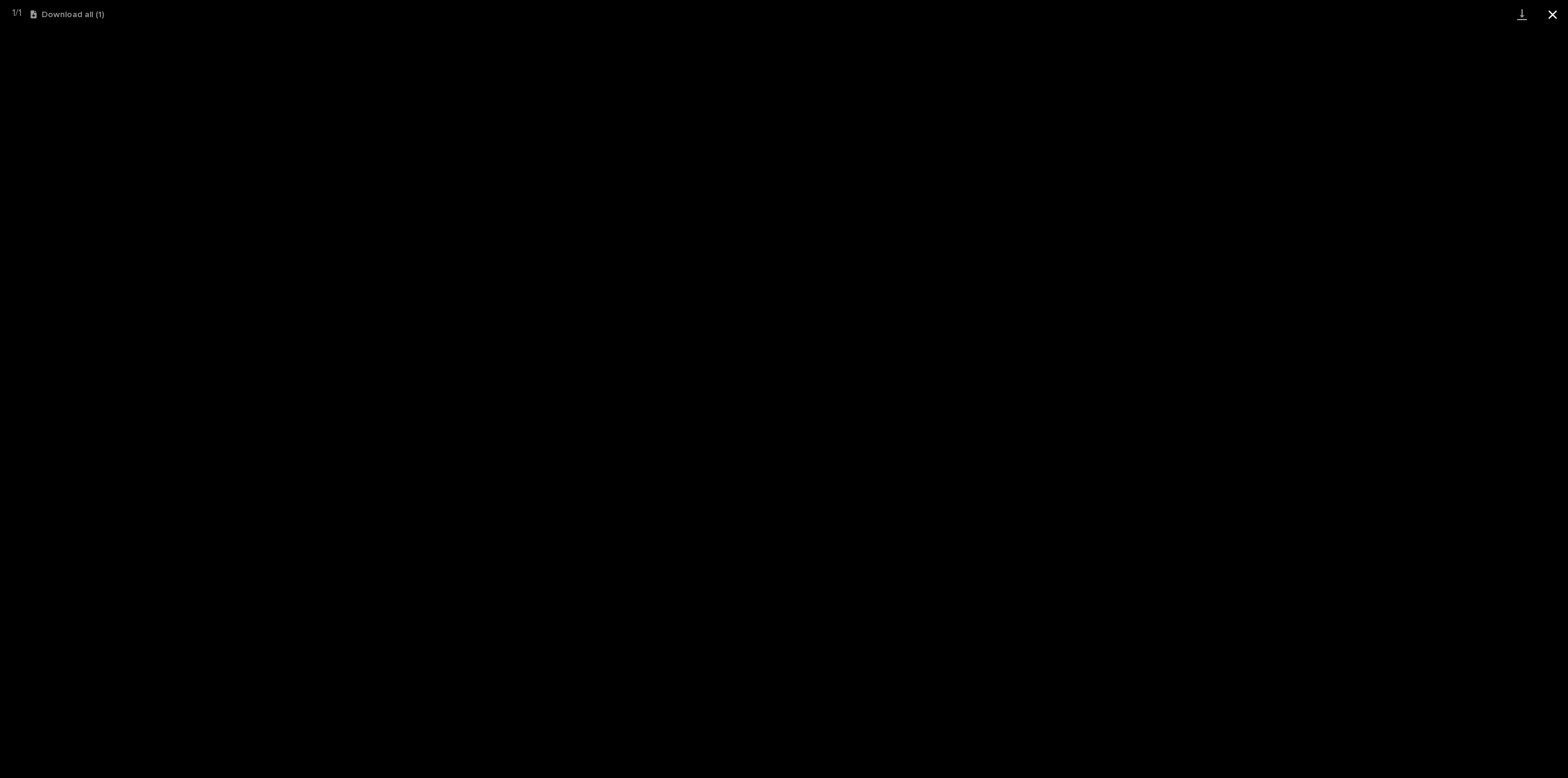
click at [1556, 13] on button "Close gallery" at bounding box center [1553, 14] width 31 height 29
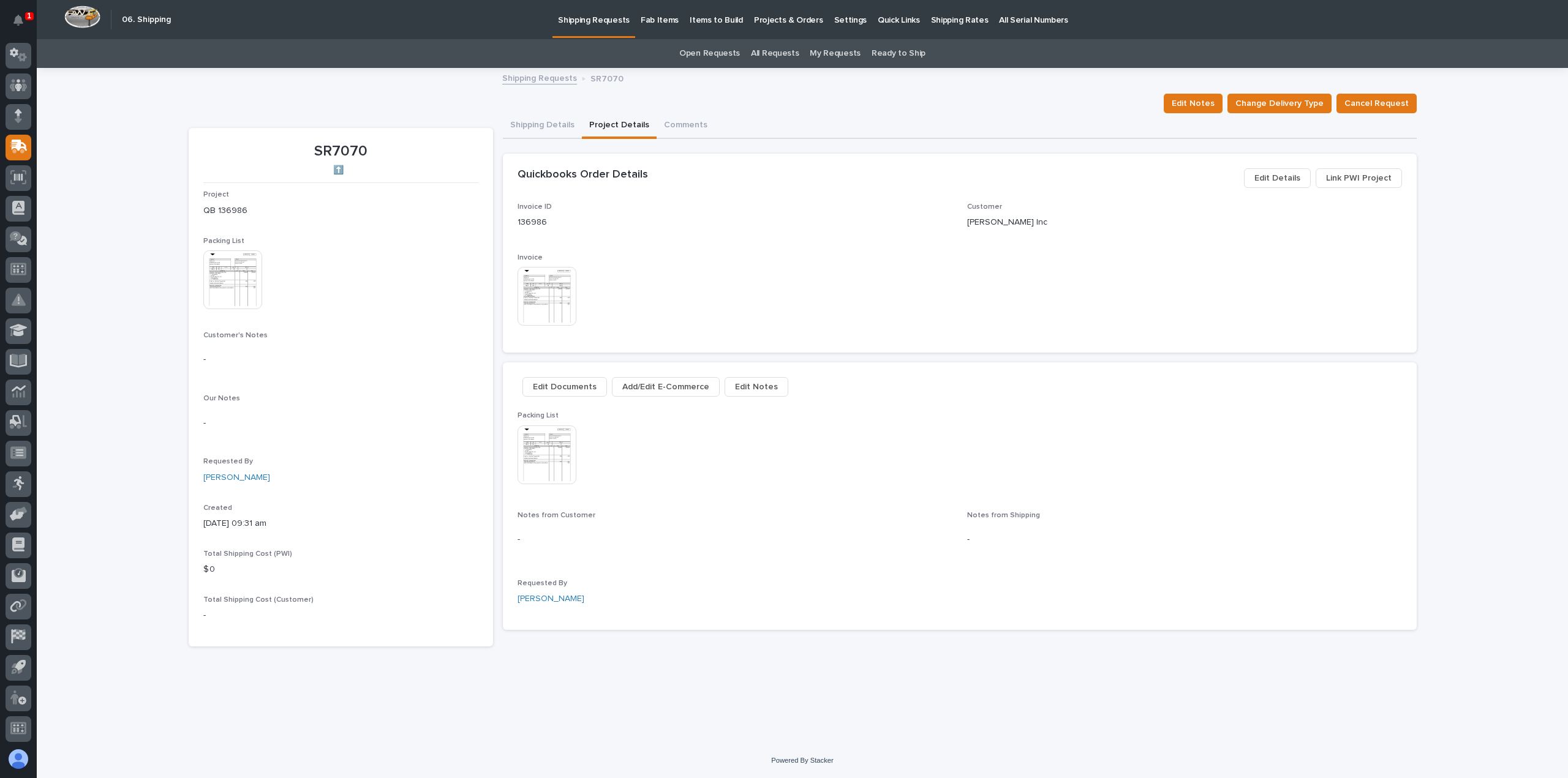
click at [567, 386] on span "Edit Documents" at bounding box center [564, 387] width 63 height 15
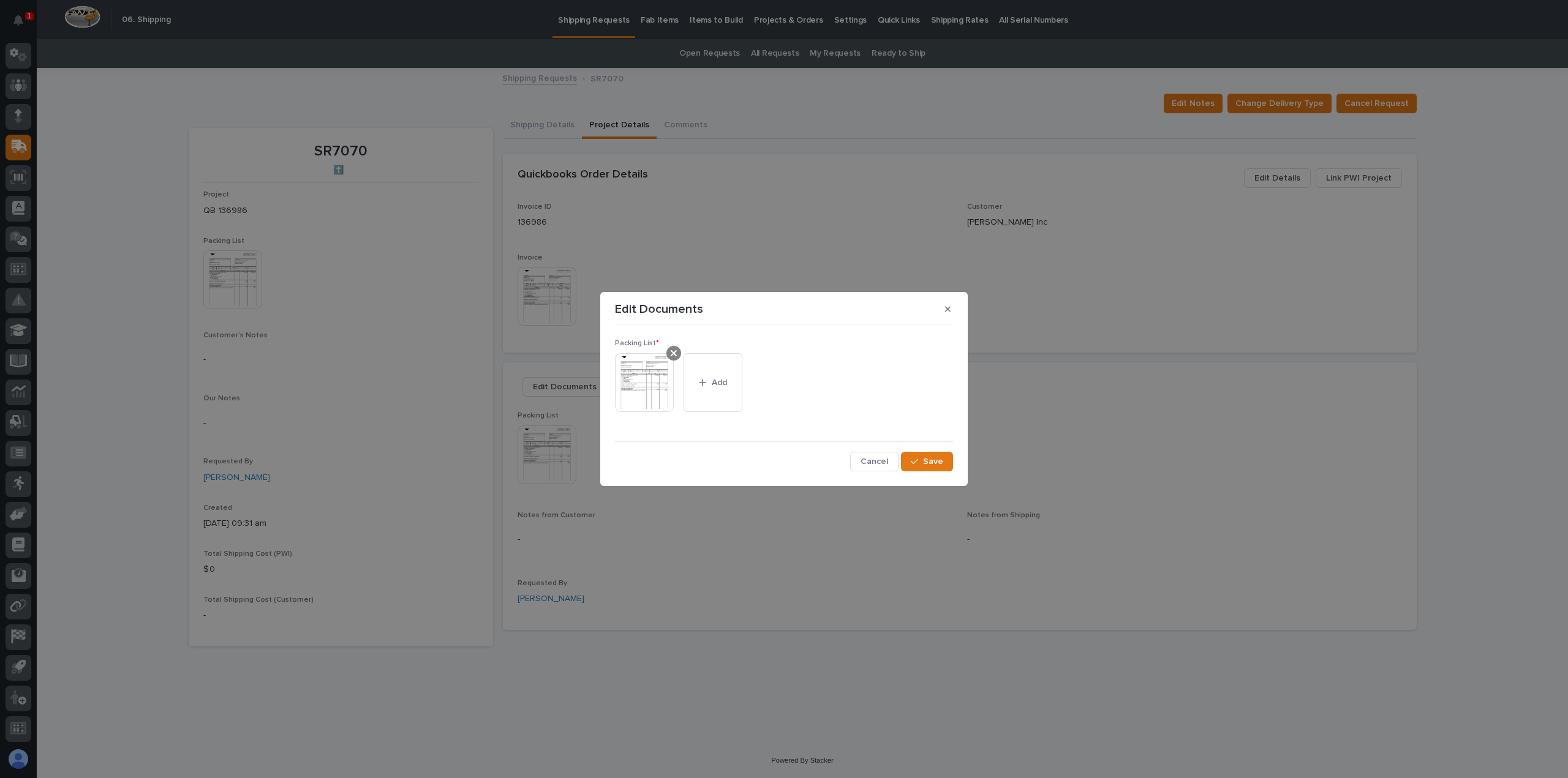
click at [669, 353] on div at bounding box center [674, 353] width 15 height 15
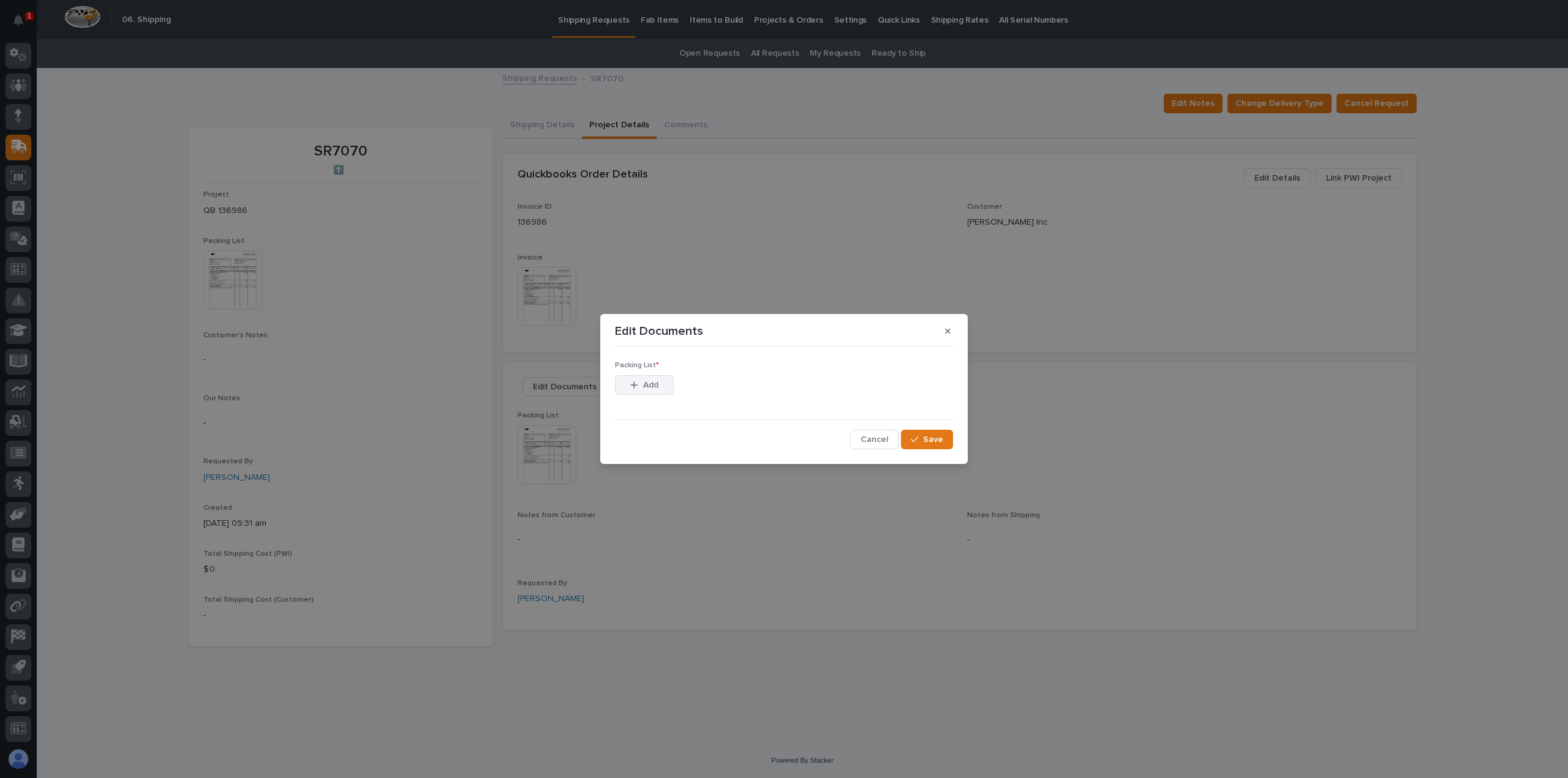
click at [645, 383] on span "Add" at bounding box center [650, 385] width 15 height 11
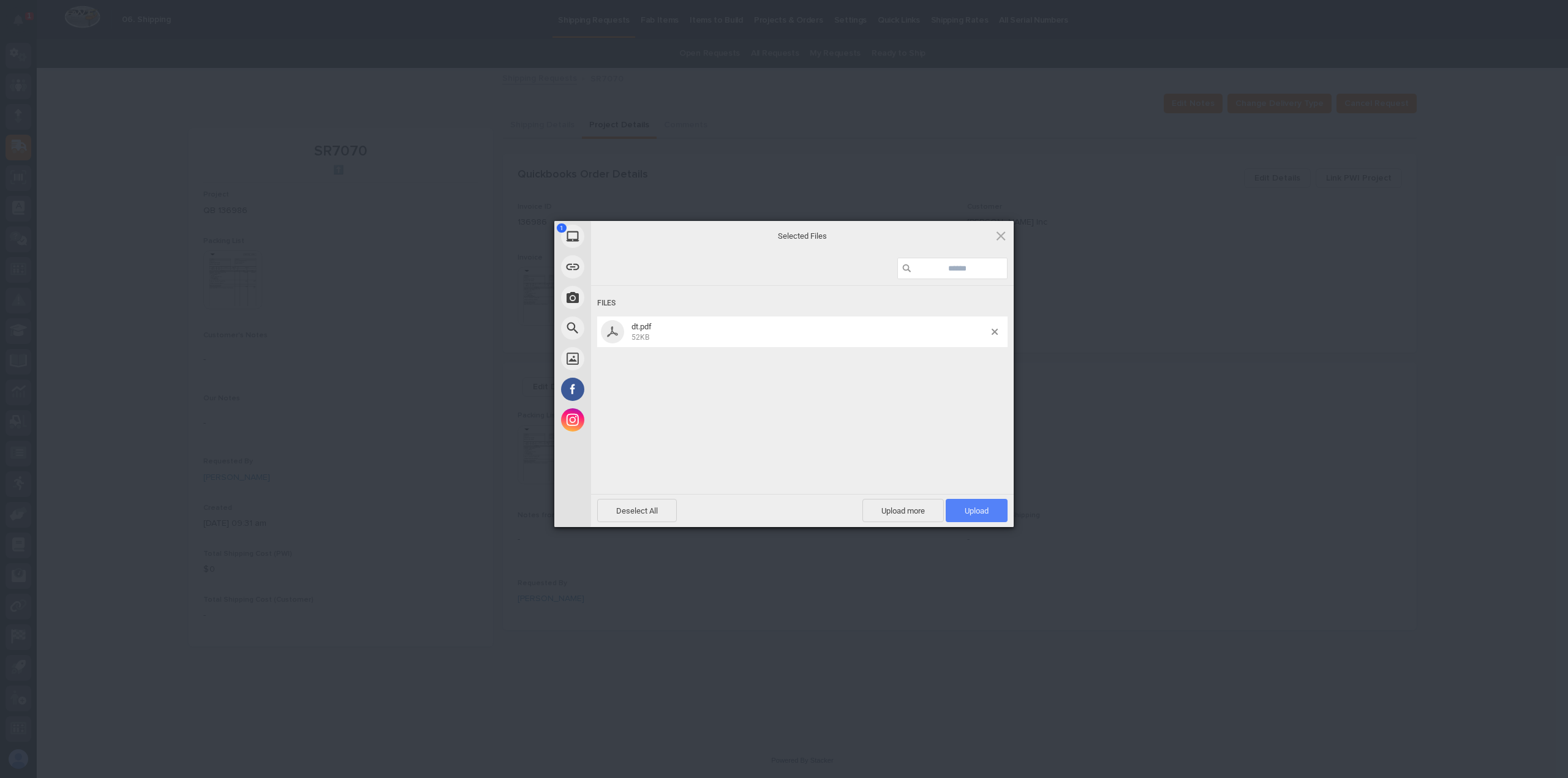
click at [975, 505] on span "Upload 1" at bounding box center [976, 510] width 62 height 23
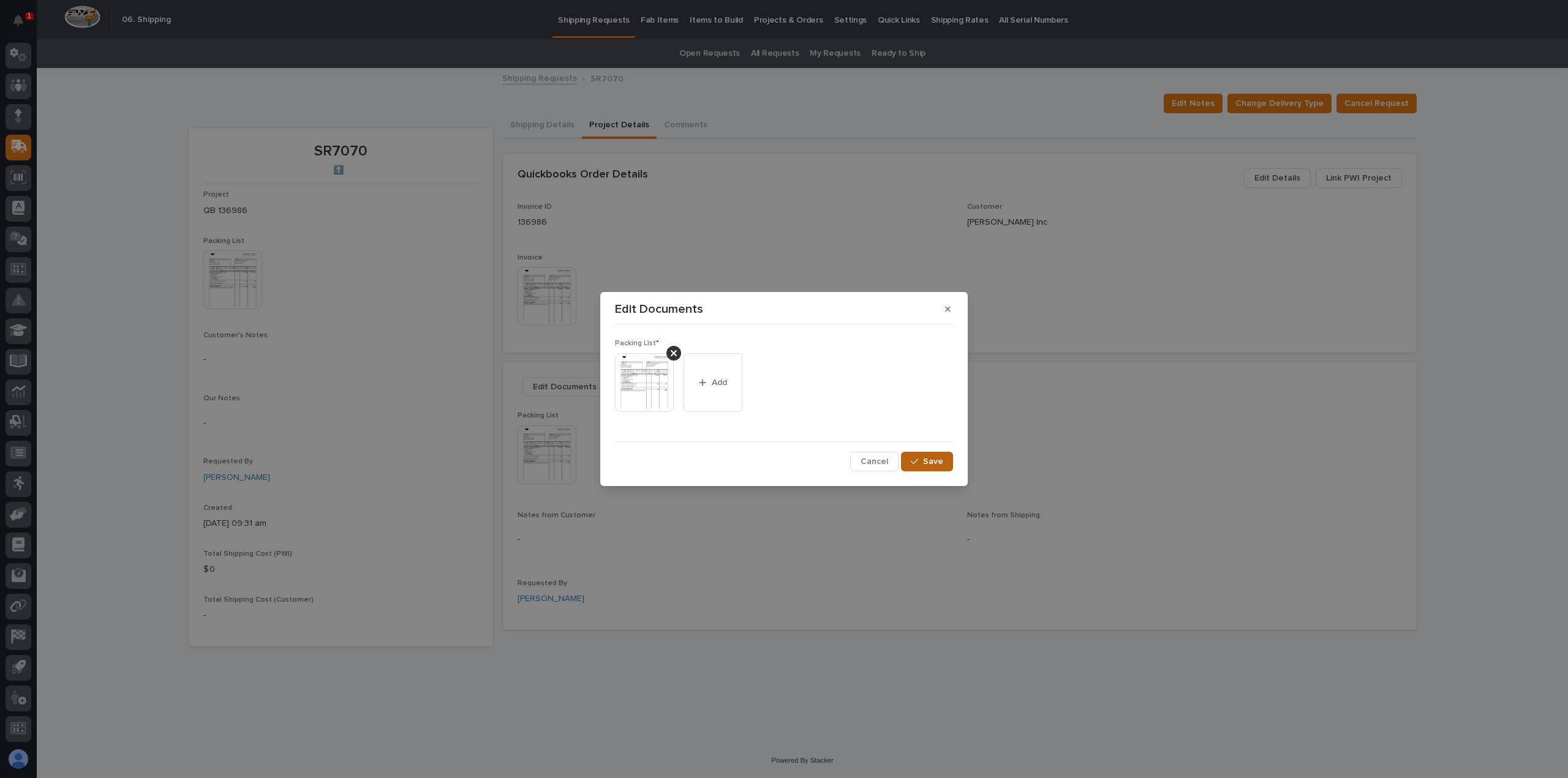
click at [939, 458] on span "Save" at bounding box center [933, 461] width 20 height 11
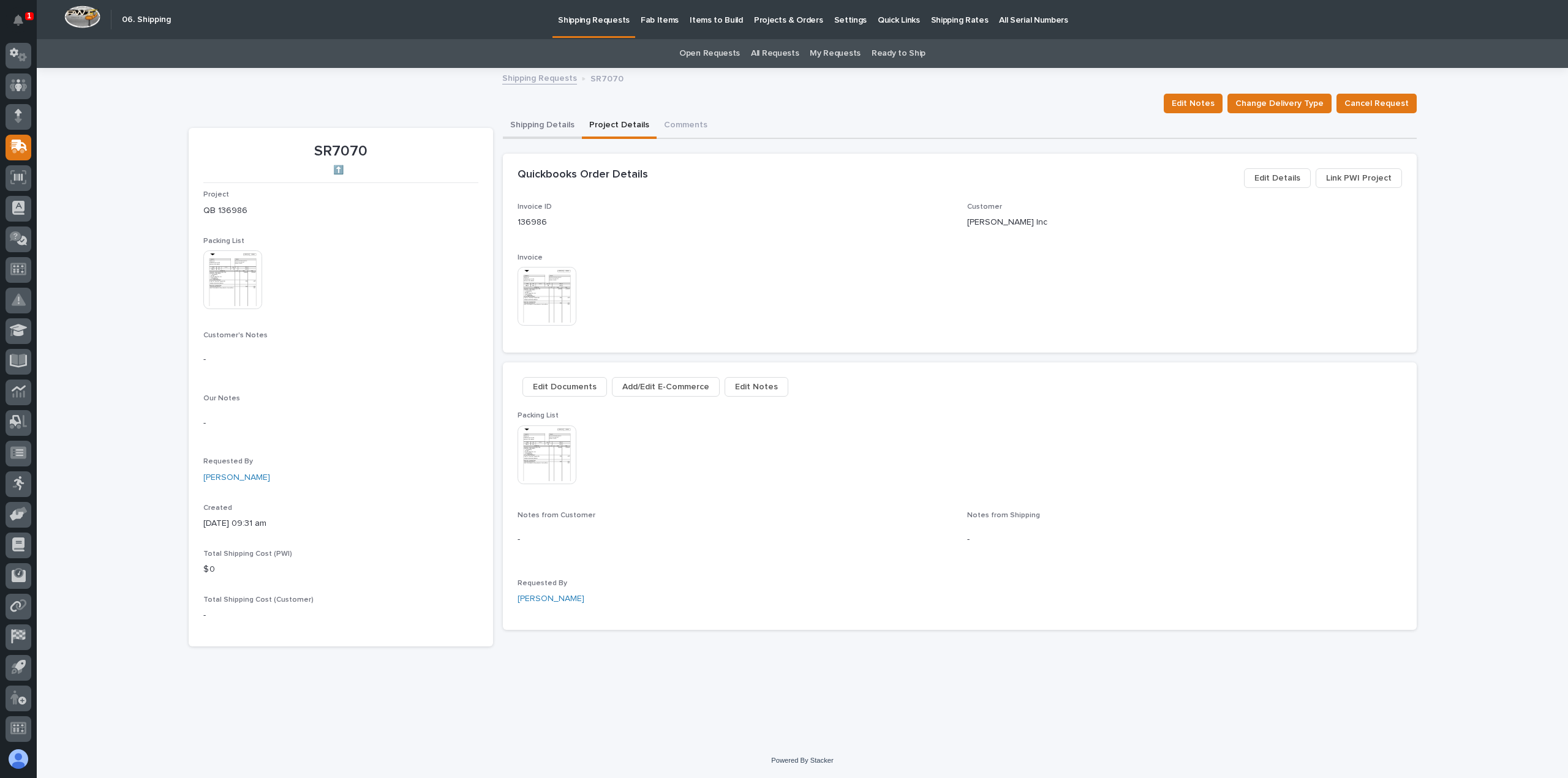
click at [541, 125] on button "Shipping Details" at bounding box center [542, 126] width 79 height 26
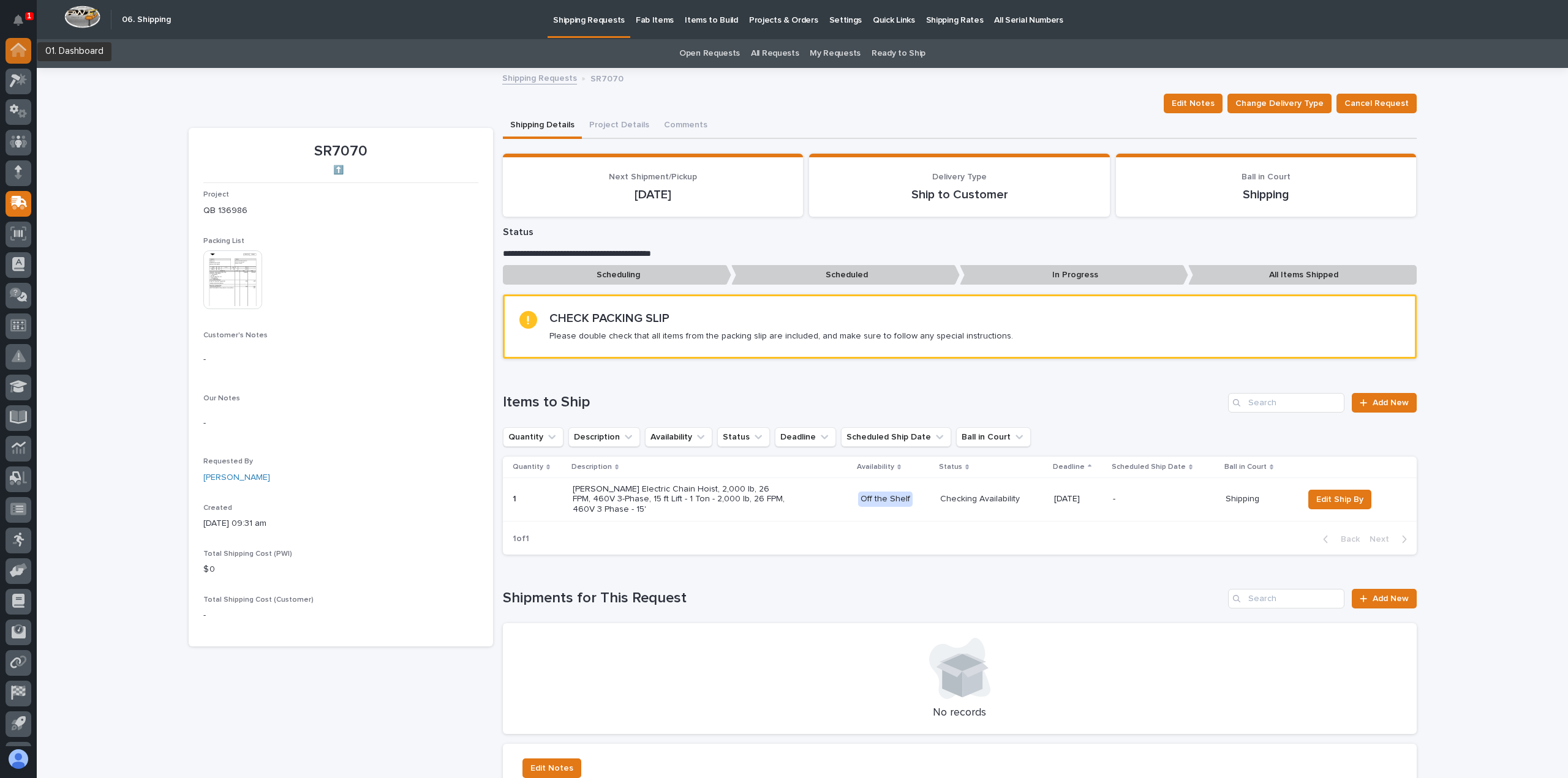
click at [18, 48] on icon at bounding box center [18, 51] width 12 height 12
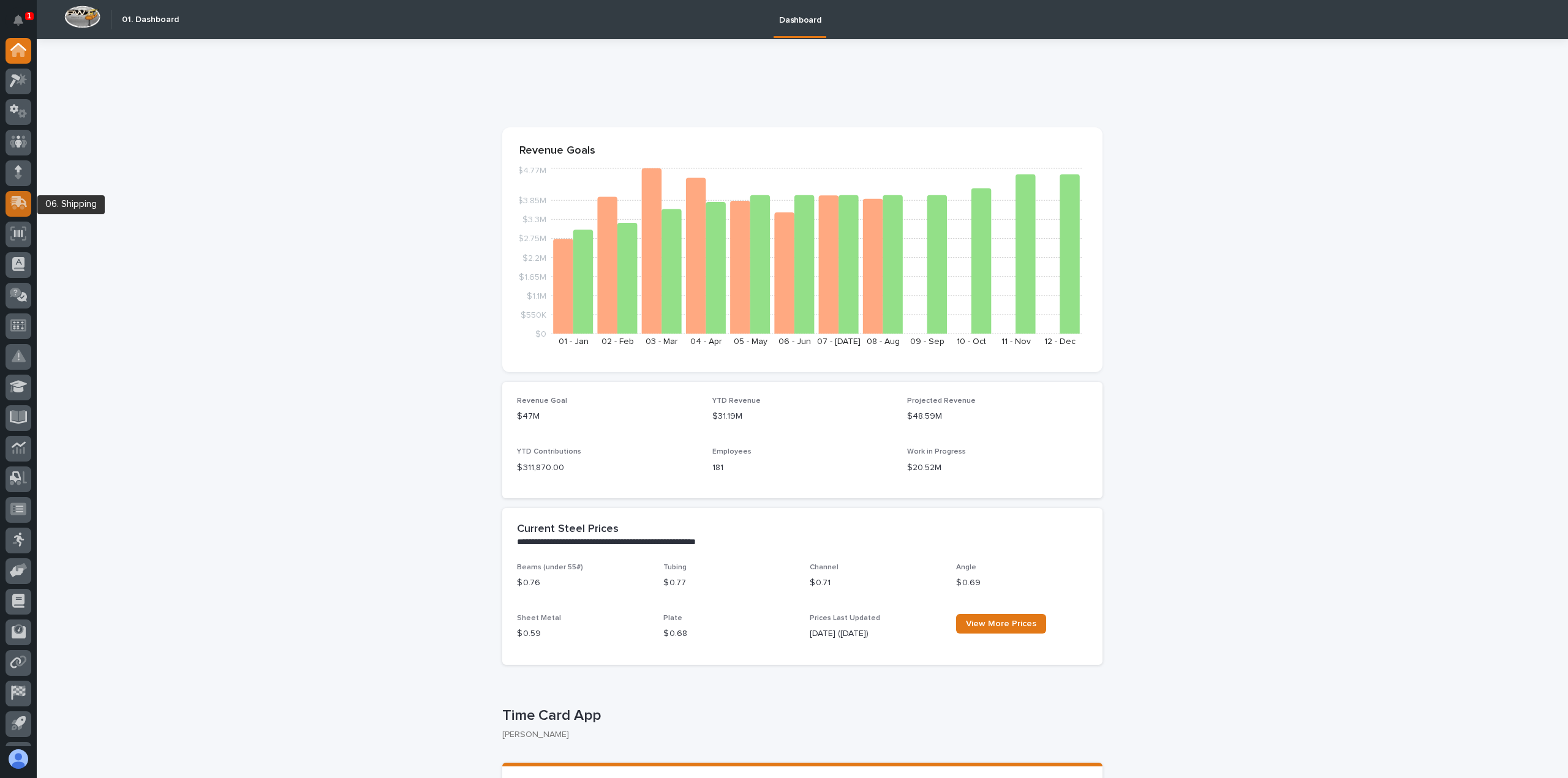
click at [15, 203] on icon at bounding box center [17, 204] width 15 height 11
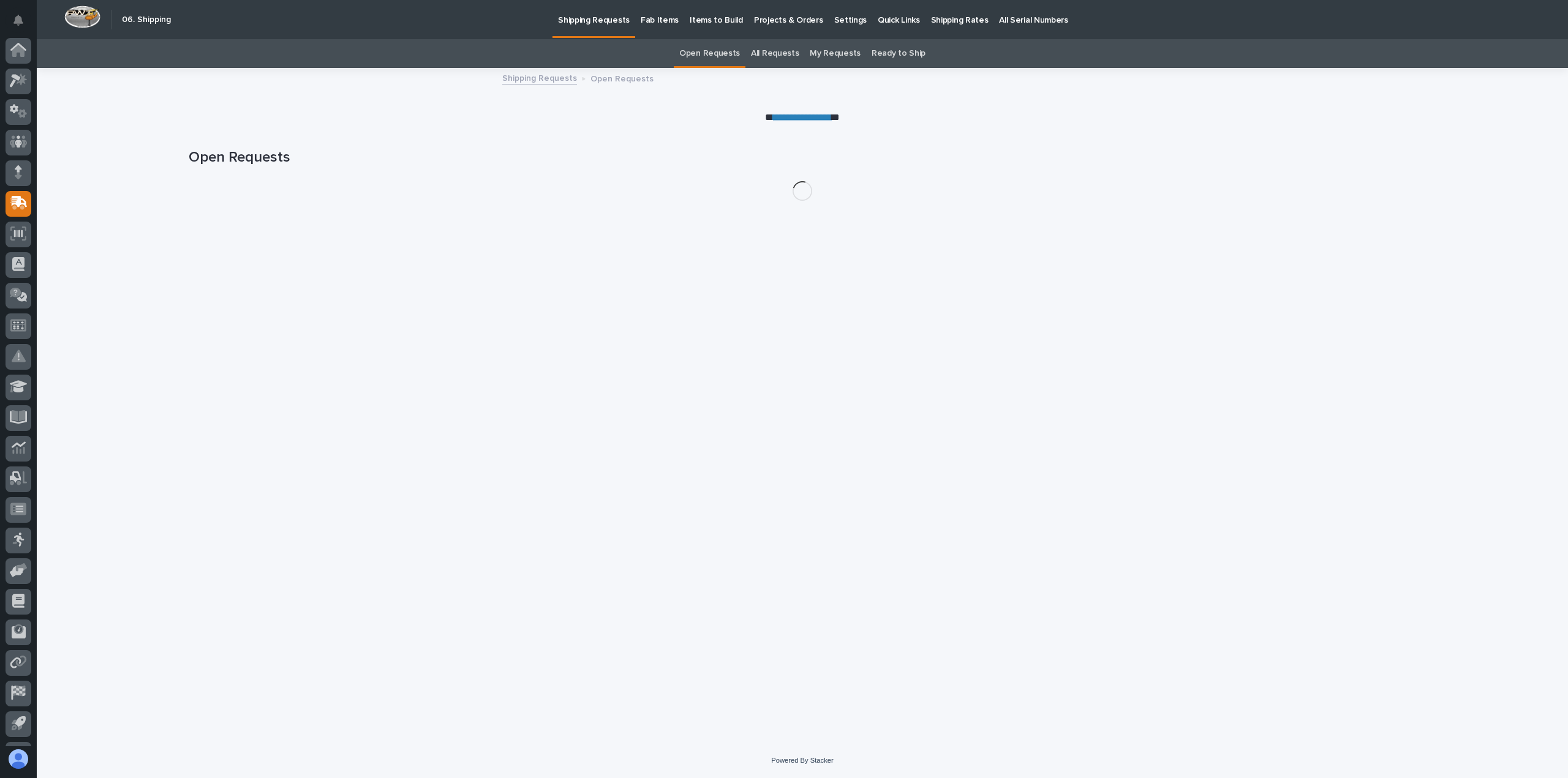
scroll to position [56, 0]
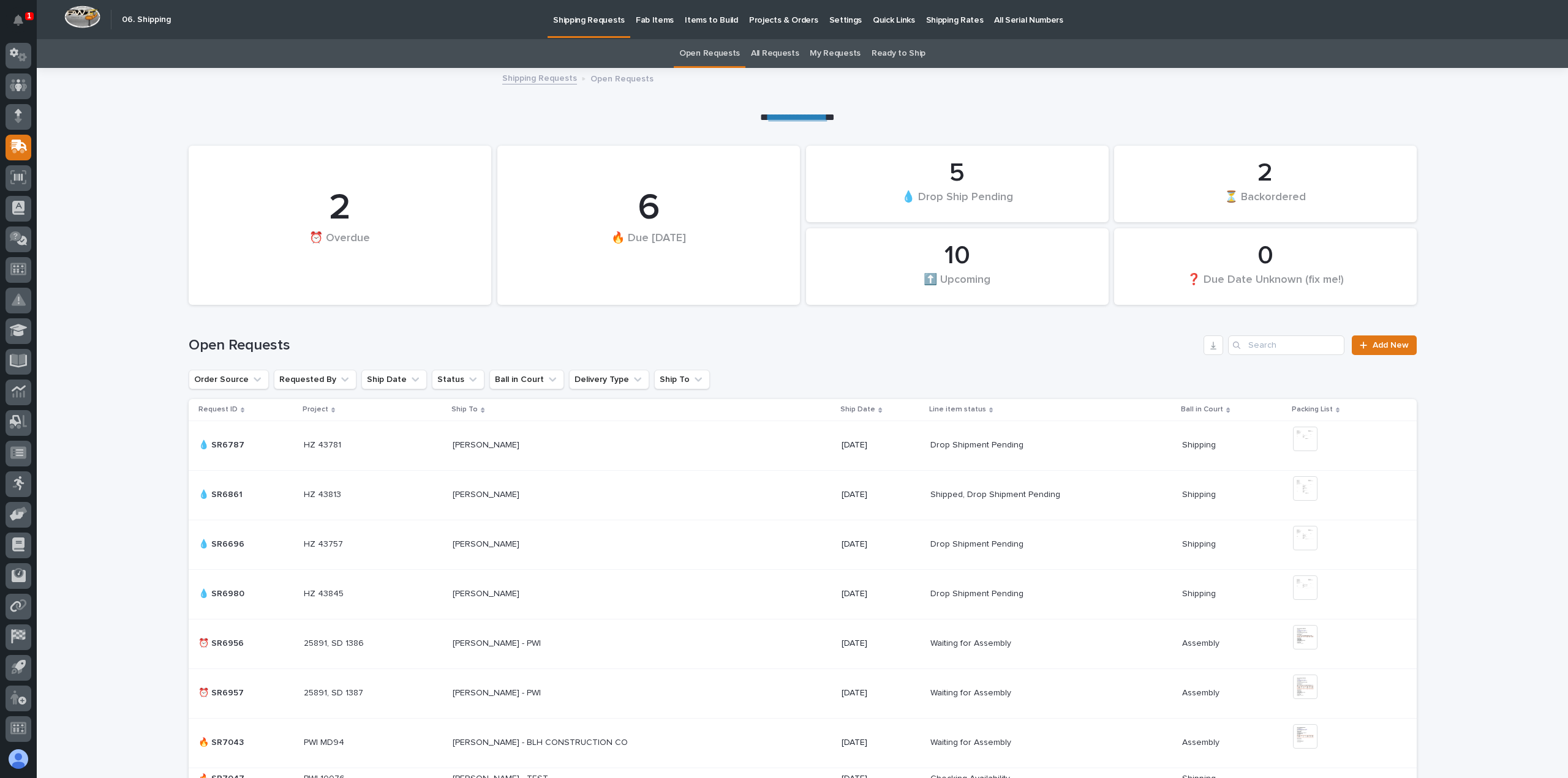
click at [830, 47] on link "My Requests" at bounding box center [835, 53] width 51 height 29
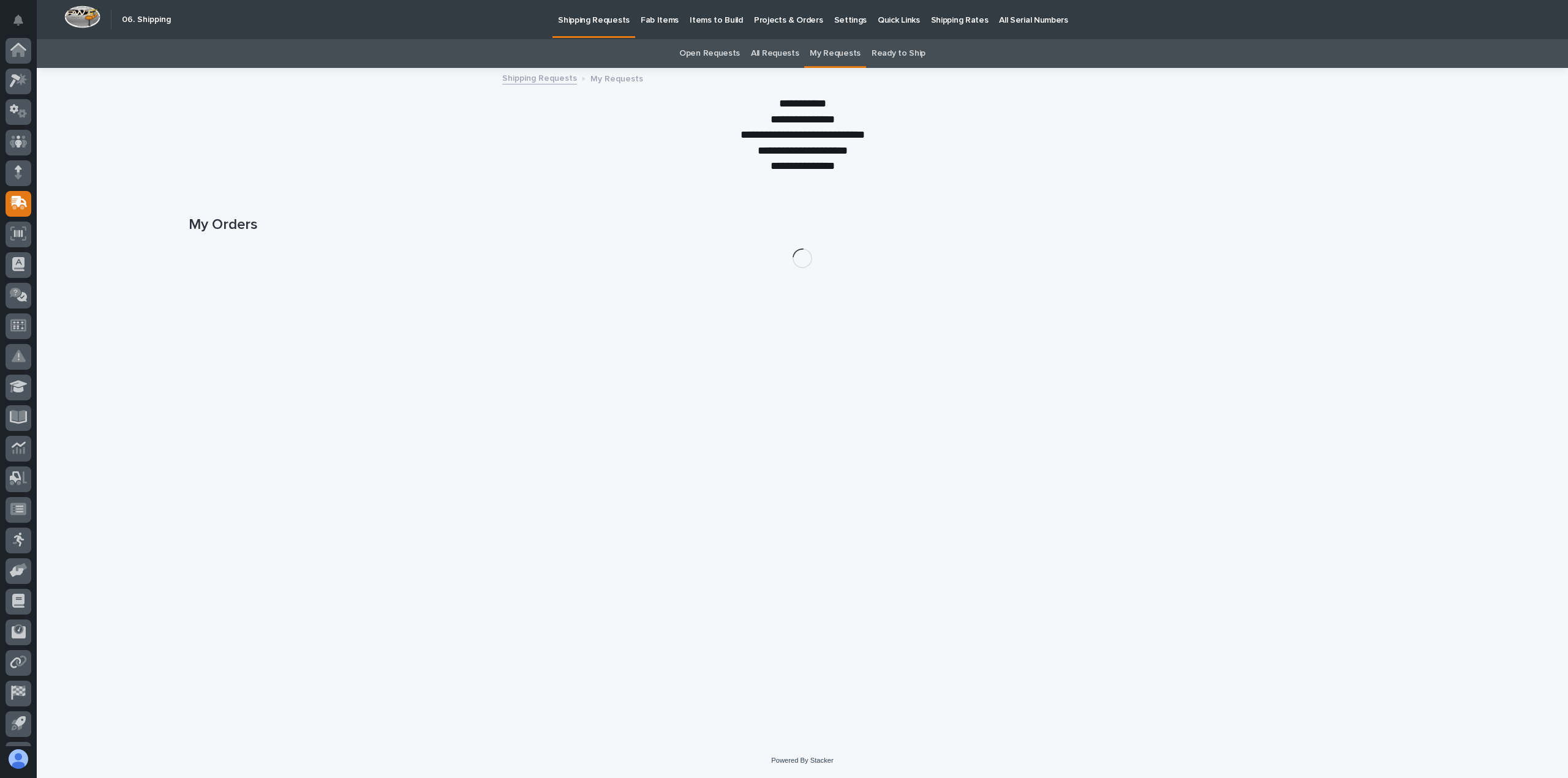
scroll to position [56, 0]
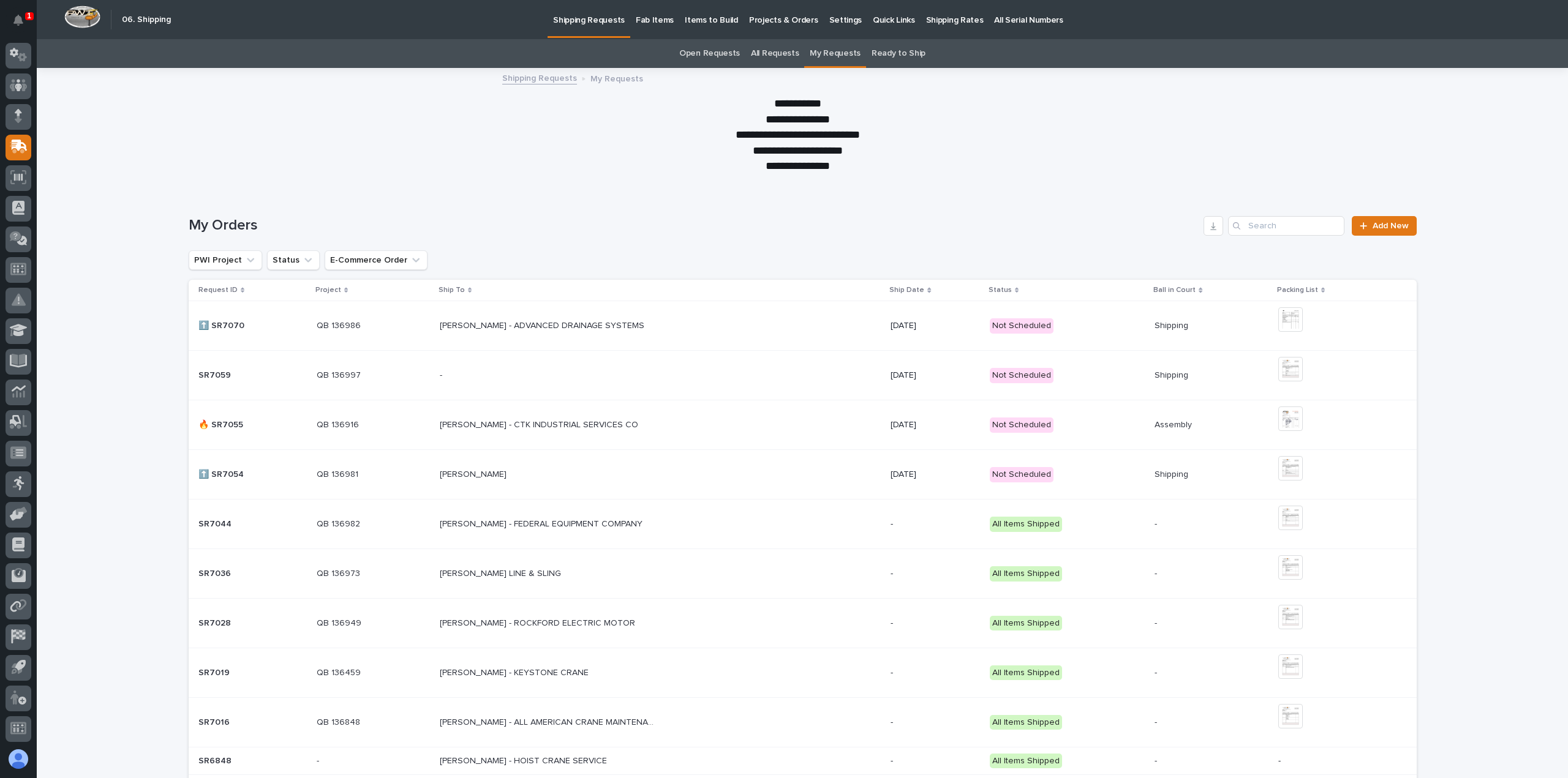
click at [527, 328] on p "[PERSON_NAME] - ADVANCED DRAINAGE SYSTEMS" at bounding box center [543, 324] width 207 height 13
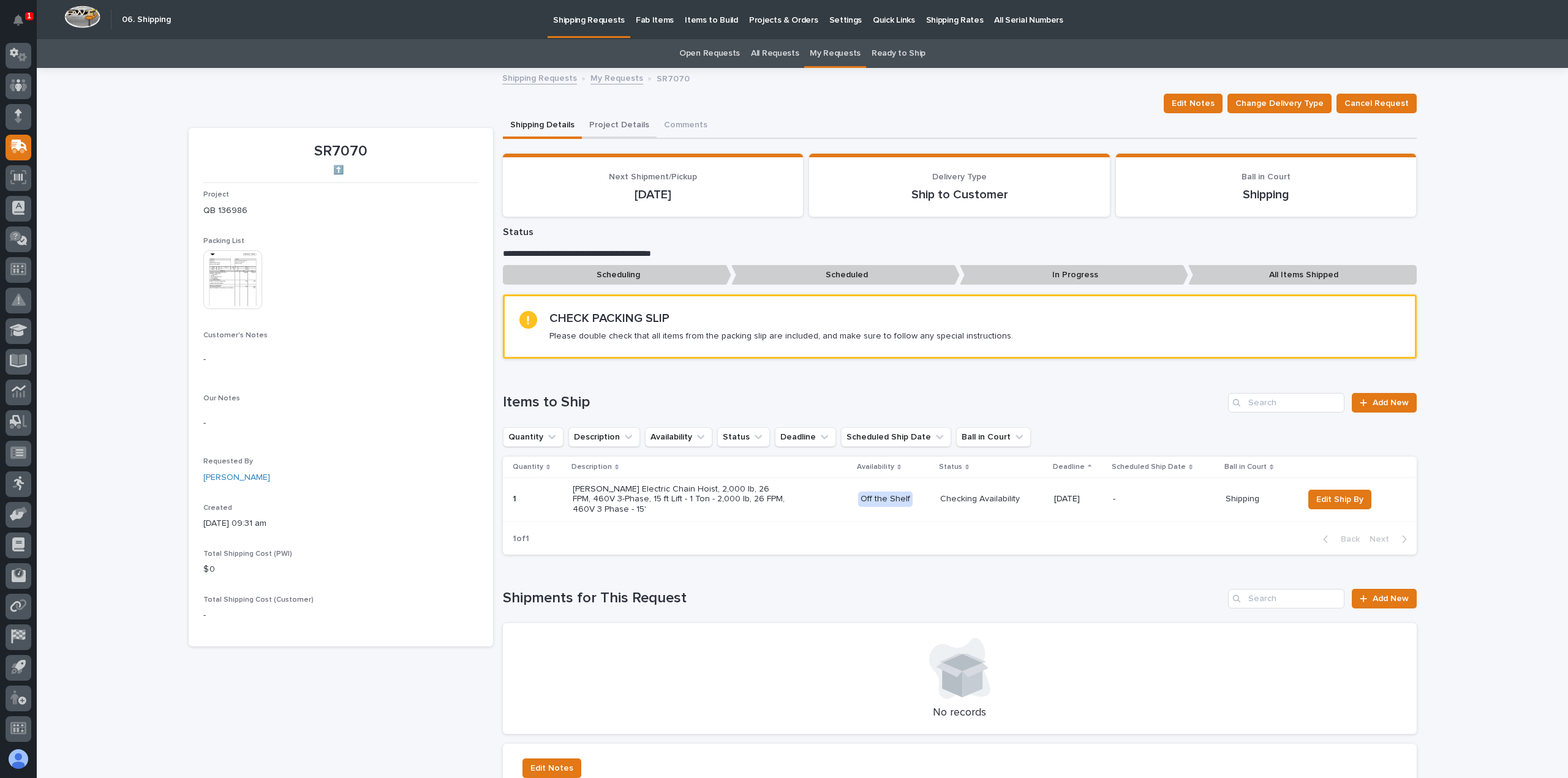
click at [616, 123] on button "Project Details" at bounding box center [619, 126] width 75 height 26
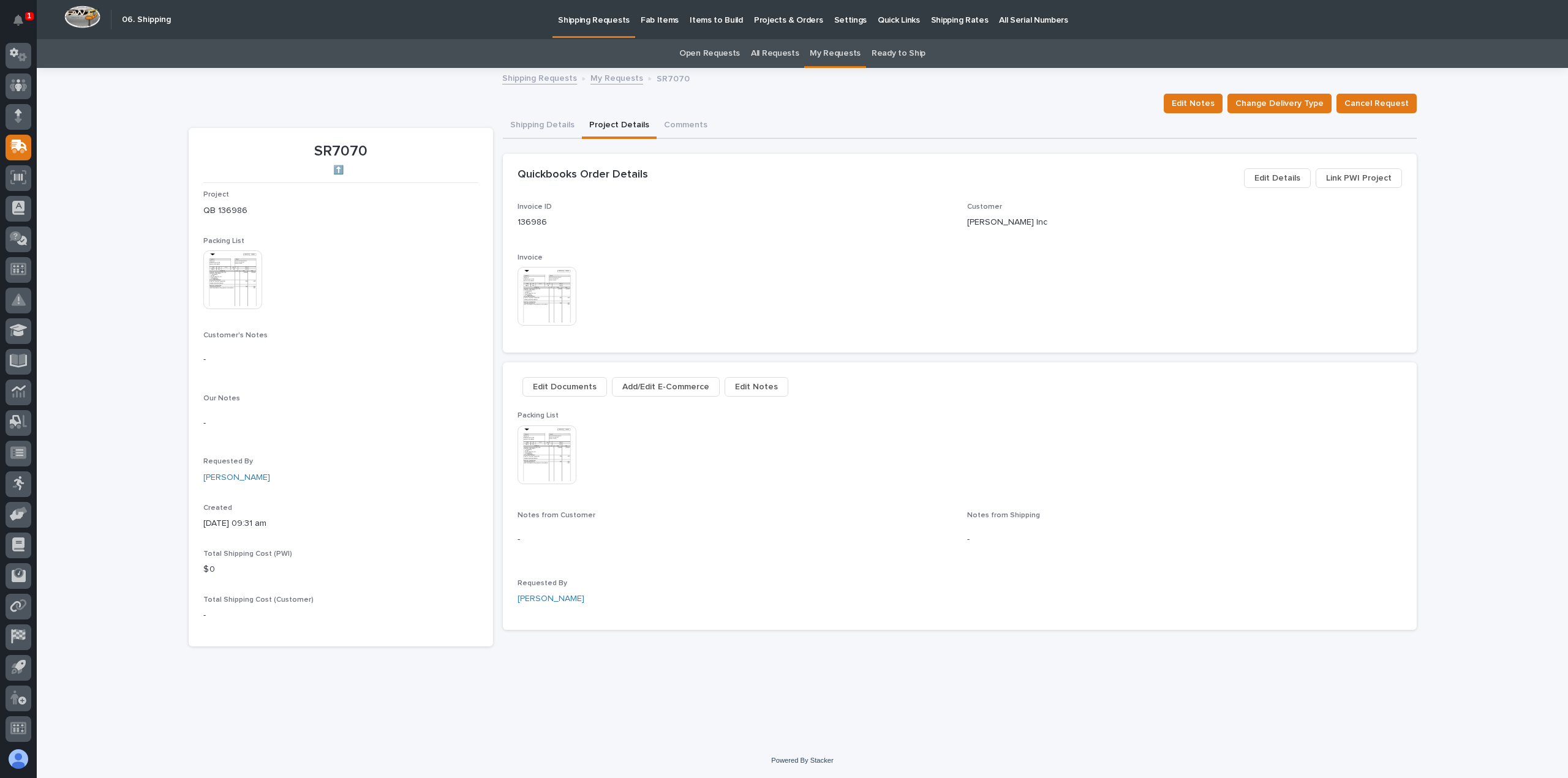
click at [1274, 175] on span "Edit Details" at bounding box center [1277, 178] width 46 height 15
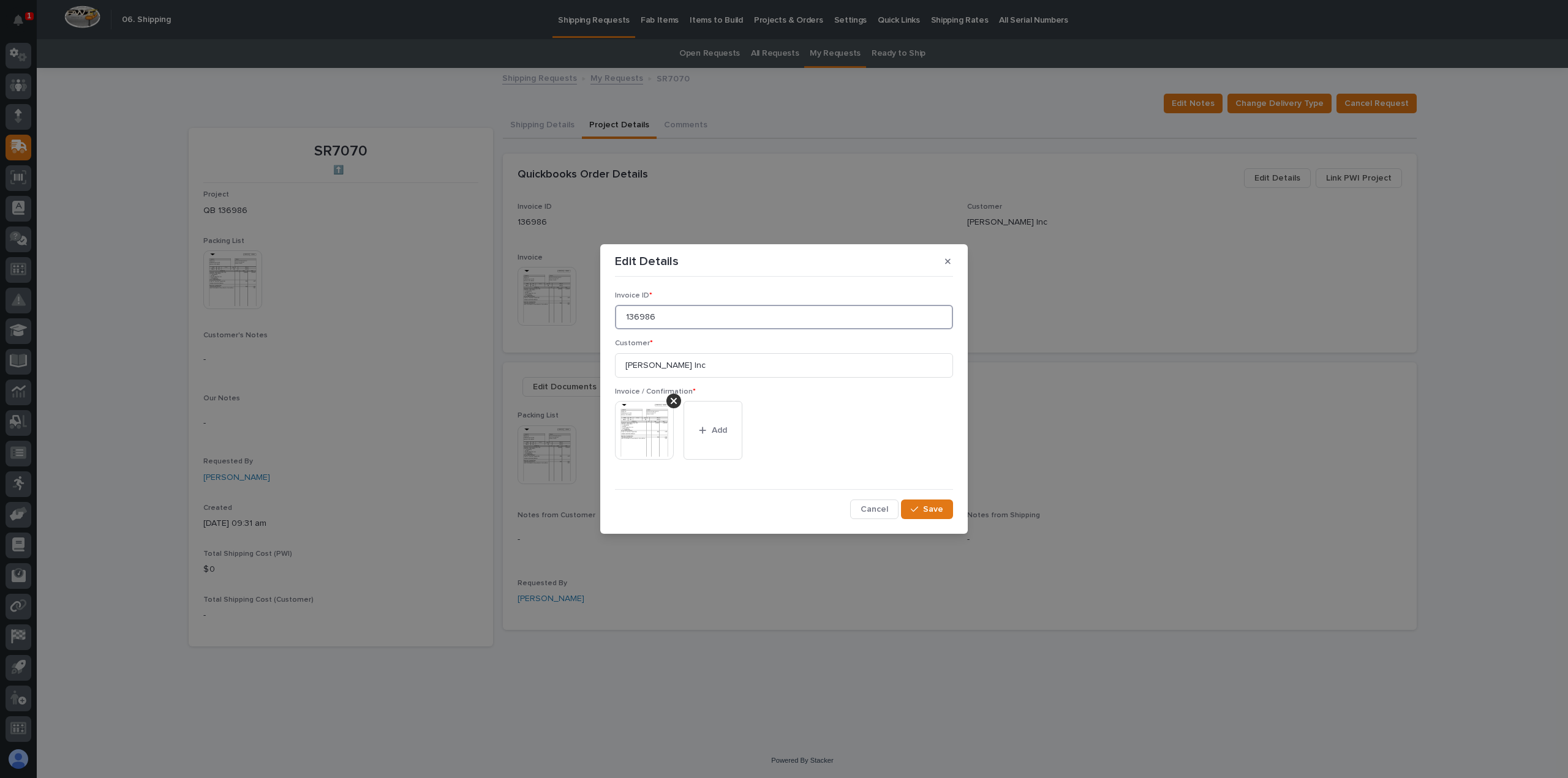
click at [646, 315] on input "136986" at bounding box center [784, 317] width 338 height 25
type input "136896"
click at [935, 508] on span "Save" at bounding box center [933, 509] width 20 height 11
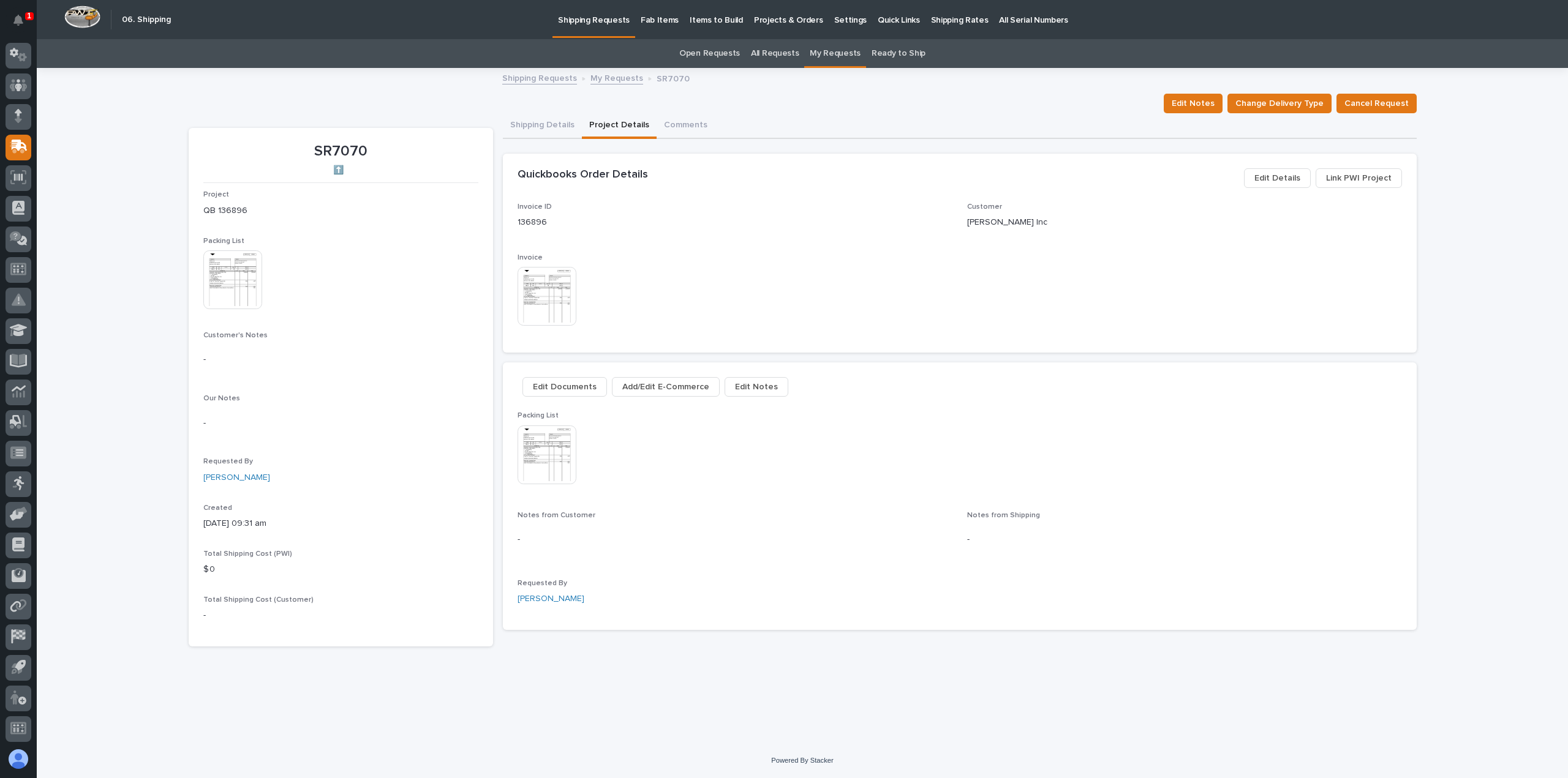
click at [775, 51] on link "All Requests" at bounding box center [775, 53] width 48 height 29
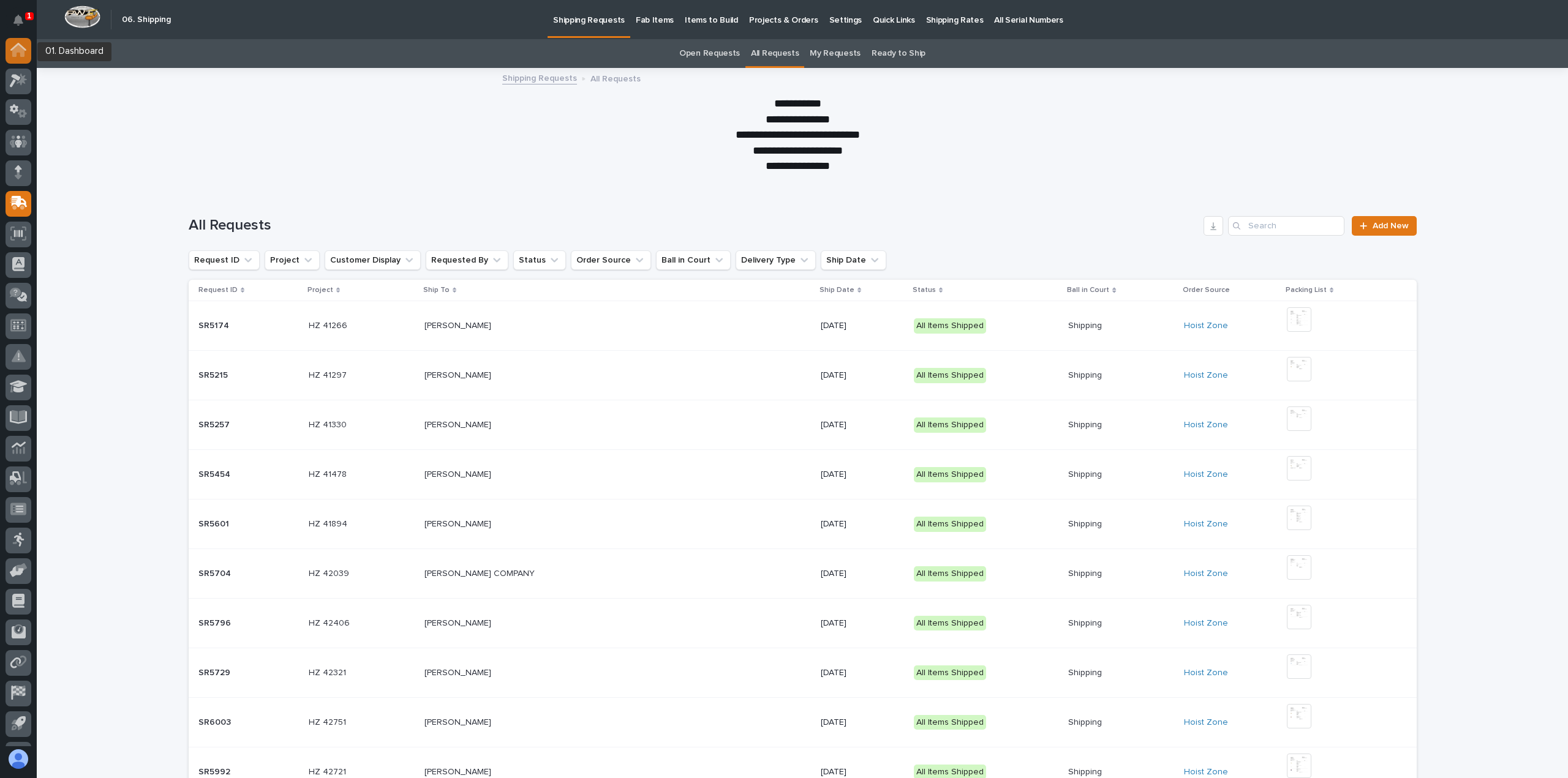
click at [18, 48] on icon at bounding box center [18, 51] width 12 height 12
